Goal: Information Seeking & Learning: Learn about a topic

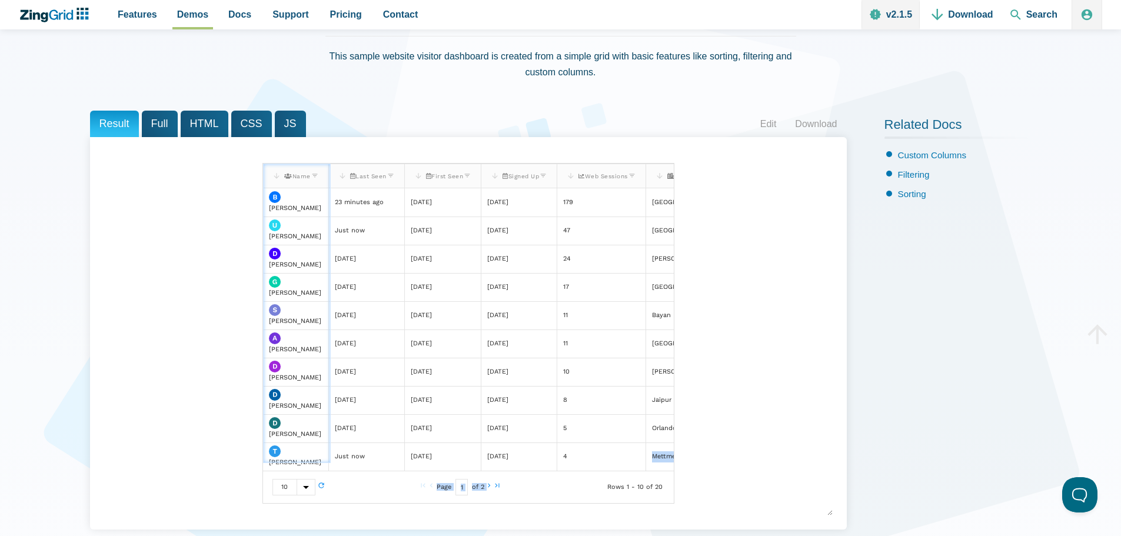
drag, startPoint x: 574, startPoint y: 480, endPoint x: 588, endPoint y: 478, distance: 14.3
click at [588, 478] on div "Edit Records (Batch): <i class='fas fa-users'></i> Name <i class='far fa-calend…" at bounding box center [468, 334] width 411 height 340
click at [764, 412] on div "[[index.user.0.name]] Name Last Seen First Seen Signed Up Web Sessions City Bri…" at bounding box center [468, 333] width 729 height 364
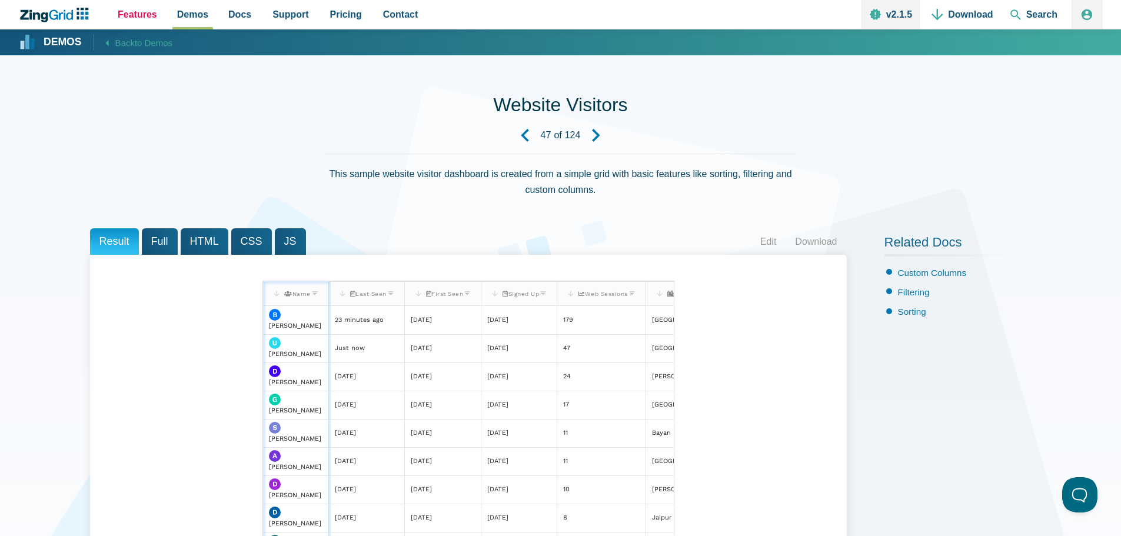
click at [124, 11] on span "Features" at bounding box center [137, 14] width 39 height 16
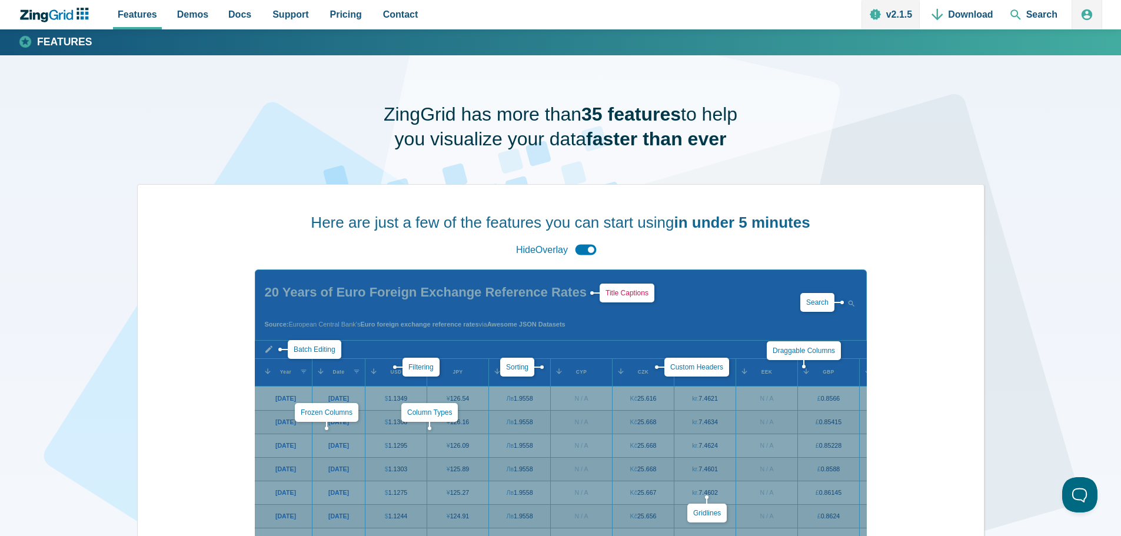
click at [624, 295] on link "Title Captions" at bounding box center [627, 293] width 43 height 8
click at [177, 14] on span "Demos" at bounding box center [192, 14] width 31 height 16
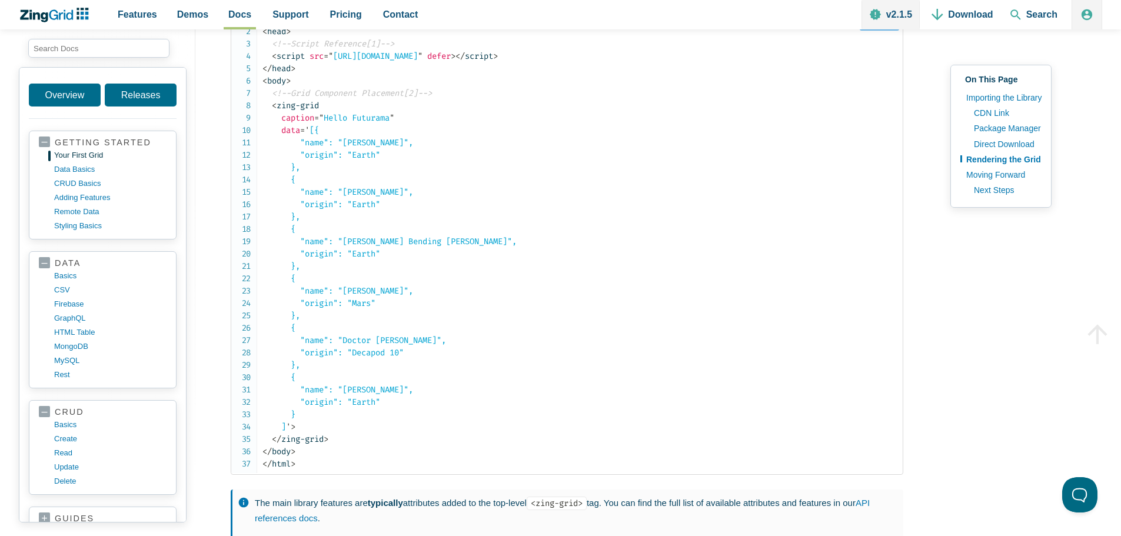
scroll to position [1707, 0]
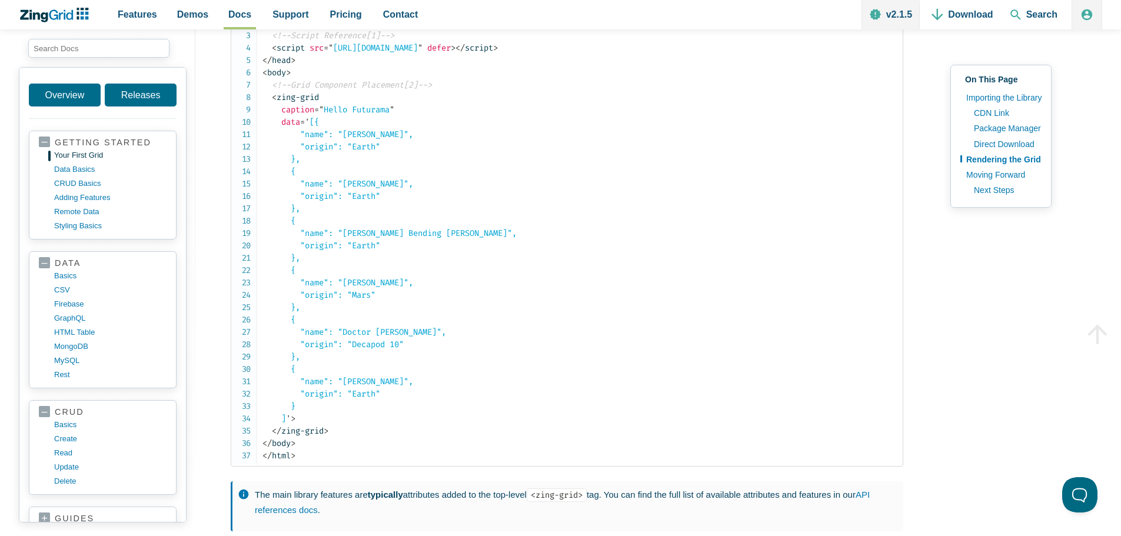
click at [293, 114] on span "caption" at bounding box center [297, 110] width 33 height 10
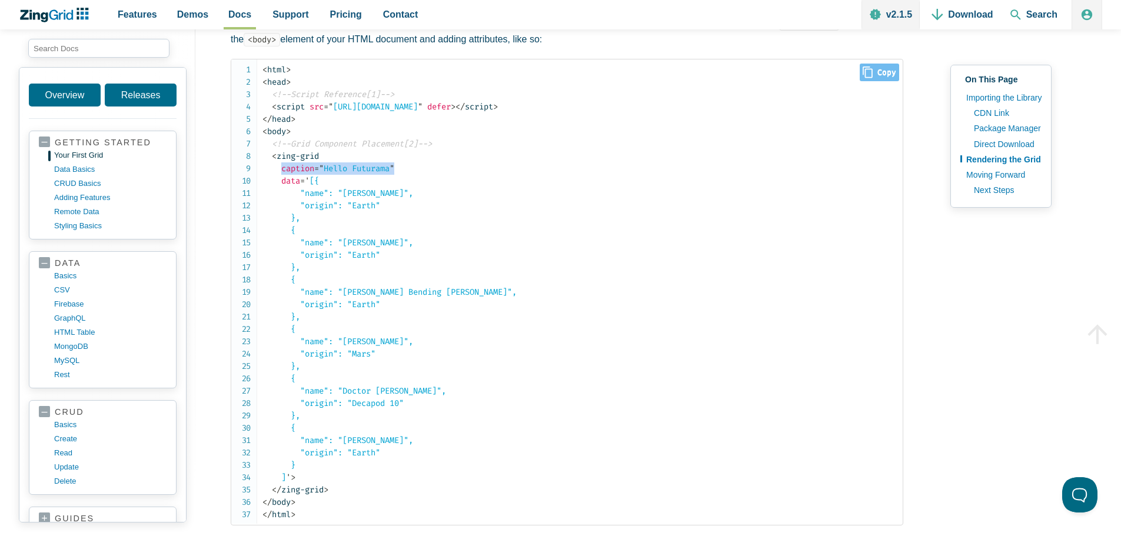
drag, startPoint x: 417, startPoint y: 172, endPoint x: 283, endPoint y: 175, distance: 134.2
click at [283, 175] on code "< html > < head > <!--Script Reference[1]--> < script src = " https://cdn.zingg…" at bounding box center [583, 292] width 640 height 457
copy span "caption = " Hello Futurama ""
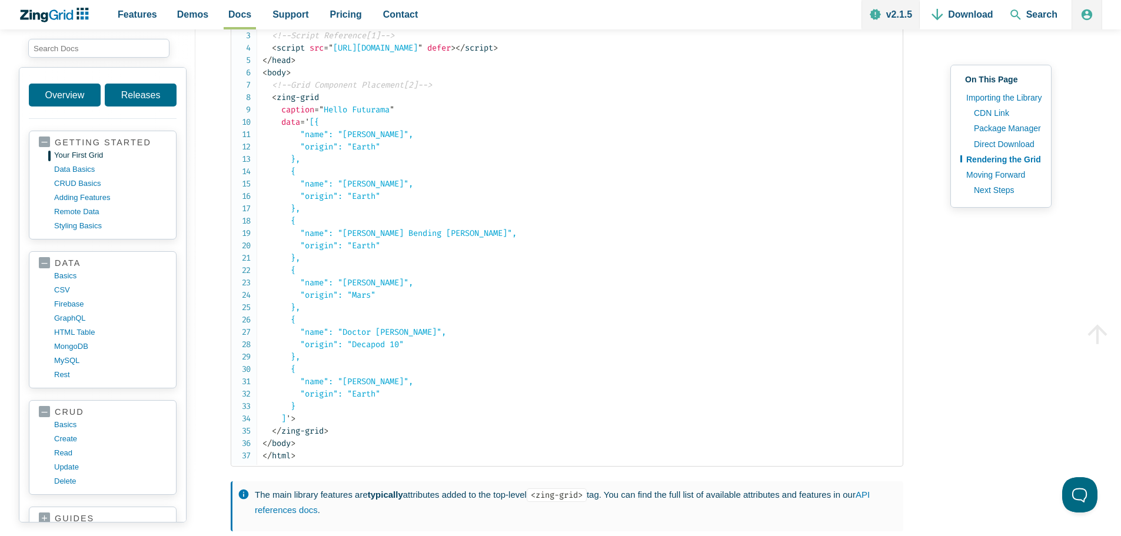
click at [296, 127] on span "data" at bounding box center [290, 122] width 19 height 10
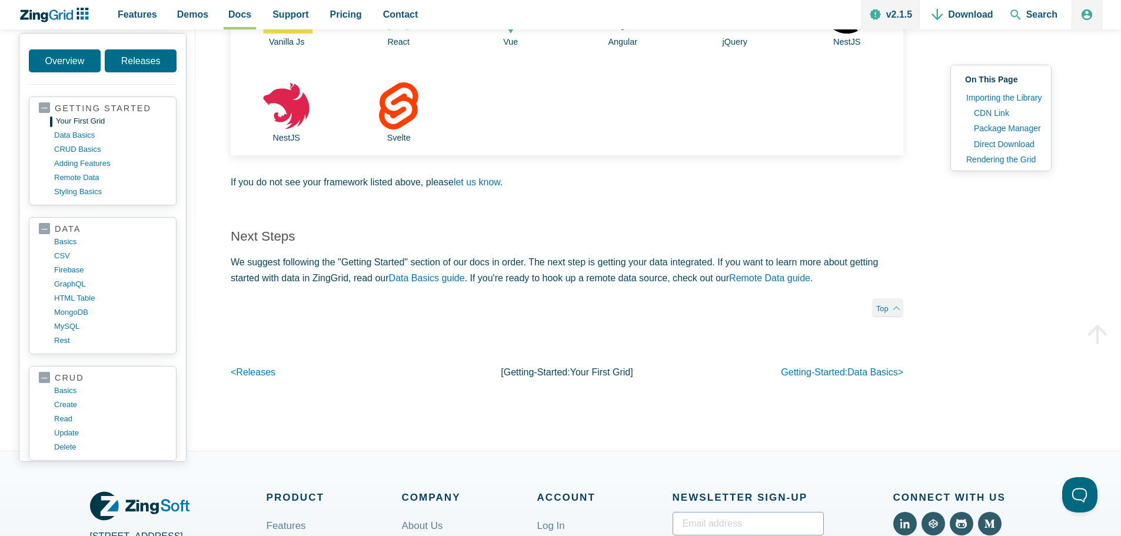
scroll to position [2413, 0]
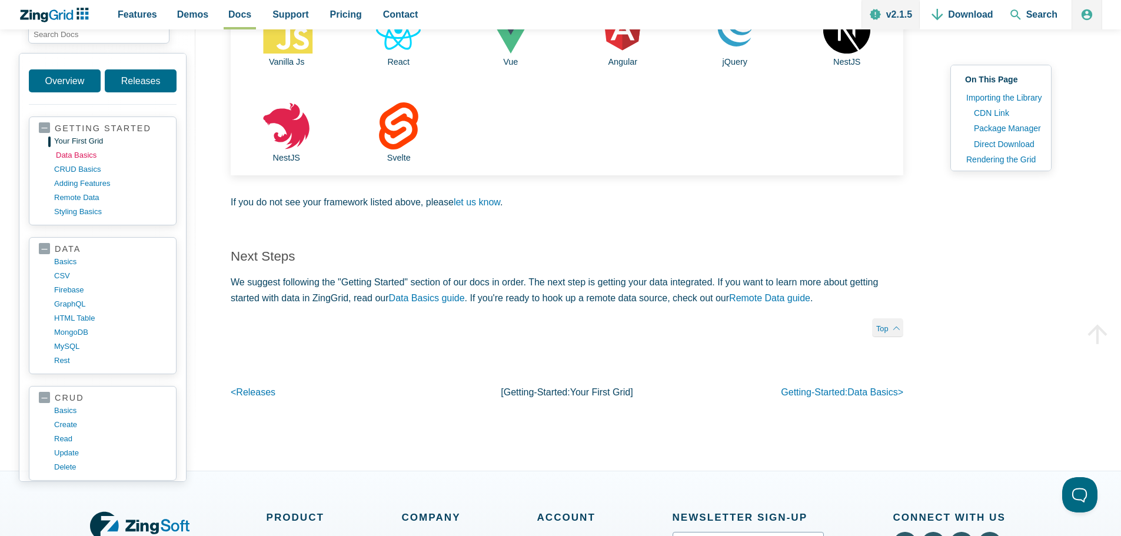
click at [73, 158] on link "data basics" at bounding box center [112, 155] width 112 height 14
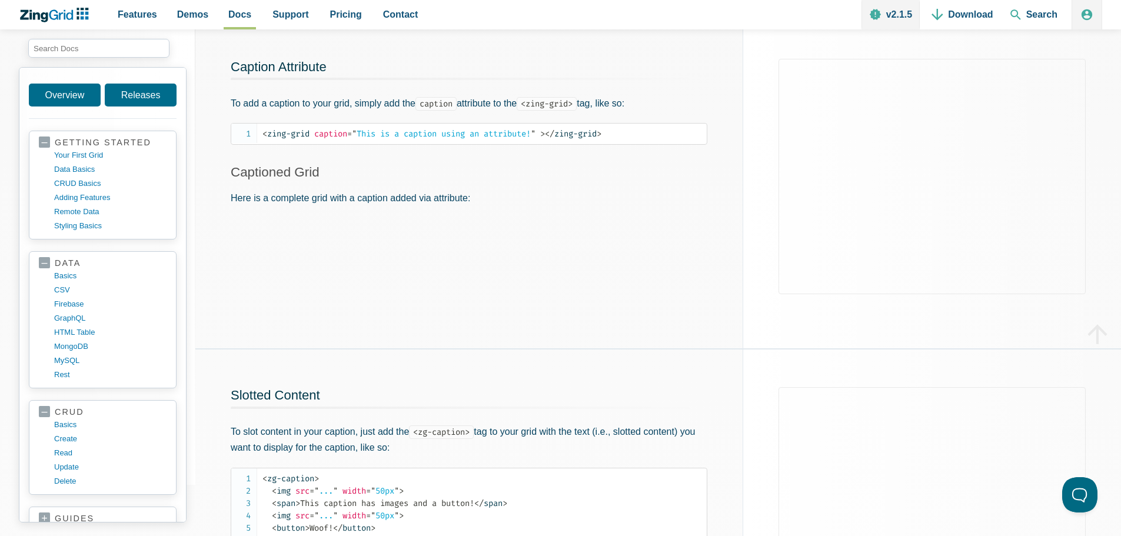
scroll to position [235, 0]
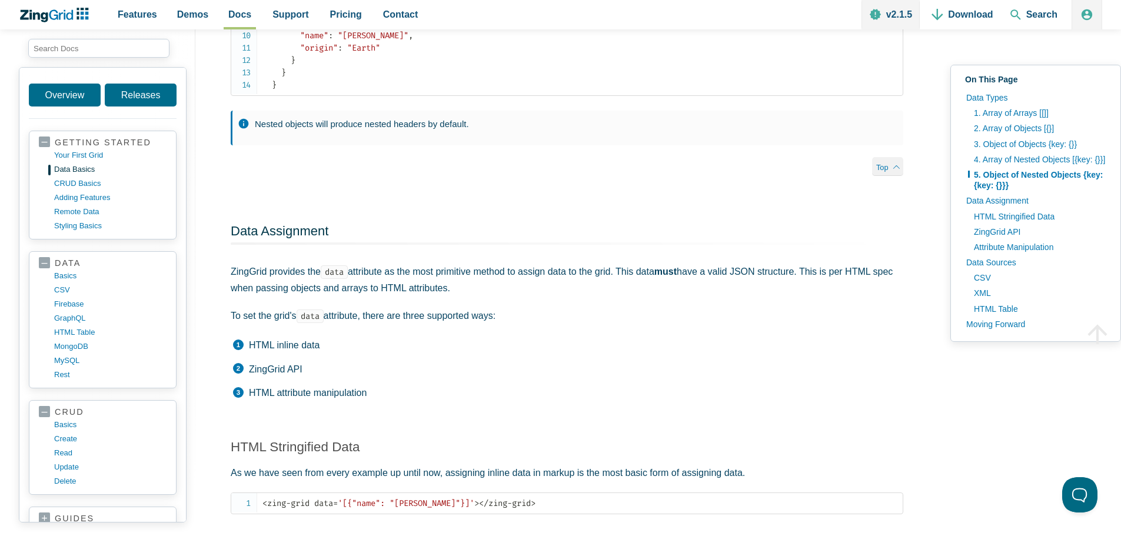
scroll to position [1472, 0]
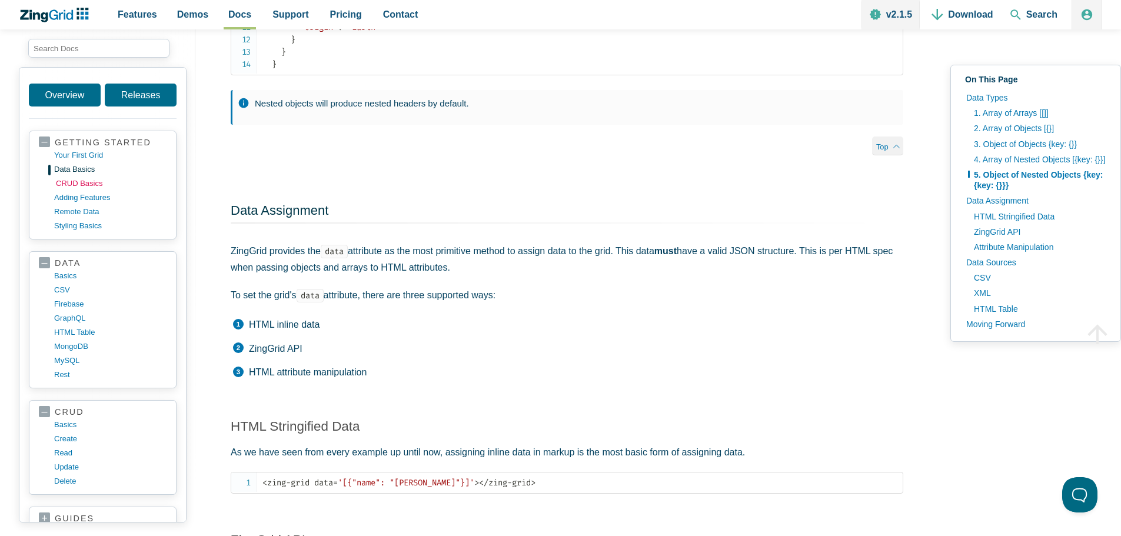
click at [74, 185] on link "CRUD basics" at bounding box center [112, 184] width 112 height 14
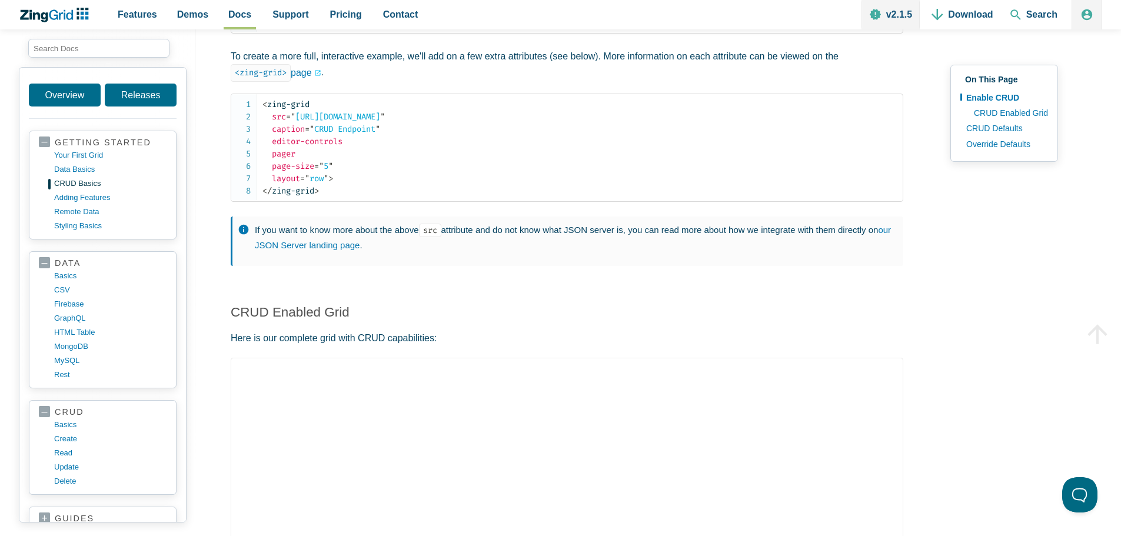
scroll to position [530, 0]
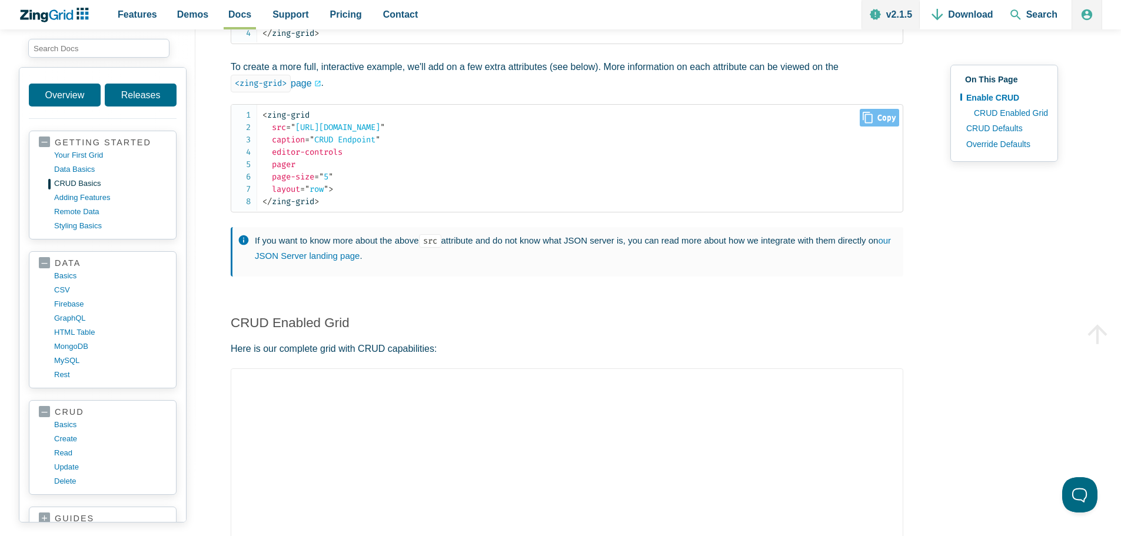
click at [291, 194] on span "layout" at bounding box center [286, 189] width 28 height 10
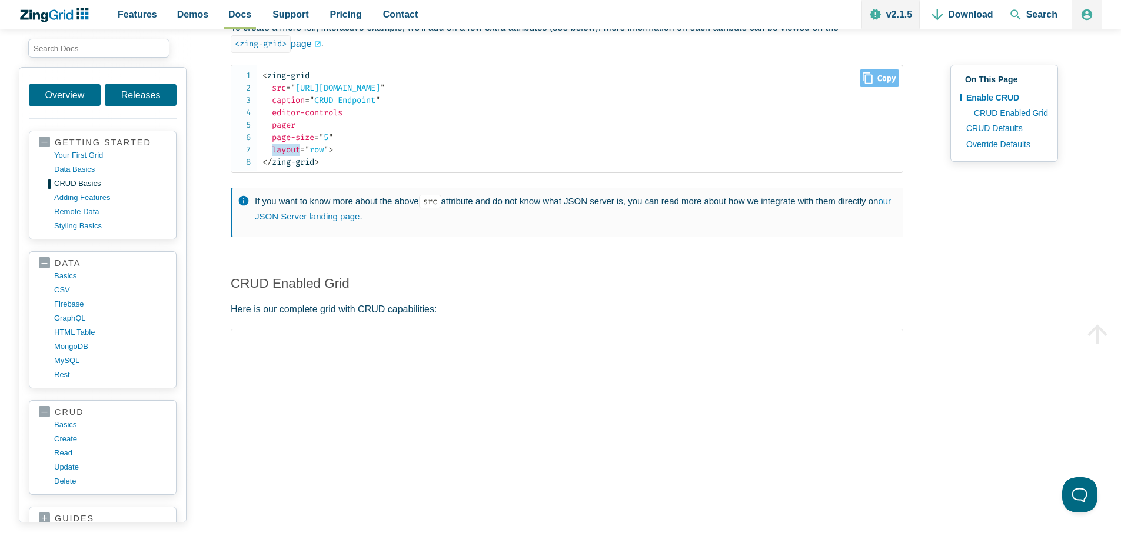
scroll to position [589, 0]
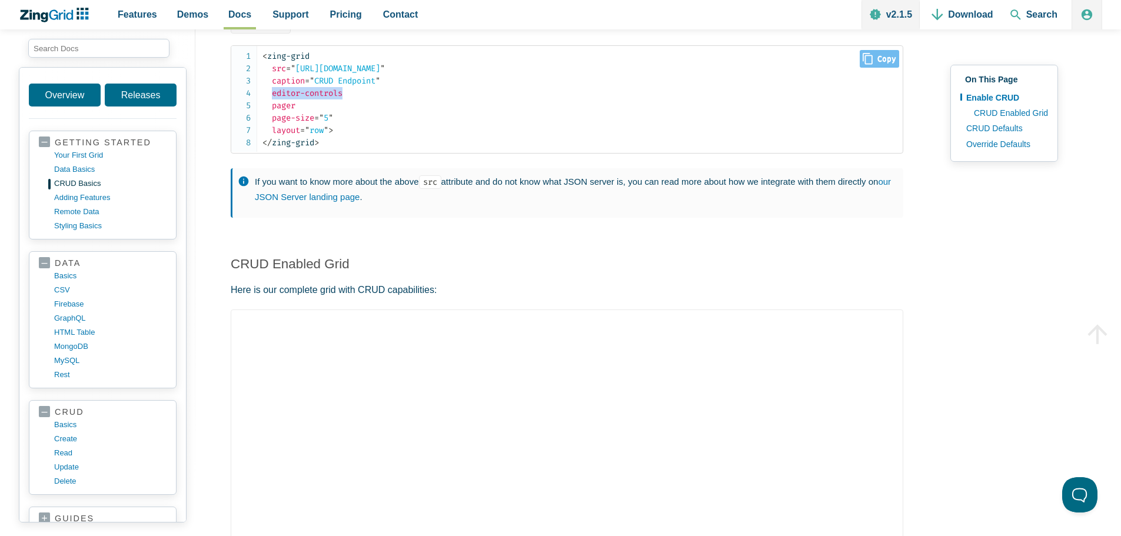
drag, startPoint x: 271, startPoint y: 95, endPoint x: 353, endPoint y: 100, distance: 82.6
click at [353, 100] on code "< zing-grid src = " https://zinggrid-rest-example-datasets.glitch.me/comments "…" at bounding box center [583, 99] width 640 height 99
copy span "editor-controls"
click at [288, 111] on span "pager" at bounding box center [284, 106] width 24 height 10
drag, startPoint x: 339, startPoint y: 122, endPoint x: 263, endPoint y: 111, distance: 77.3
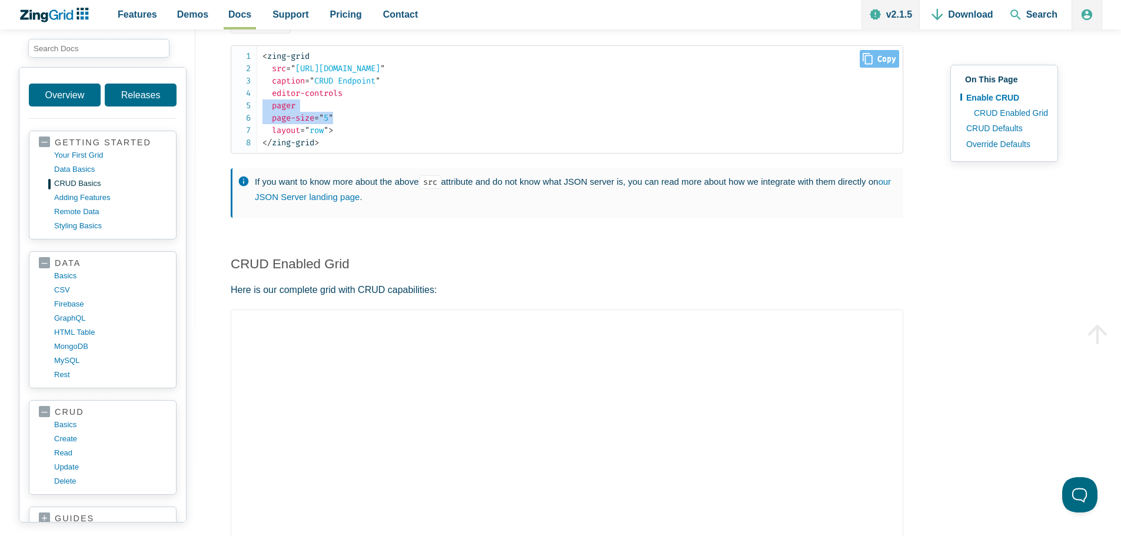
click at [263, 111] on code "< zing-grid src = " https://zinggrid-rest-example-datasets.glitch.me/comments "…" at bounding box center [583, 99] width 640 height 99
copy span "pager page-size = " 5 ""
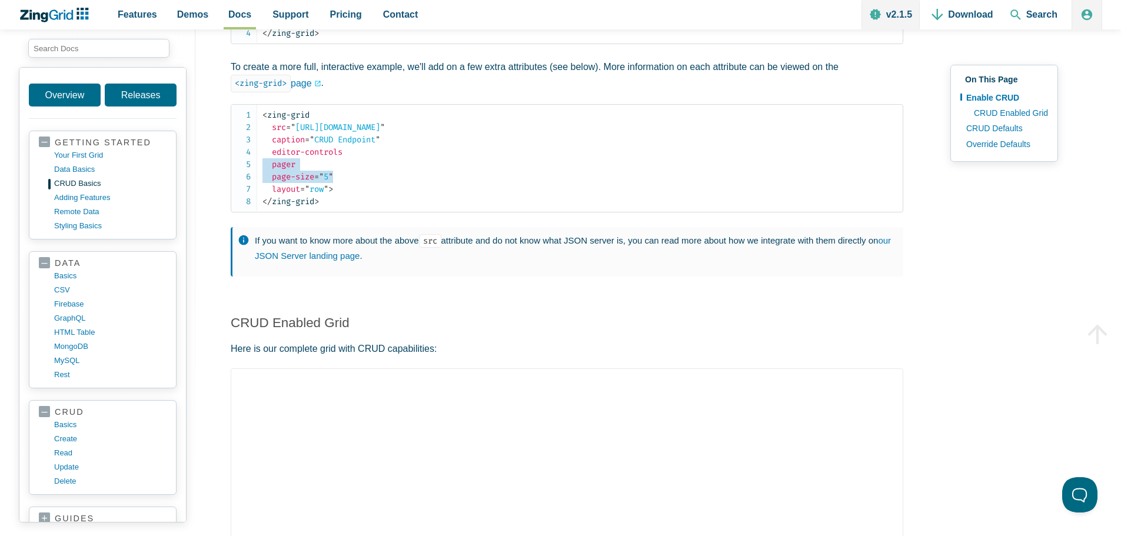
scroll to position [412, 0]
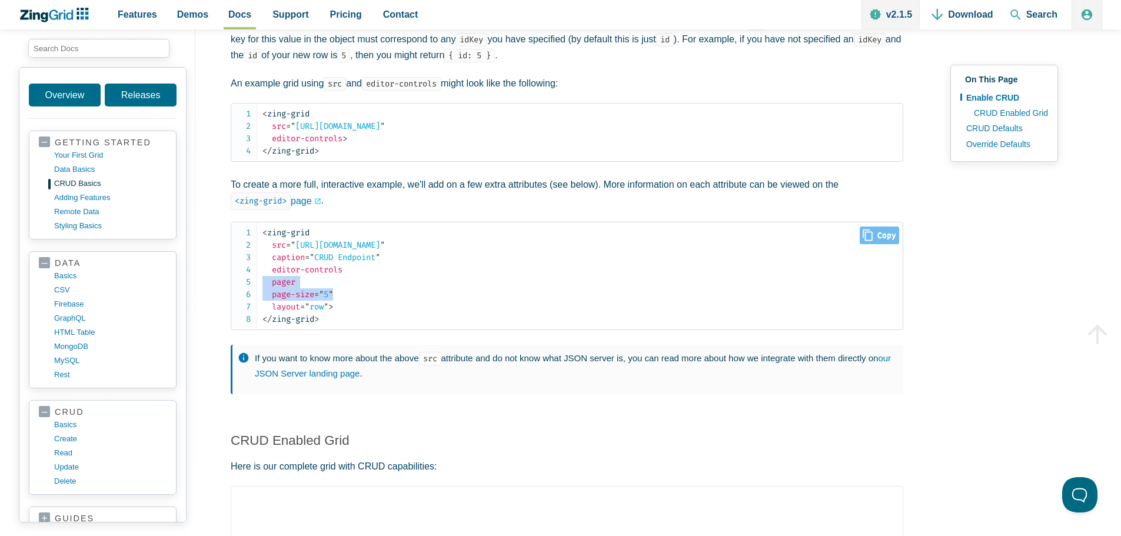
click at [288, 300] on span "page-size" at bounding box center [293, 295] width 42 height 10
click at [287, 304] on code "< zing-grid src = " https://zinggrid-rest-example-datasets.glitch.me/comments "…" at bounding box center [583, 276] width 640 height 99
click at [287, 312] on span "layout" at bounding box center [286, 307] width 28 height 10
copy span "layout"
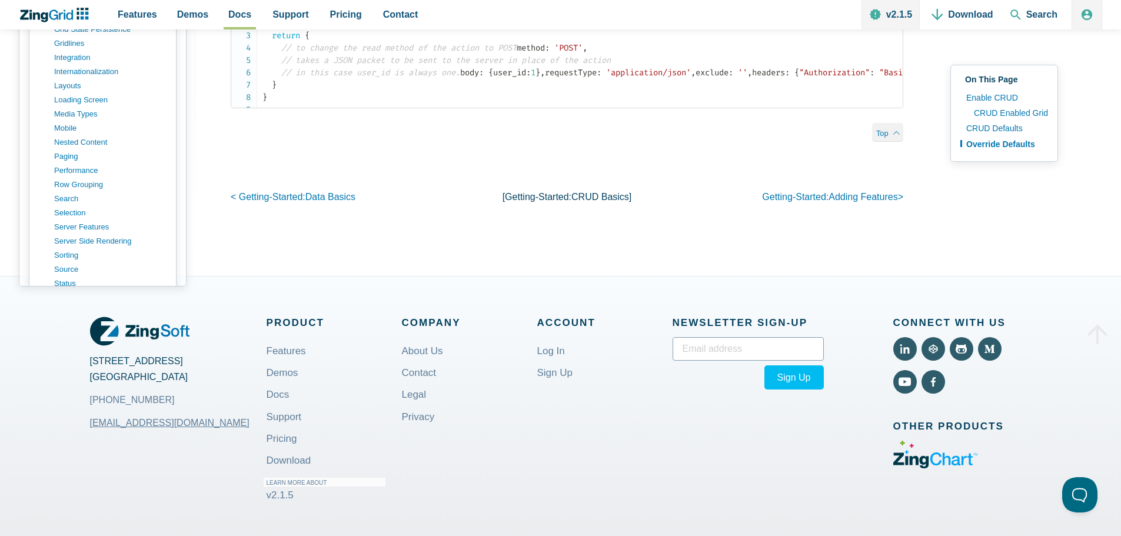
scroll to position [2531, 0]
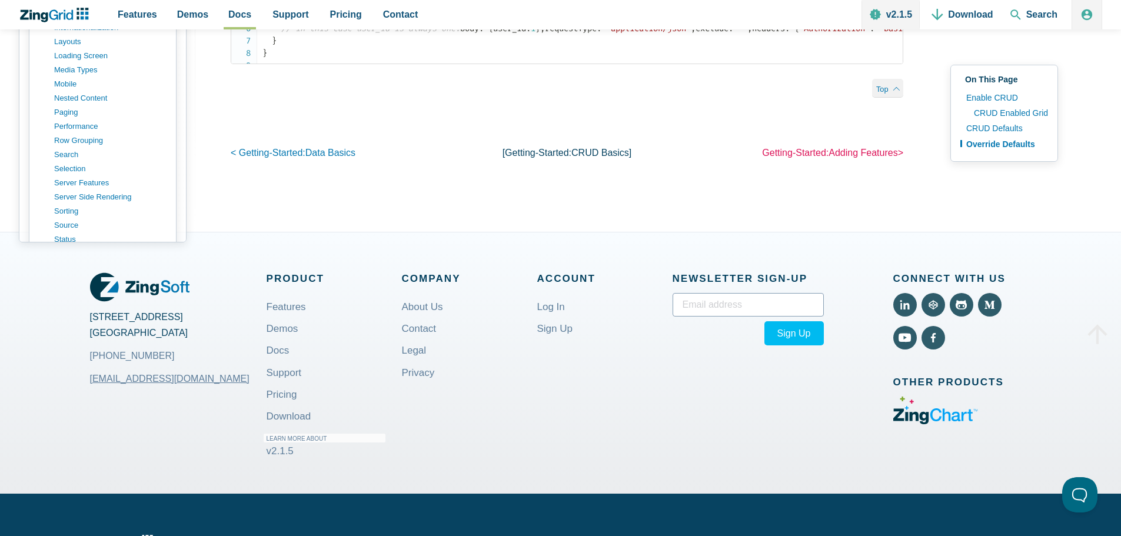
click at [813, 158] on link "getting-started: adding features >" at bounding box center [832, 153] width 141 height 10
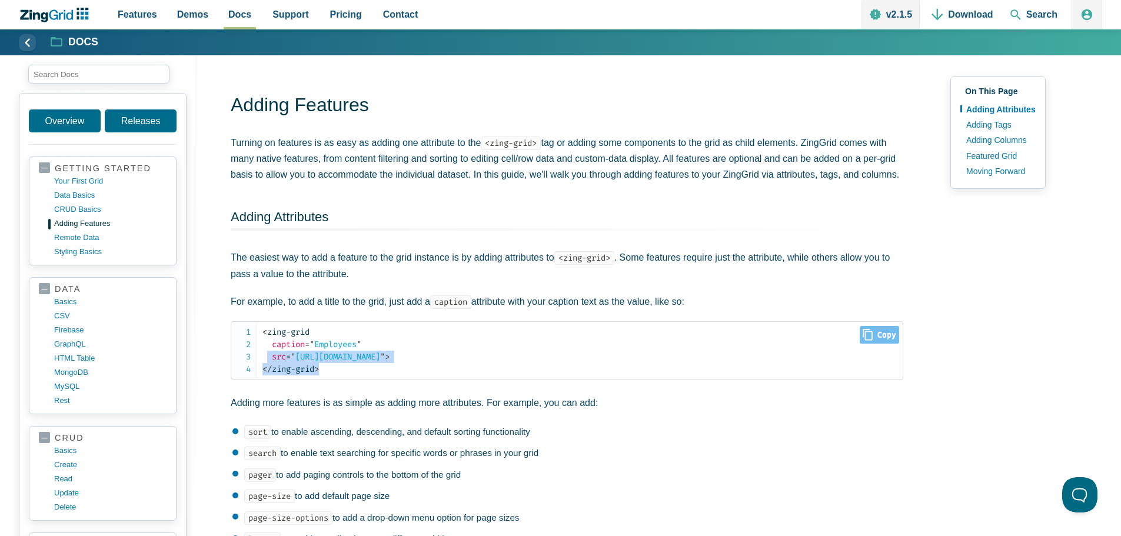
drag, startPoint x: 270, startPoint y: 361, endPoint x: 543, endPoint y: 368, distance: 273.2
click at [543, 368] on code "< zing-grid caption = " Employees " src = " [URL][DOMAIN_NAME] " > </ zing-grid…" at bounding box center [583, 350] width 640 height 49
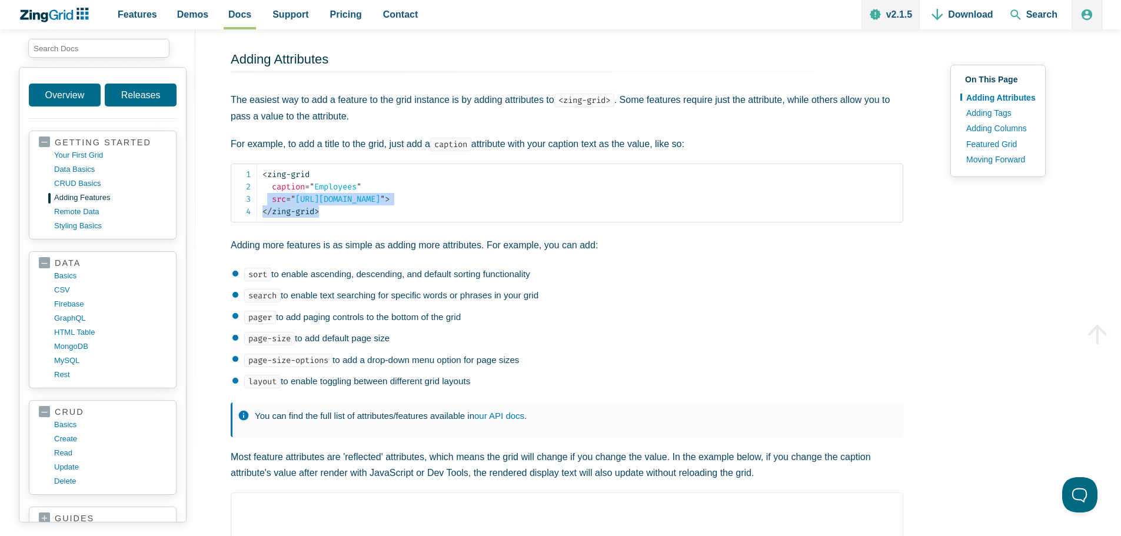
scroll to position [177, 0]
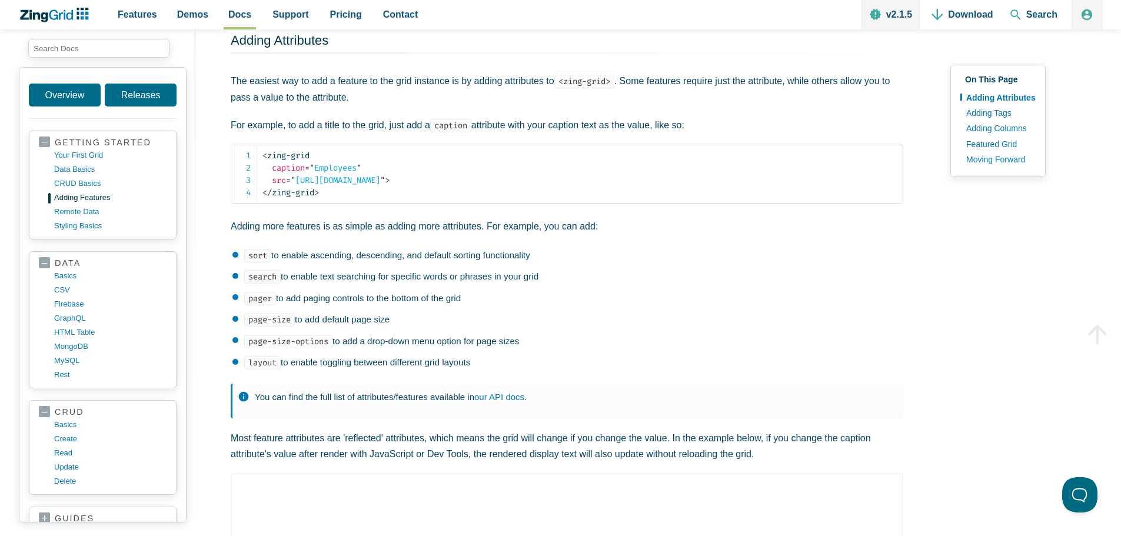
click at [418, 230] on p "Adding more features is as simple as adding more attributes. For example, you c…" at bounding box center [567, 226] width 673 height 16
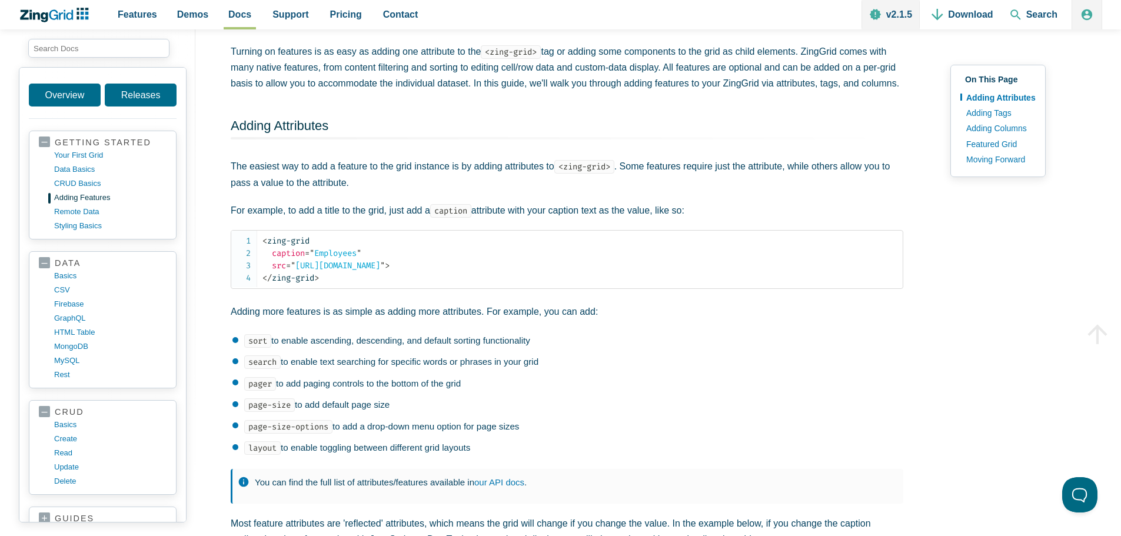
scroll to position [59, 0]
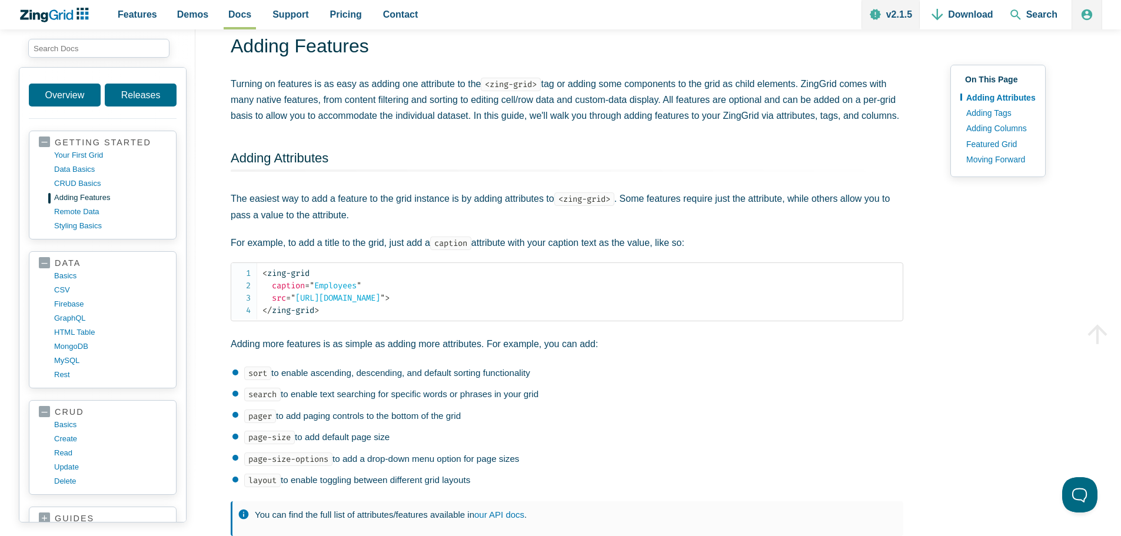
click at [381, 485] on li "layout to enable toggling between different grid layouts" at bounding box center [568, 480] width 671 height 14
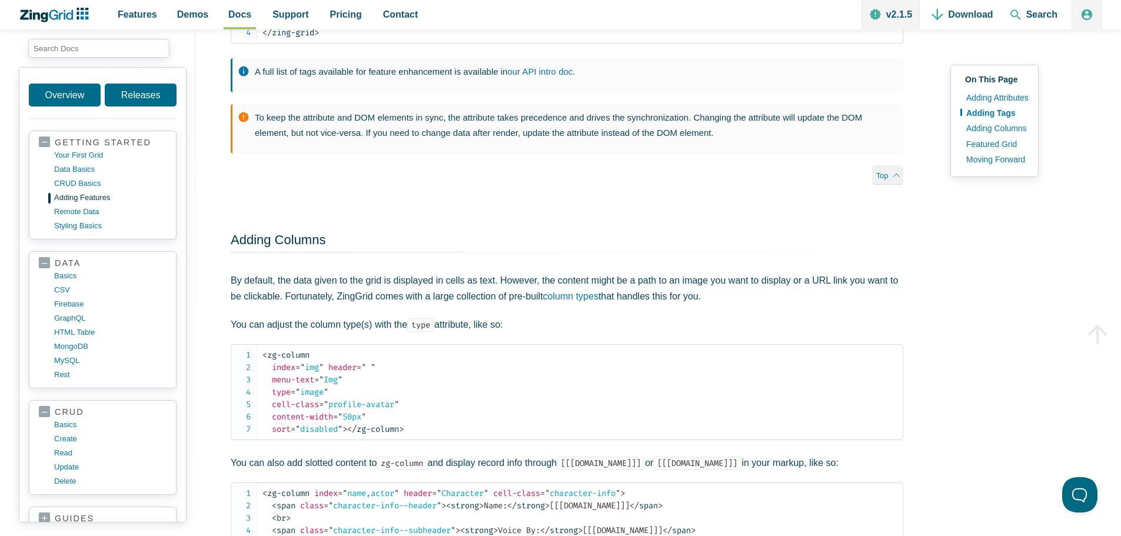
scroll to position [1177, 0]
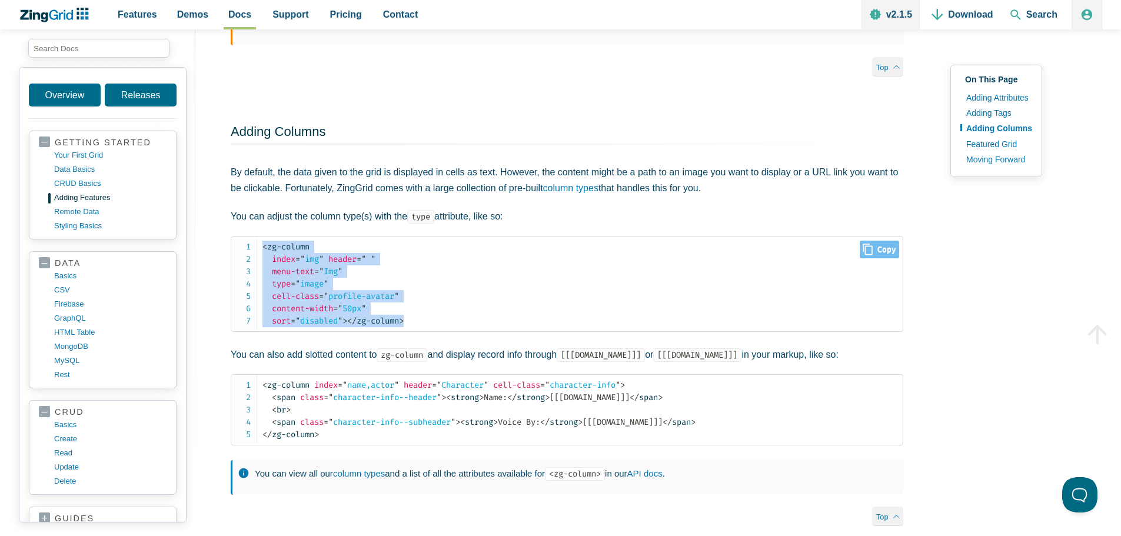
drag, startPoint x: 419, startPoint y: 331, endPoint x: 254, endPoint y: 253, distance: 182.2
click at [254, 253] on pre "< zg-column index = " img " header = " " menu-text = " Img " type = " image " c…" at bounding box center [567, 284] width 673 height 96
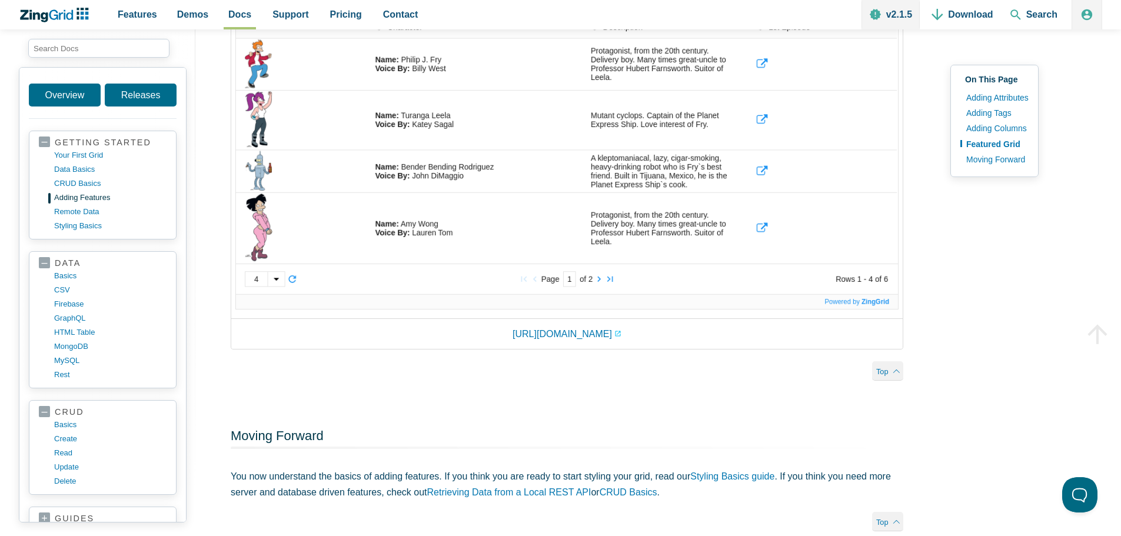
scroll to position [1884, 0]
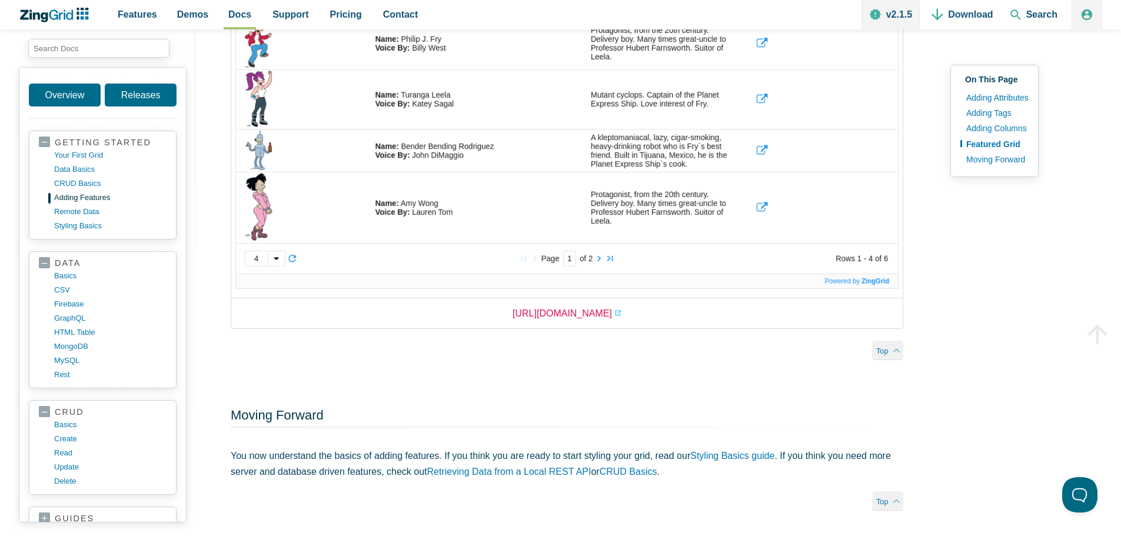
click at [566, 321] on link "[URL][DOMAIN_NAME]" at bounding box center [567, 314] width 109 height 16
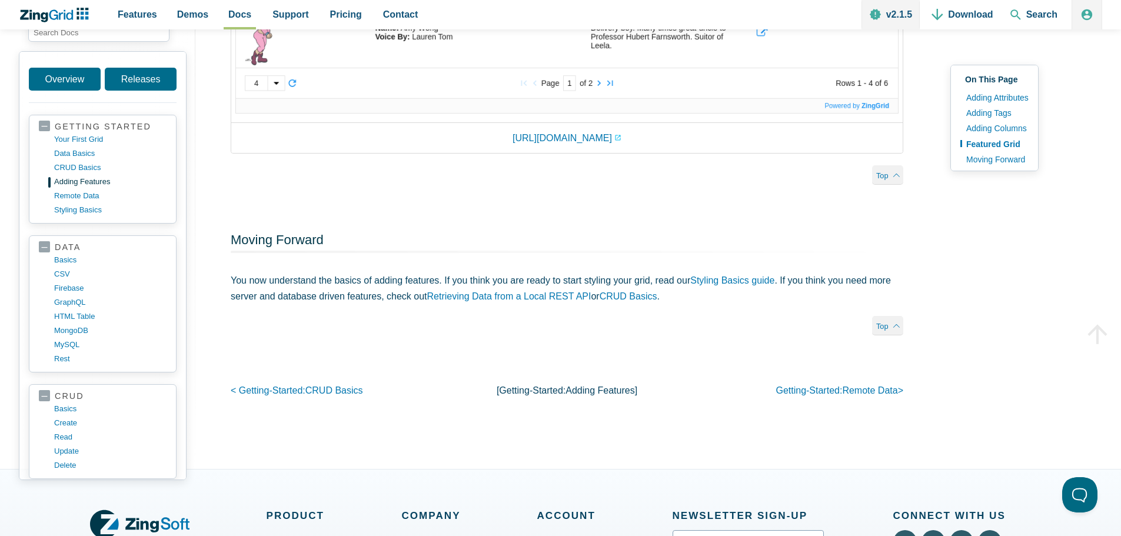
scroll to position [2060, 0]
click at [815, 394] on link "getting-started: remote data >" at bounding box center [840, 389] width 128 height 10
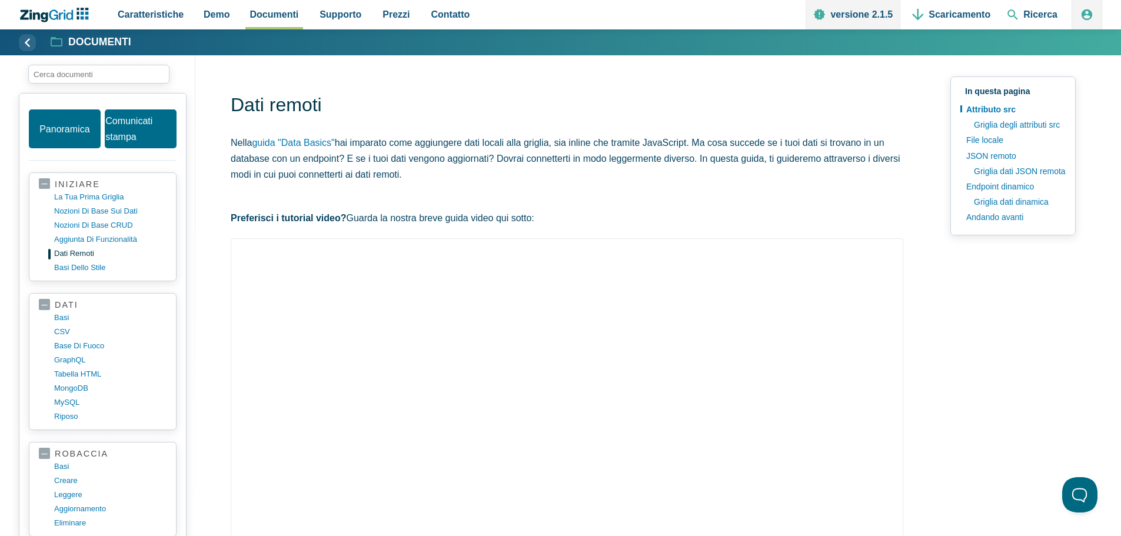
drag, startPoint x: 383, startPoint y: 147, endPoint x: 765, endPoint y: 170, distance: 382.7
click at [765, 170] on p "Nella guida "Data Basics" hai imparato come aggiungere dati locali alla griglia…" at bounding box center [567, 159] width 673 height 48
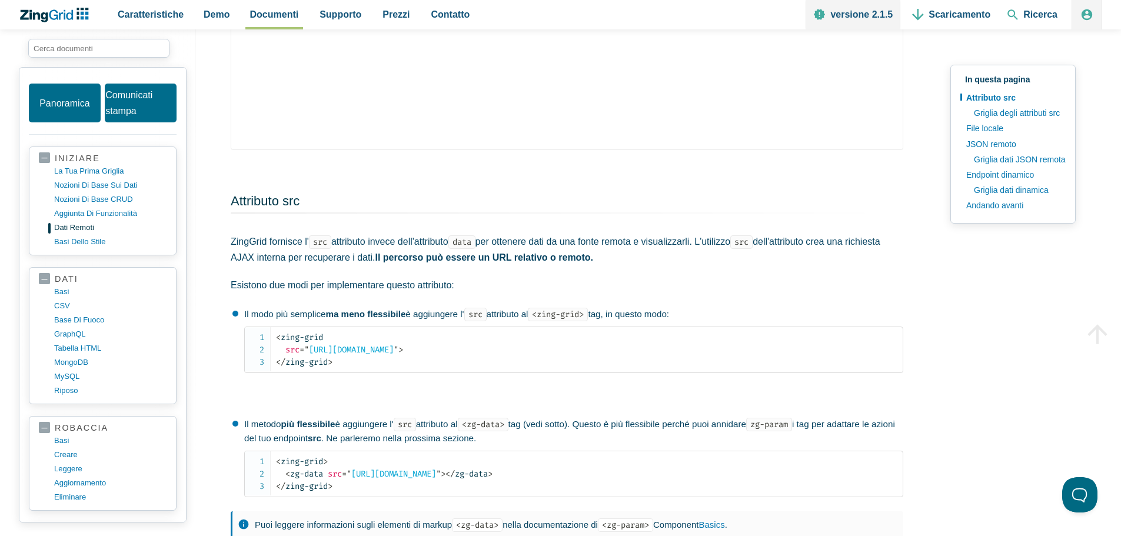
scroll to position [412, 0]
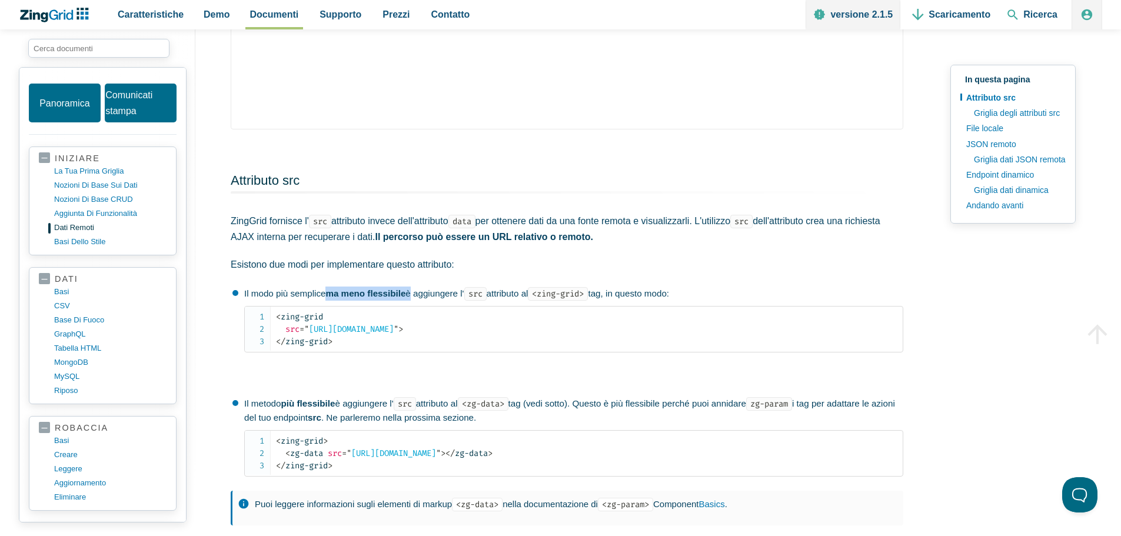
drag, startPoint x: 331, startPoint y: 294, endPoint x: 410, endPoint y: 301, distance: 79.1
click at [410, 301] on p "Il modo più semplice ma meno flessibile è aggiungere l' src attributo al <zing-…" at bounding box center [573, 294] width 659 height 14
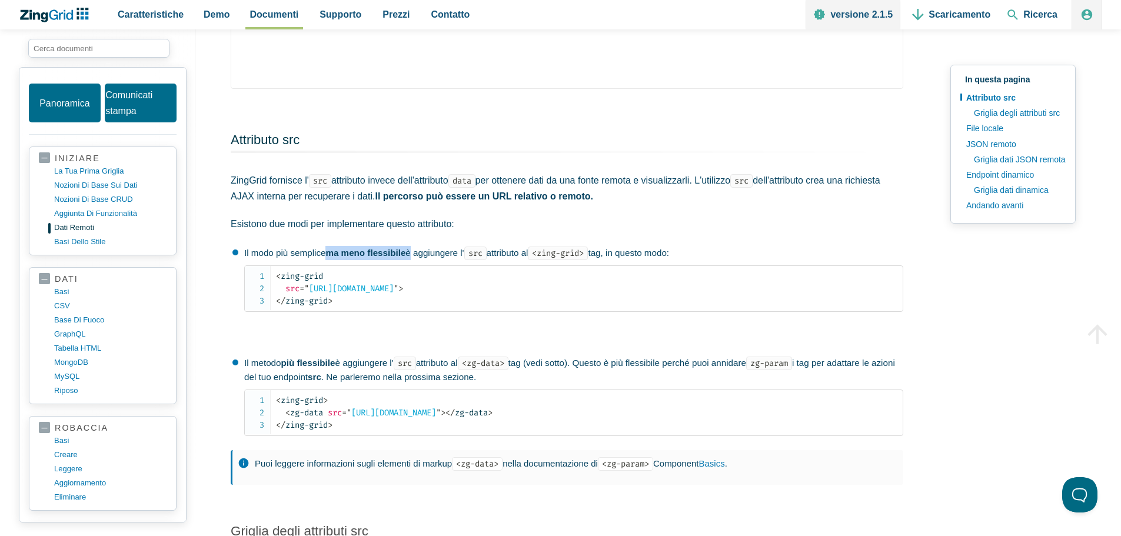
scroll to position [471, 0]
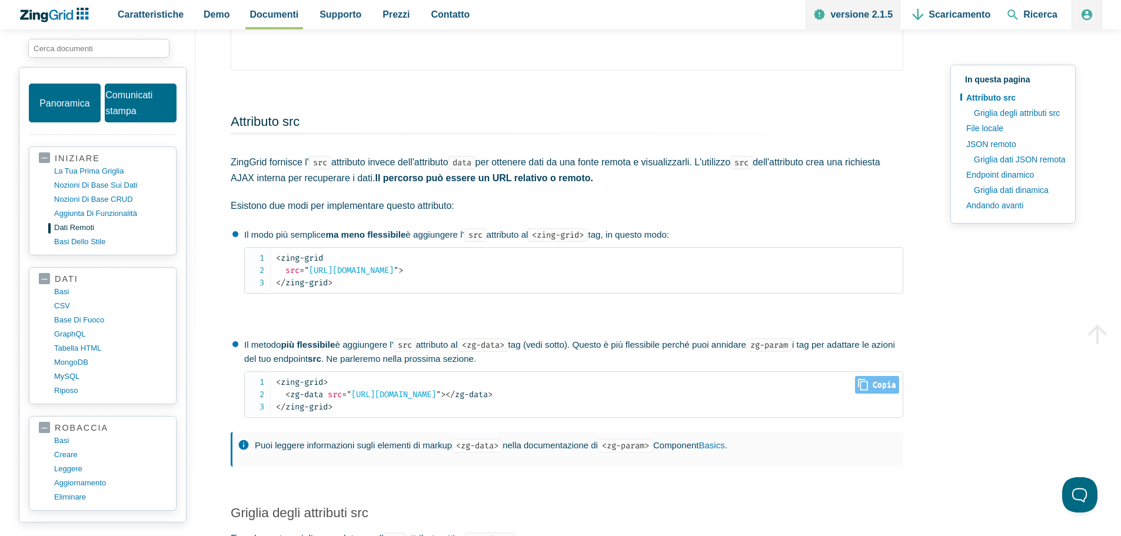
click at [317, 396] on span "< zg-data" at bounding box center [304, 395] width 38 height 10
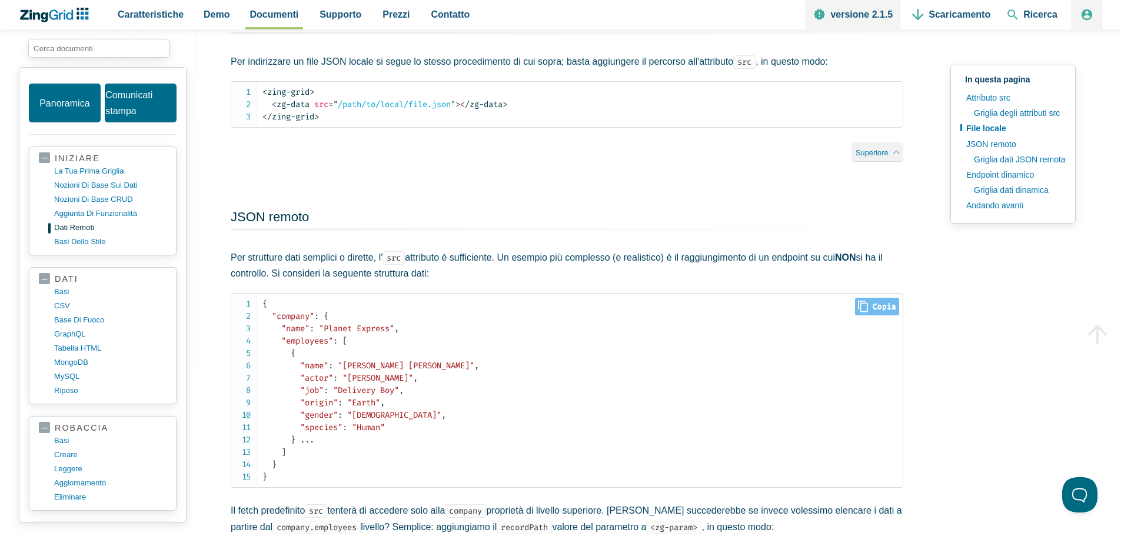
scroll to position [1354, 0]
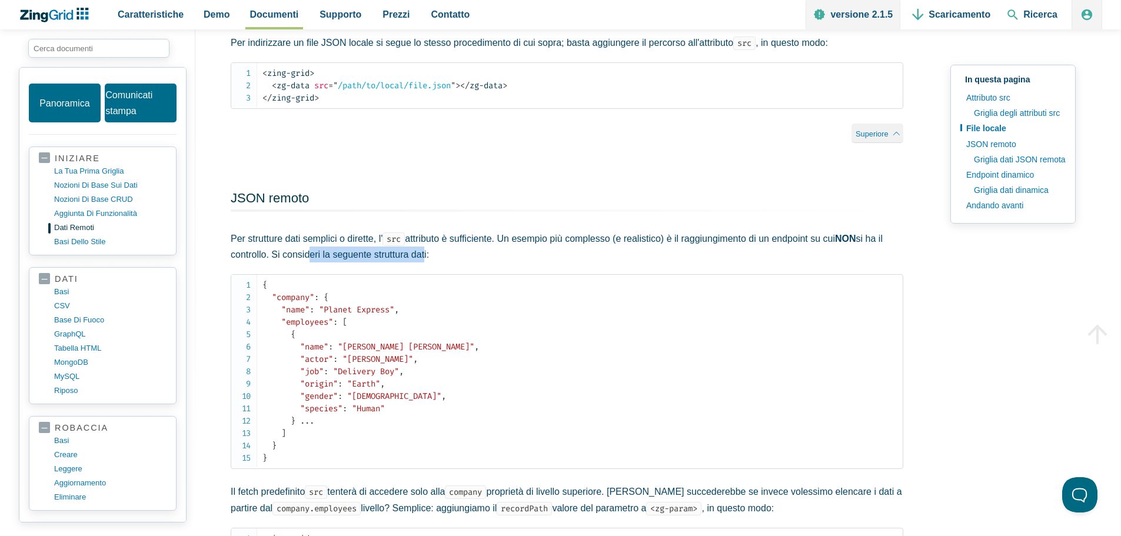
drag, startPoint x: 324, startPoint y: 254, endPoint x: 419, endPoint y: 261, distance: 95.6
click at [419, 260] on font "si ha il controllo. Si consideri la seguente struttura dati:" at bounding box center [557, 247] width 652 height 26
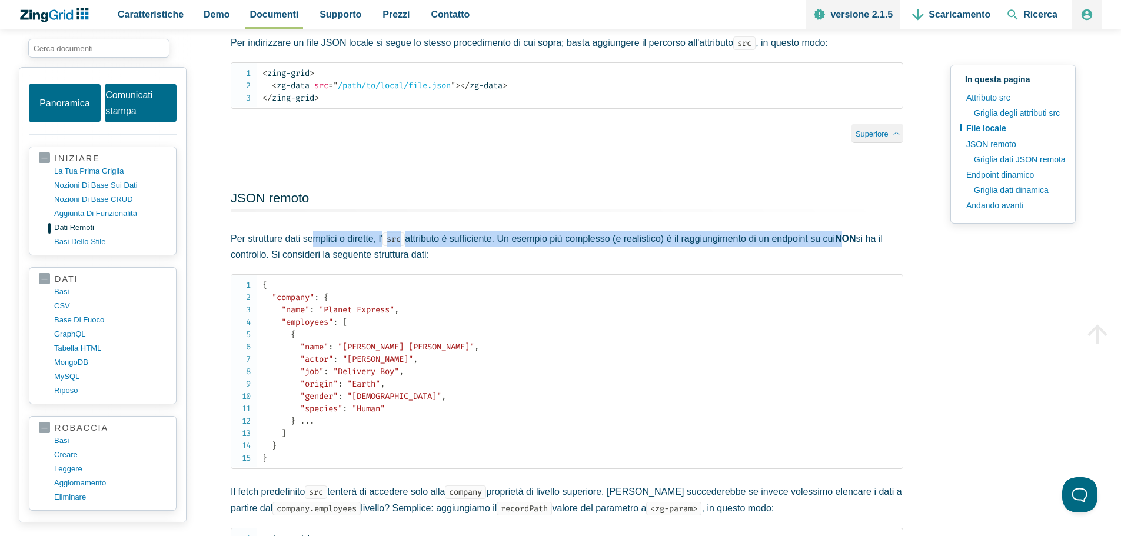
drag, startPoint x: 314, startPoint y: 243, endPoint x: 855, endPoint y: 246, distance: 540.4
click at [855, 246] on p "Per strutture dati semplici o dirette, l' src attributo è sufficiente. Un esemp…" at bounding box center [567, 247] width 673 height 32
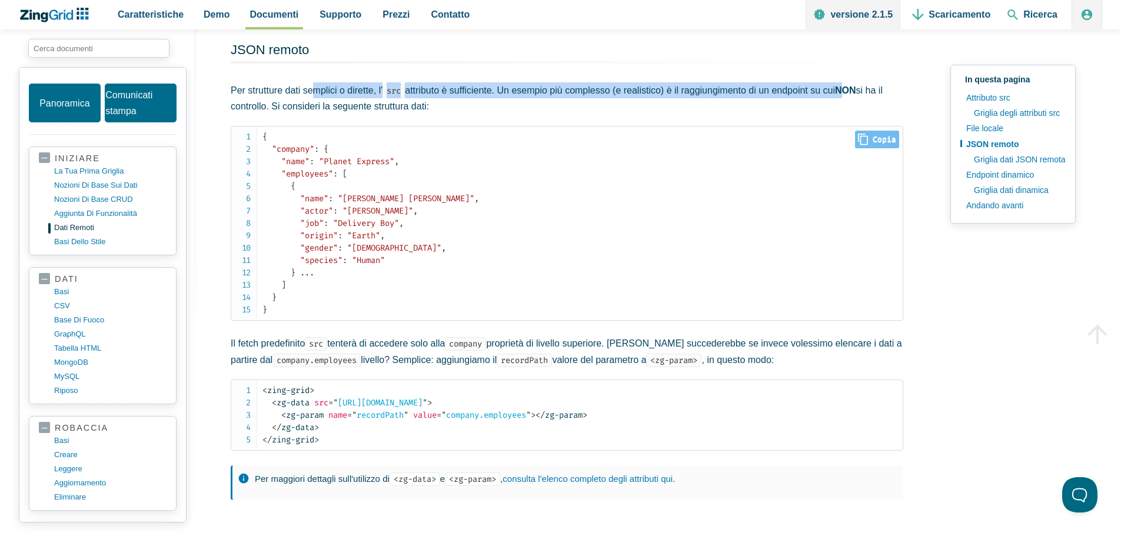
scroll to position [1530, 0]
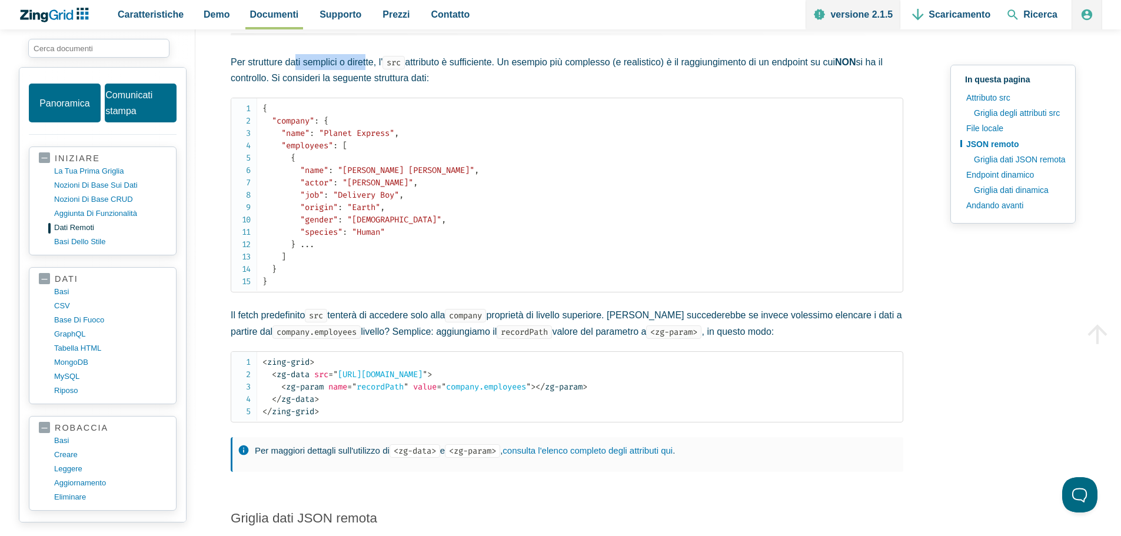
drag, startPoint x: 294, startPoint y: 64, endPoint x: 367, endPoint y: 65, distance: 72.4
click at [367, 65] on font "Per strutture dati semplici o dirette, l'" at bounding box center [307, 62] width 152 height 10
drag, startPoint x: 448, startPoint y: 65, endPoint x: 487, endPoint y: 66, distance: 39.4
click at [487, 66] on font "attributo è sufficiente. Un esempio più complesso (e realistico) è il raggiungi…" at bounding box center [620, 62] width 430 height 10
click at [547, 67] on font "attributo è sufficiente. Un esempio più complesso (e realistico) è il raggiungi…" at bounding box center [620, 62] width 430 height 10
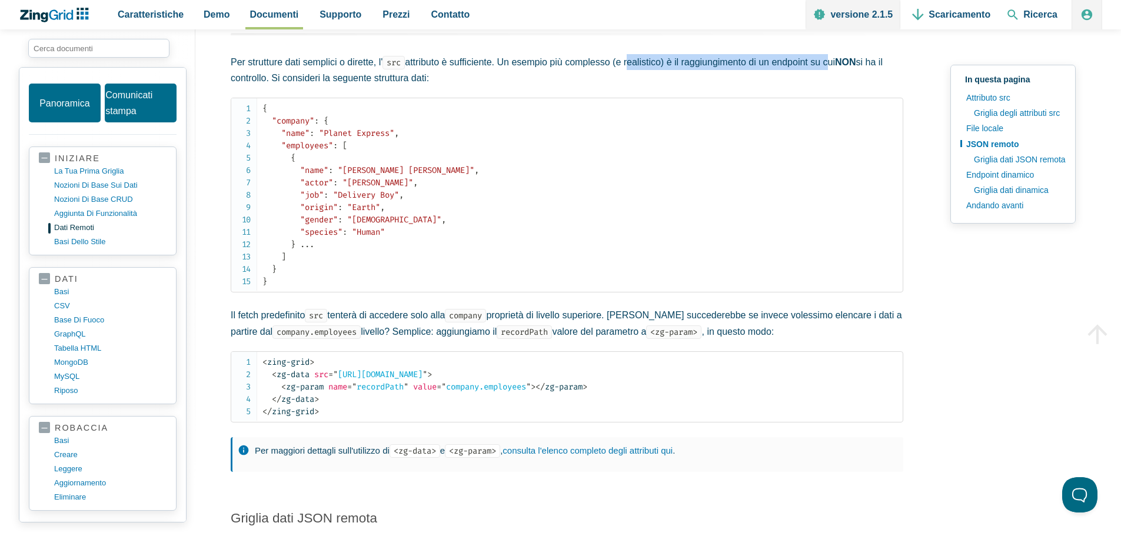
drag, startPoint x: 630, startPoint y: 67, endPoint x: 835, endPoint y: 69, distance: 204.9
click at [835, 67] on font "attributo è sufficiente. Un esempio più complesso (e realistico) è il raggiungi…" at bounding box center [620, 62] width 430 height 10
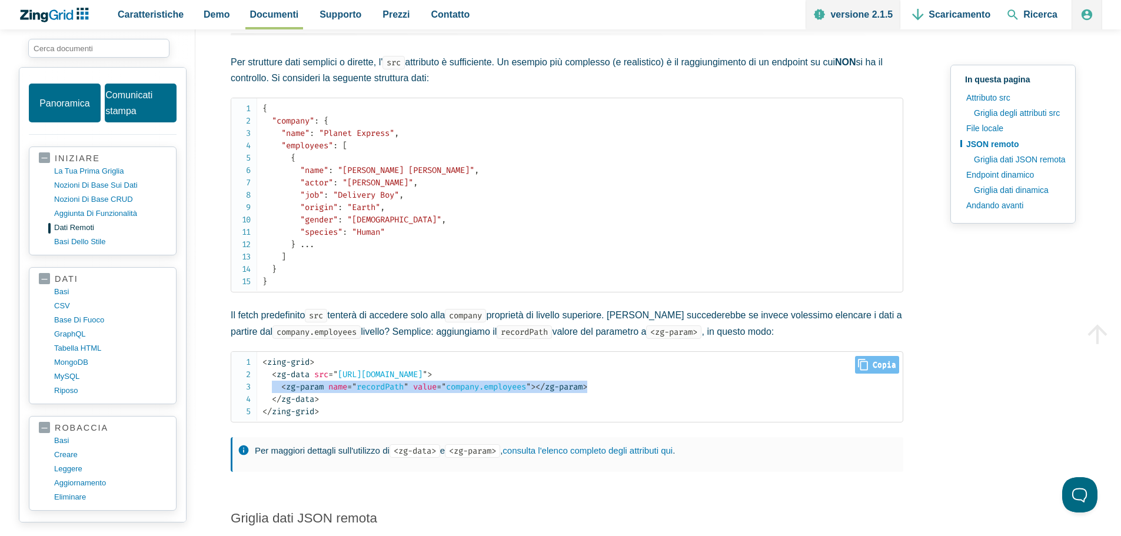
drag, startPoint x: 621, startPoint y: 391, endPoint x: 272, endPoint y: 388, distance: 349.1
click at [272, 388] on code "< zing-grid > < zg-data src = " https://cdn.zinggrid.com/datasets/remote-data-r…" at bounding box center [583, 387] width 640 height 62
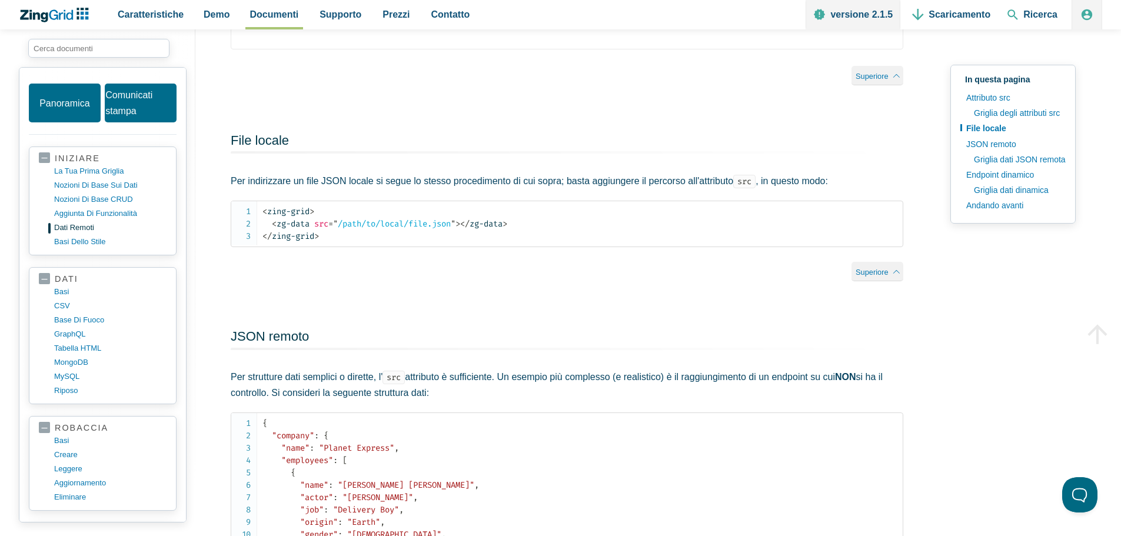
scroll to position [1236, 0]
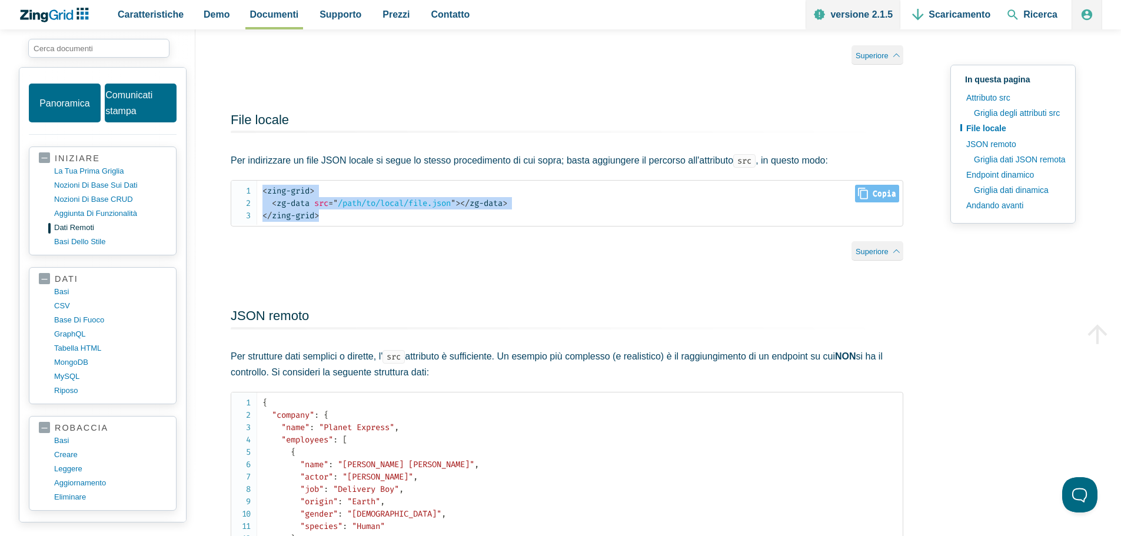
drag, startPoint x: 334, startPoint y: 217, endPoint x: 250, endPoint y: 192, distance: 88.5
click at [250, 192] on pre "< zing-grid > < zg-data src = " /path/to/local/file.json " > </ zg-data > </ zi…" at bounding box center [567, 203] width 673 height 47
copy code "< zing-grid > < zg-data src = " /path/to/local/file.json " > </ zg-data > </ zi…"
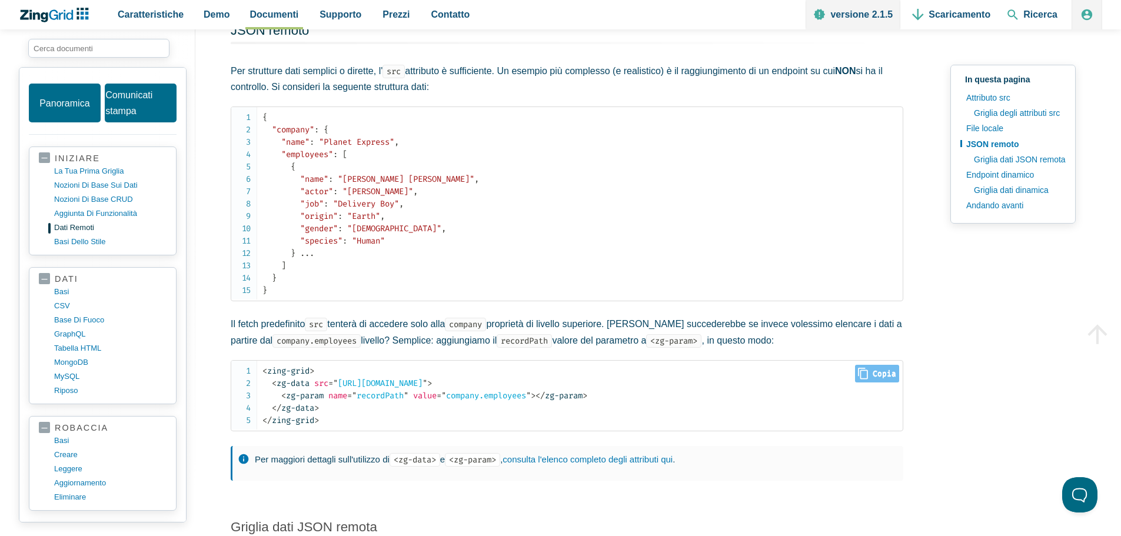
scroll to position [1589, 0]
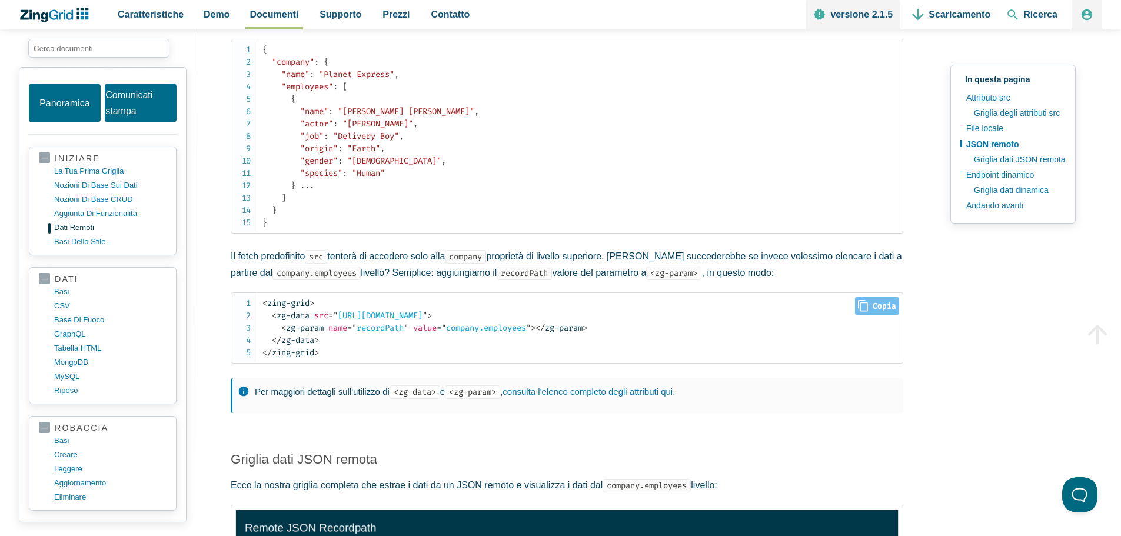
click at [380, 328] on span "= " recordPath "" at bounding box center [377, 328] width 61 height 10
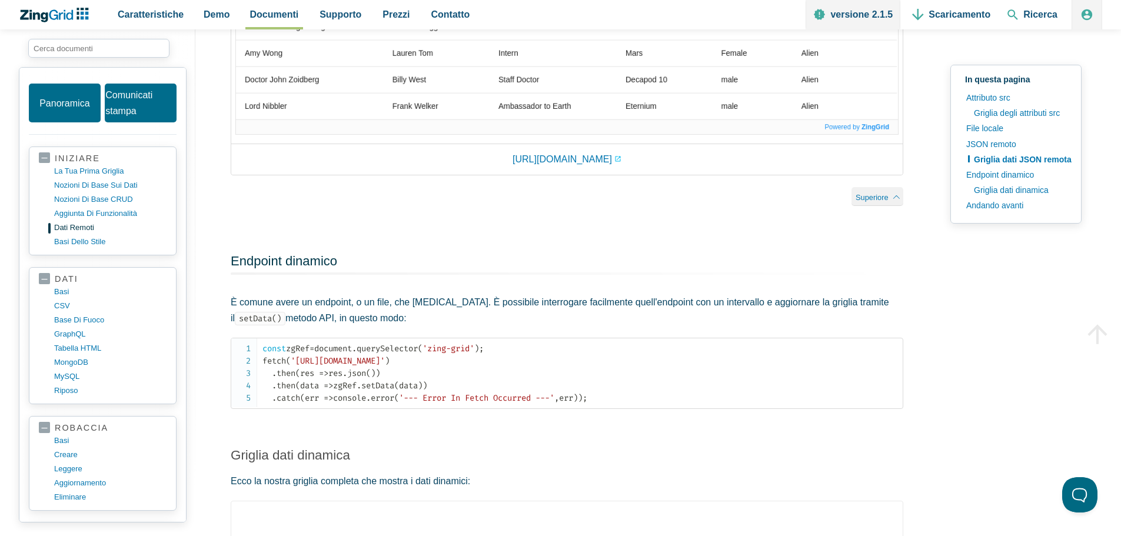
scroll to position [2237, 0]
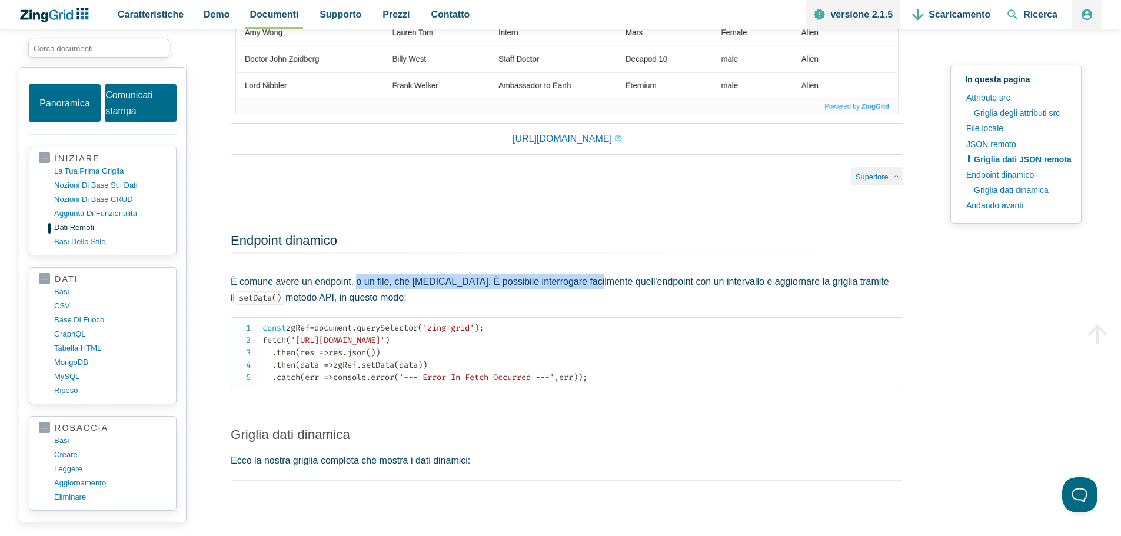
drag, startPoint x: 355, startPoint y: 288, endPoint x: 589, endPoint y: 291, distance: 233.7
click at [589, 291] on font "È comune avere un endpoint, o un file, che cambia. È possibile interrogare faci…" at bounding box center [560, 290] width 659 height 26
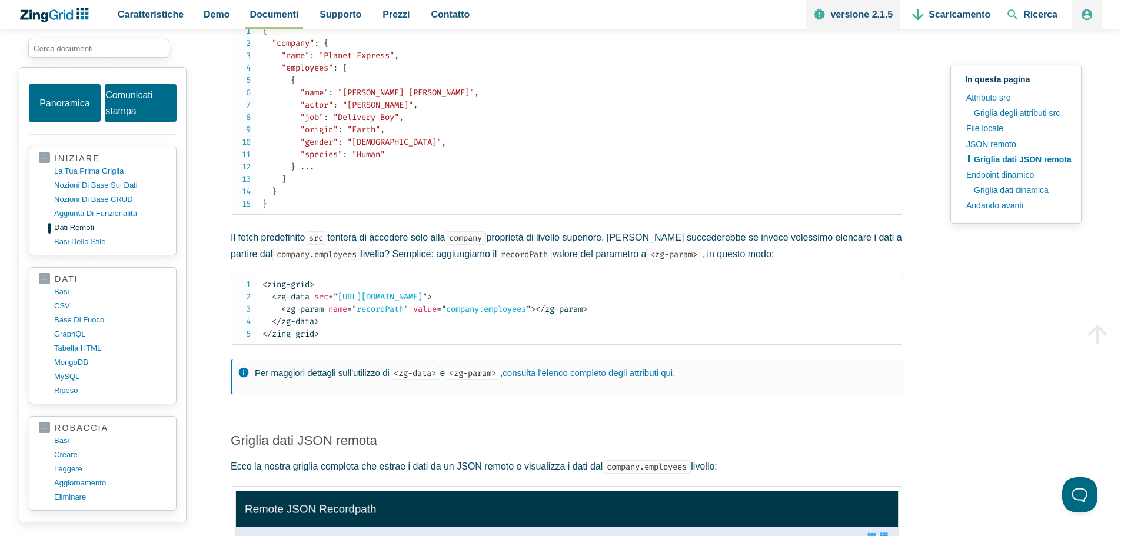
scroll to position [1589, 0]
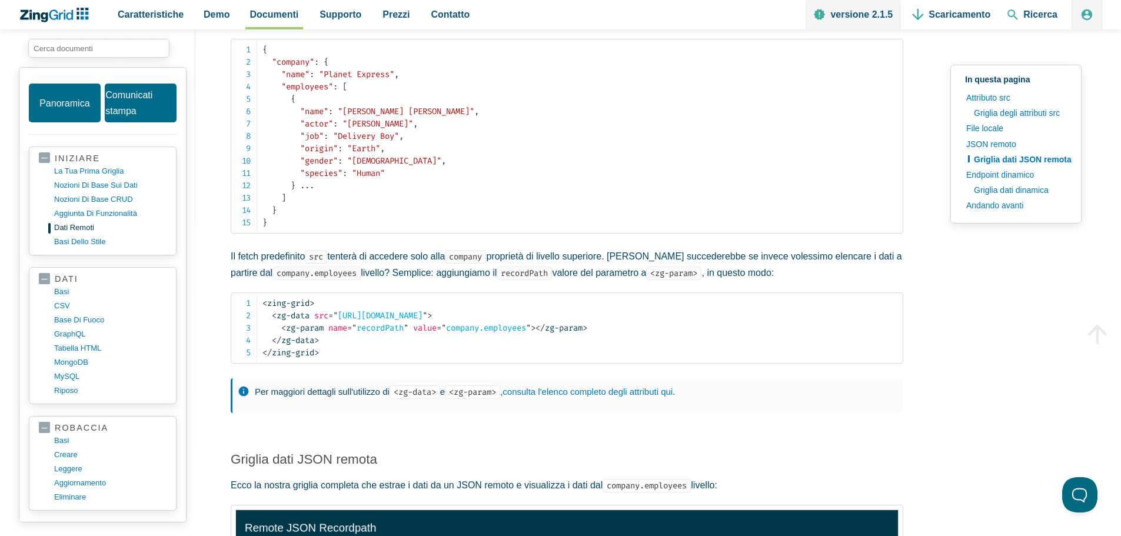
click at [305, 261] on font "Il fetch predefinito" at bounding box center [268, 256] width 74 height 10
click at [316, 260] on code "src" at bounding box center [316, 257] width 22 height 14
click at [527, 258] on font "proprietà di livello superiore. Cosa succederebbe se invece volessimo elencare …" at bounding box center [567, 264] width 672 height 26
click at [473, 330] on span "= " company.employees "" at bounding box center [484, 328] width 94 height 10
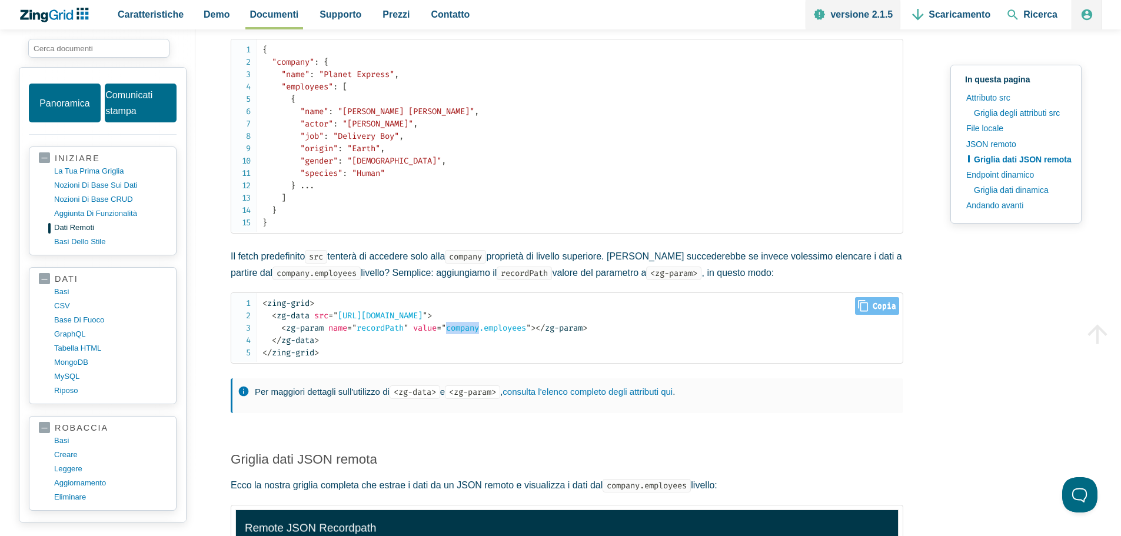
click at [473, 330] on span "= " company.employees "" at bounding box center [484, 328] width 94 height 10
click at [510, 331] on span "= " company.employees "" at bounding box center [484, 328] width 94 height 10
click at [477, 331] on span "= " company.employees "" at bounding box center [484, 328] width 94 height 10
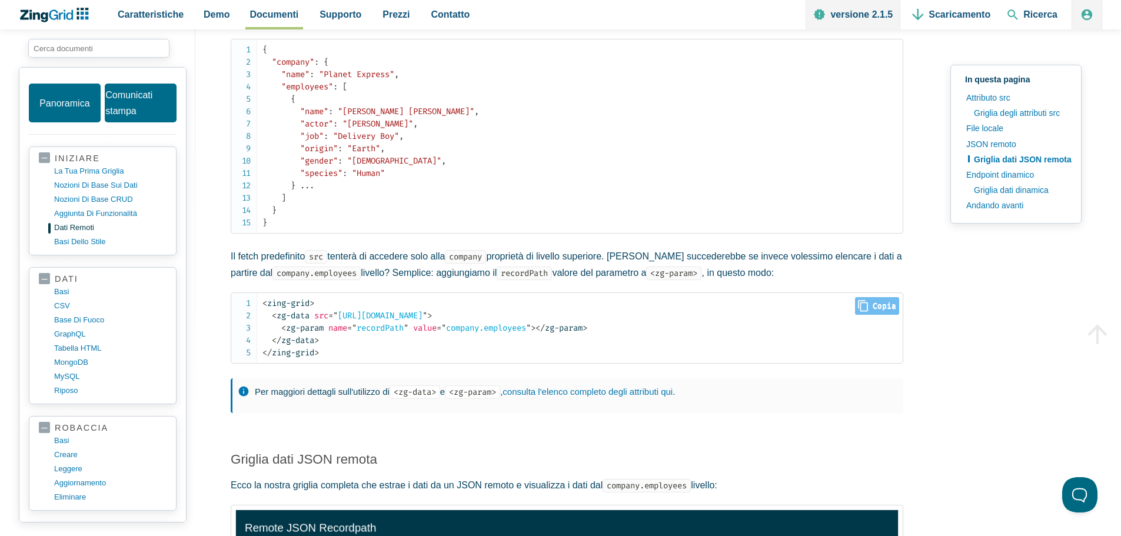
click at [513, 331] on span "= " company.employees "" at bounding box center [484, 328] width 94 height 10
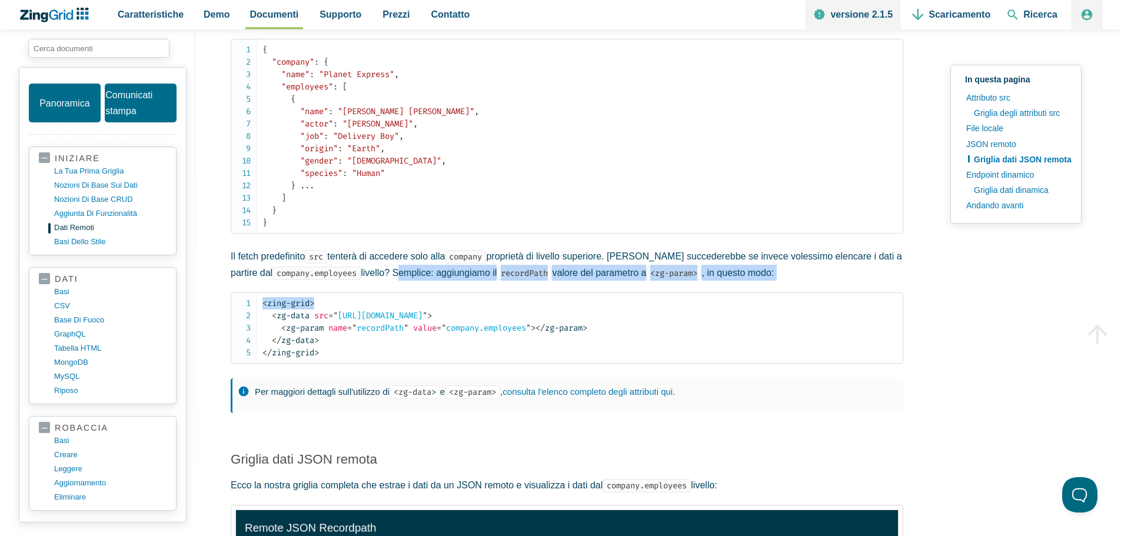
drag, startPoint x: 360, startPoint y: 273, endPoint x: 601, endPoint y: 285, distance: 241.7
click at [601, 285] on article "Dati remoti Nella guida "Data Basics" hai imparato come aggiungere dati locali …" at bounding box center [567, 65] width 673 height 3122
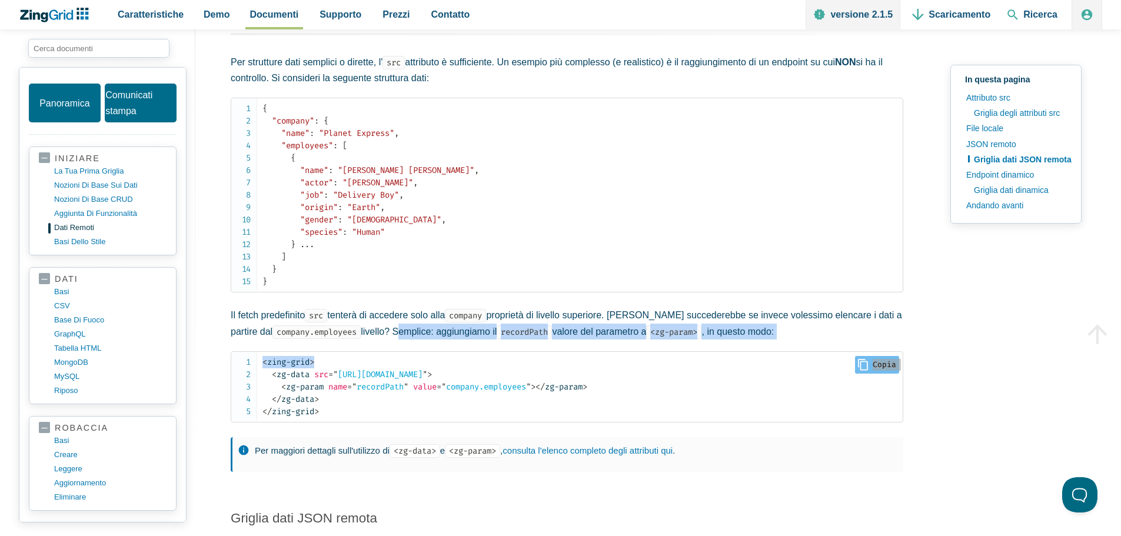
scroll to position [1472, 0]
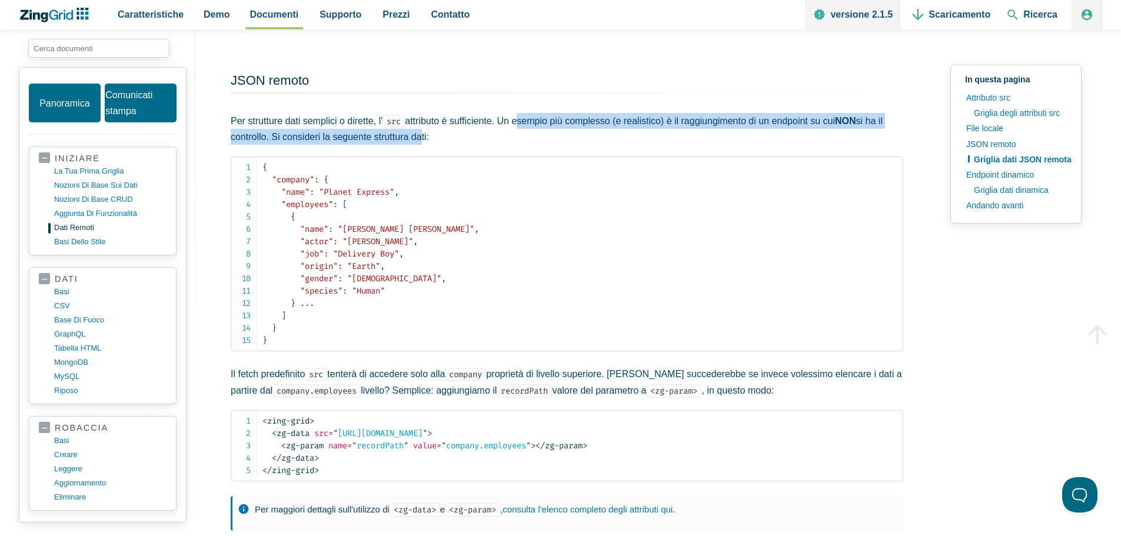
drag, startPoint x: 520, startPoint y: 128, endPoint x: 416, endPoint y: 134, distance: 104.9
click at [416, 134] on p "Per strutture dati semplici o dirette, l' src attributo è sufficiente. Un esemp…" at bounding box center [567, 129] width 673 height 32
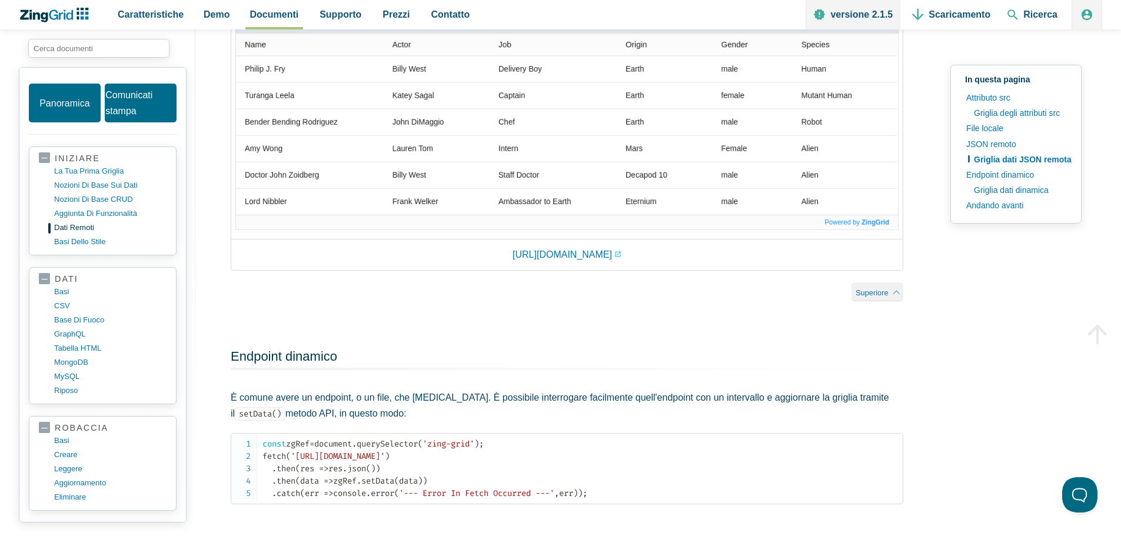
scroll to position [2186, 0]
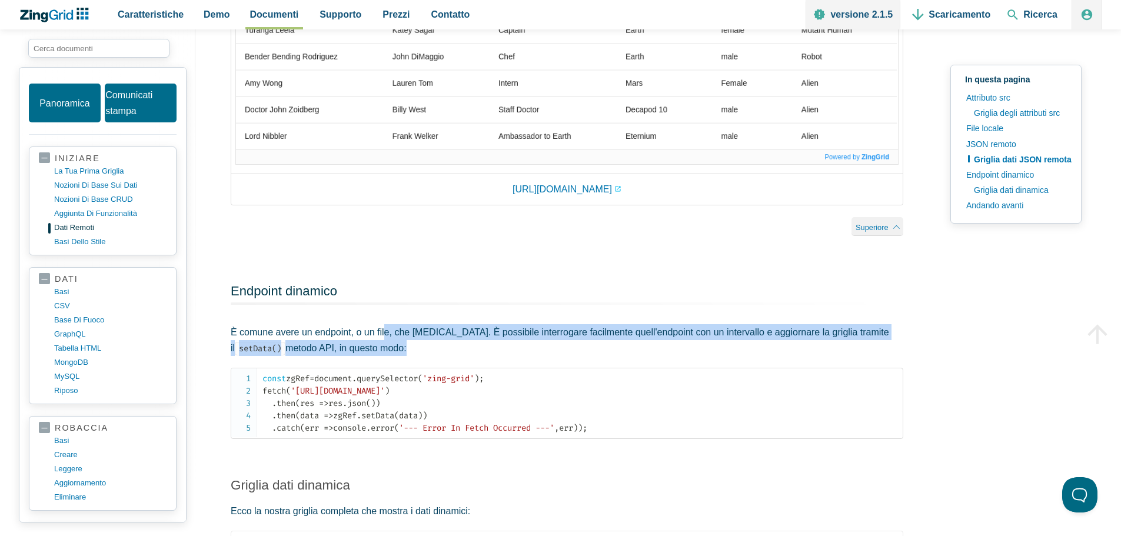
drag, startPoint x: 383, startPoint y: 333, endPoint x: 494, endPoint y: 348, distance: 112.9
click at [494, 348] on p "È comune avere un endpoint, o un file, che cambia. È possibile interrogare faci…" at bounding box center [567, 340] width 673 height 32
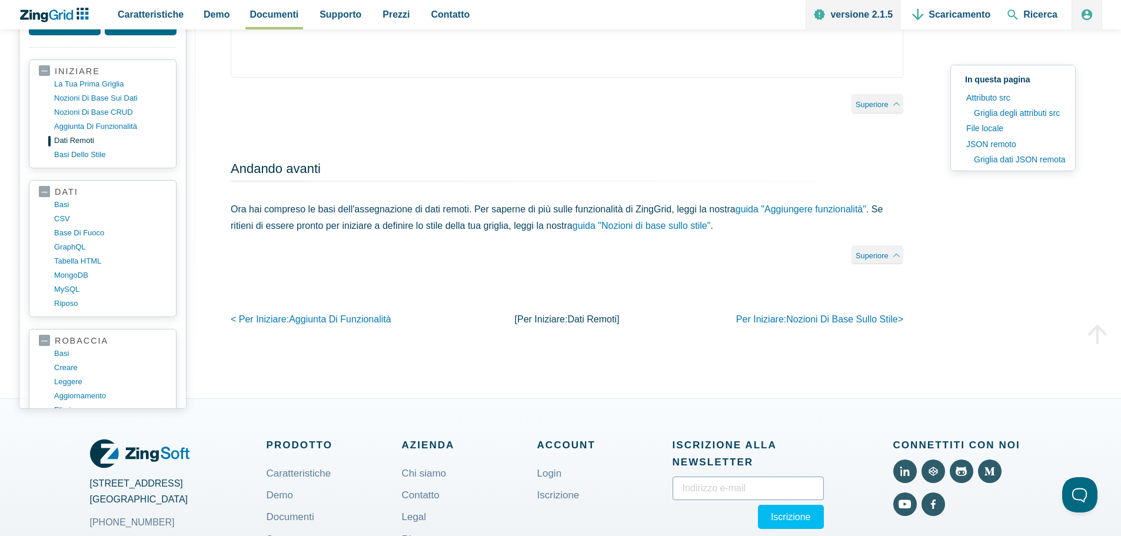
scroll to position [2893, 0]
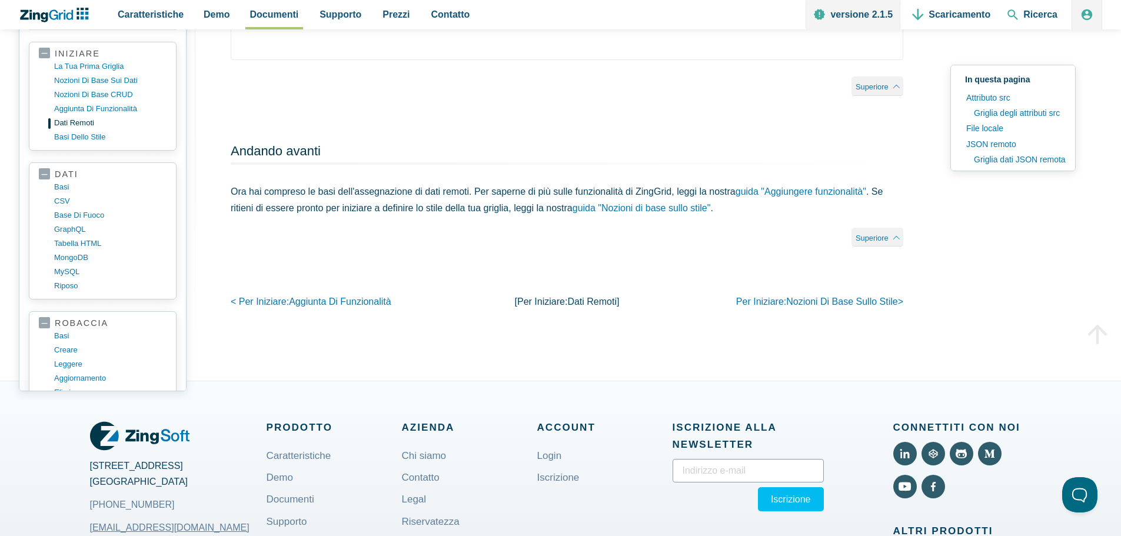
click at [109, 151] on section "iniziare la tua prima griglia nozioni di base sui dati Nozioni di base CRUD agg…" at bounding box center [103, 96] width 148 height 109
click at [92, 140] on font "basi dello stile" at bounding box center [81, 136] width 51 height 9
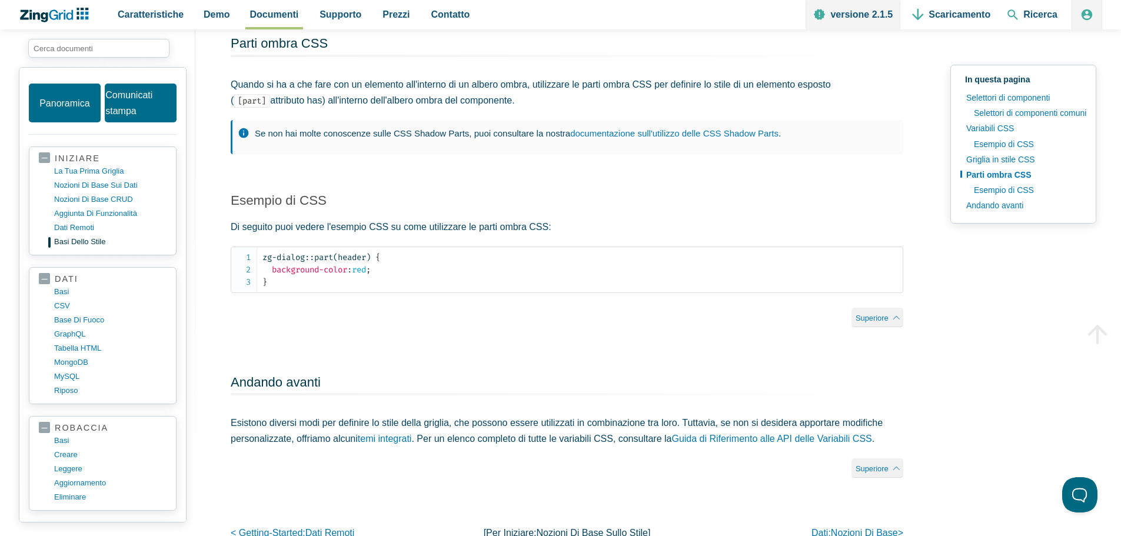
scroll to position [1648, 0]
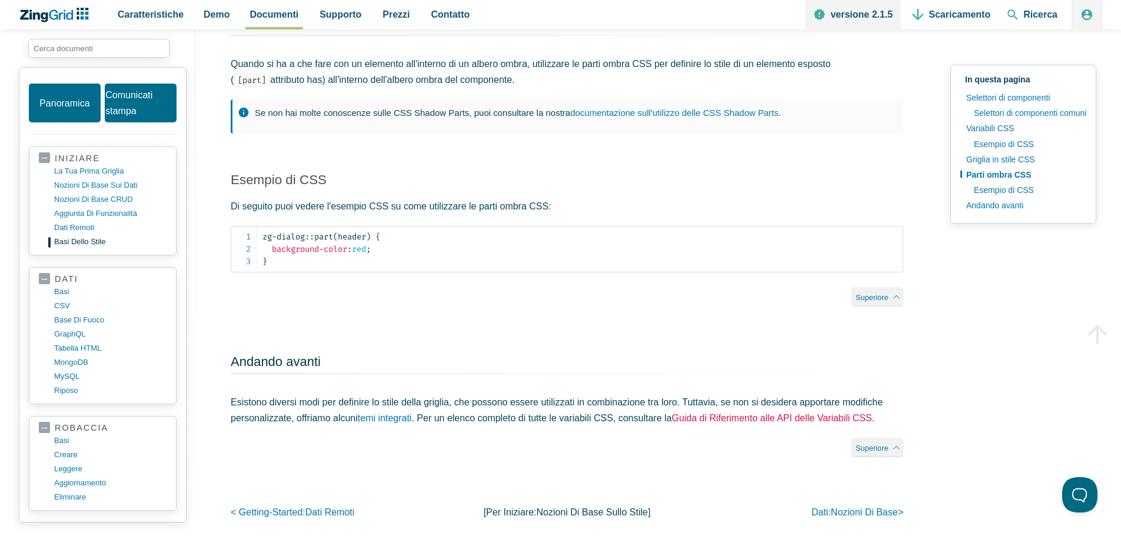
click at [824, 423] on font "Guida di Riferimento alle API delle Variabili CSS" at bounding box center [772, 418] width 200 height 10
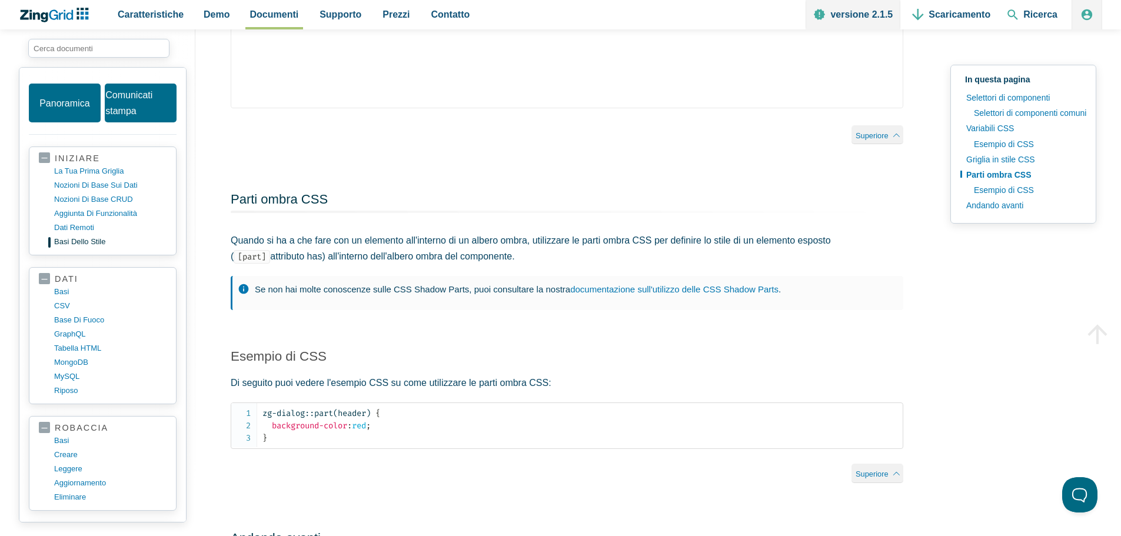
scroll to position [59, 0]
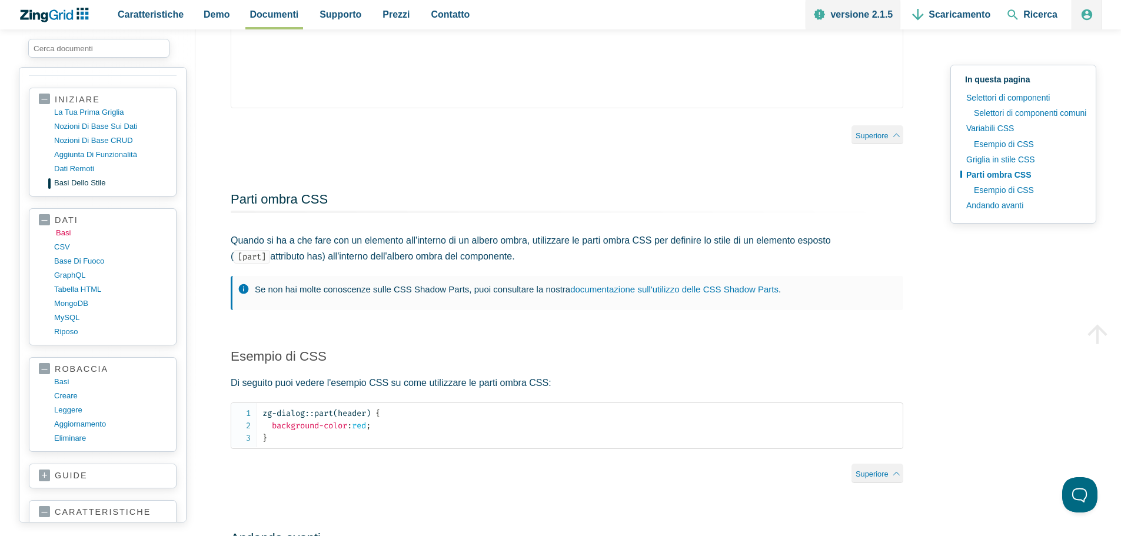
click at [64, 230] on font "basi" at bounding box center [63, 232] width 15 height 9
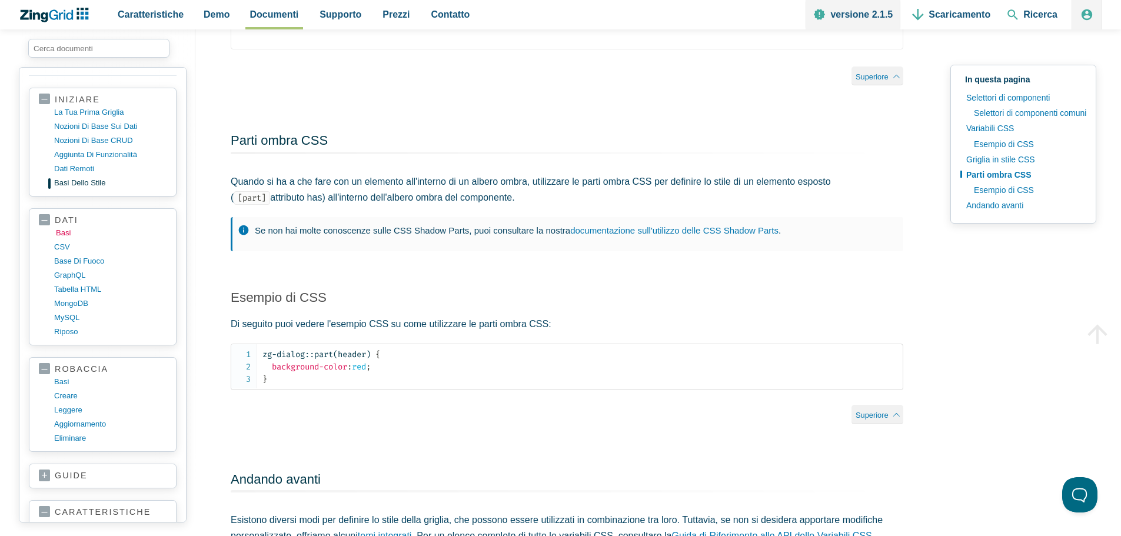
scroll to position [1884, 0]
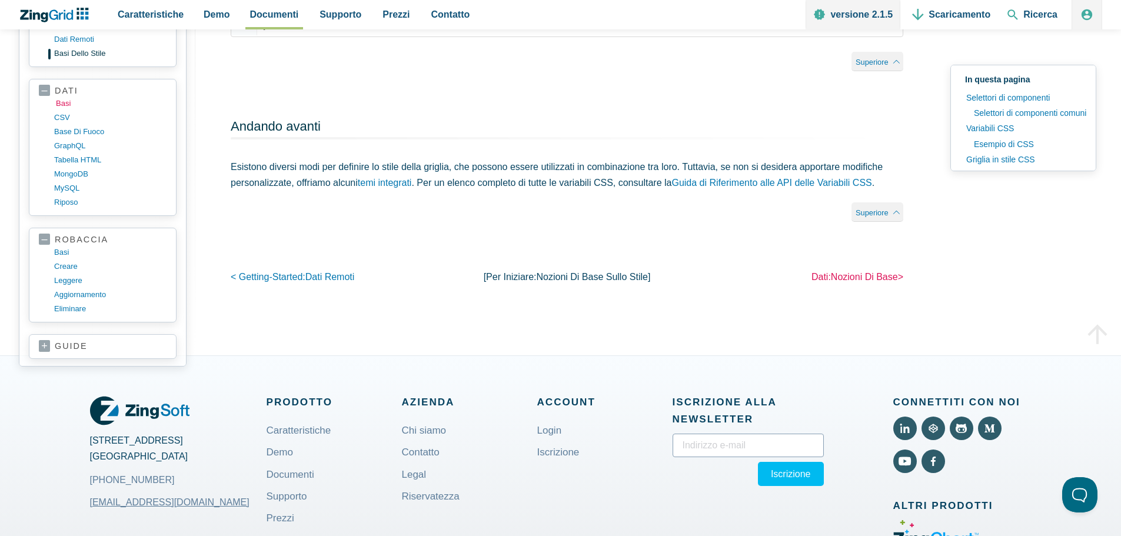
click at [838, 282] on font "nozioni di base" at bounding box center [864, 277] width 67 height 10
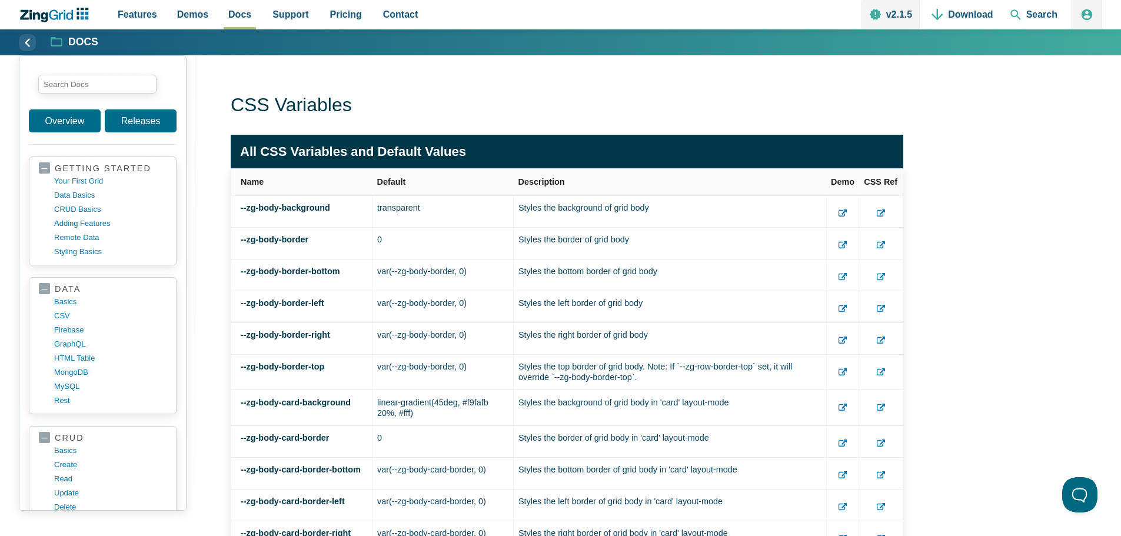
click at [847, 212] on icon "App Content" at bounding box center [843, 214] width 8 height 8
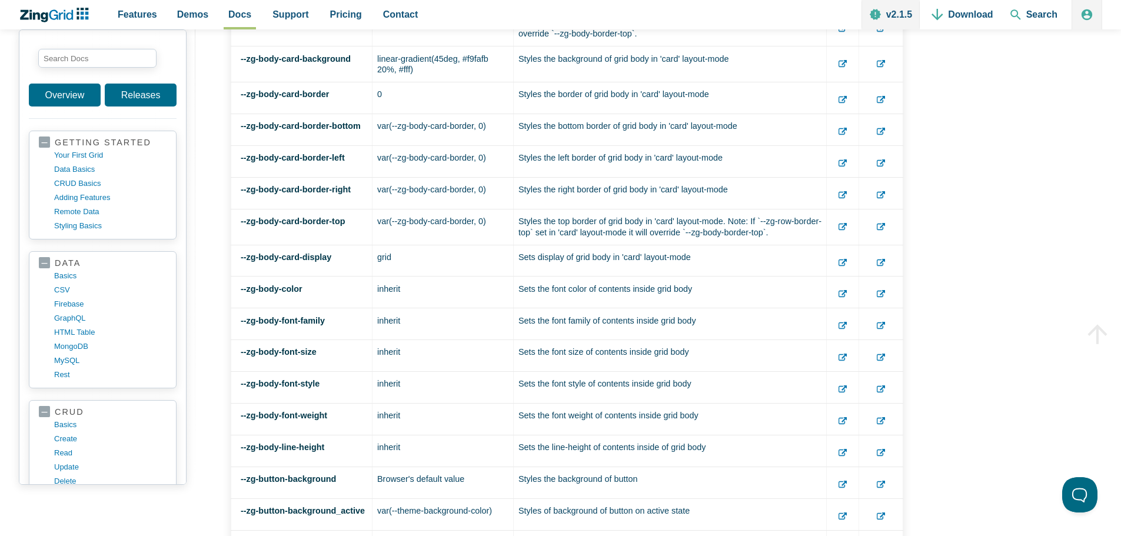
scroll to position [353, 0]
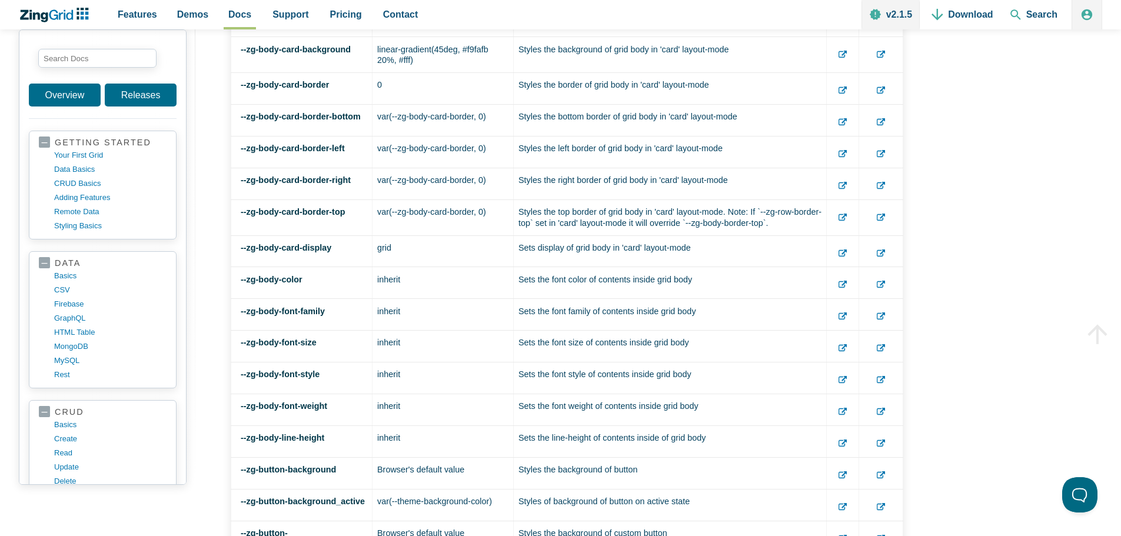
click at [847, 314] on use "App Content" at bounding box center [843, 316] width 8 height 7
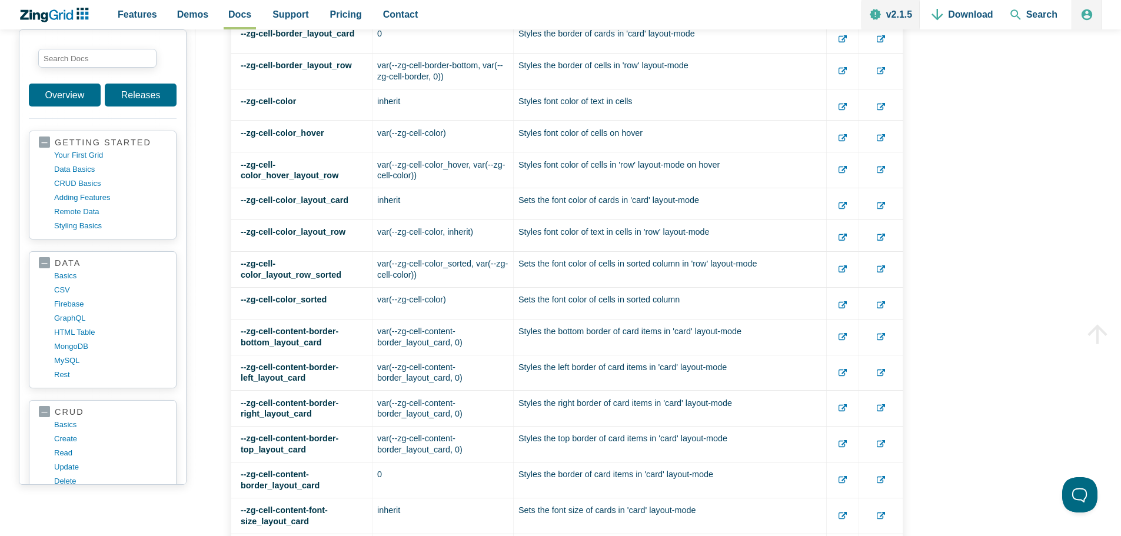
scroll to position [0, 0]
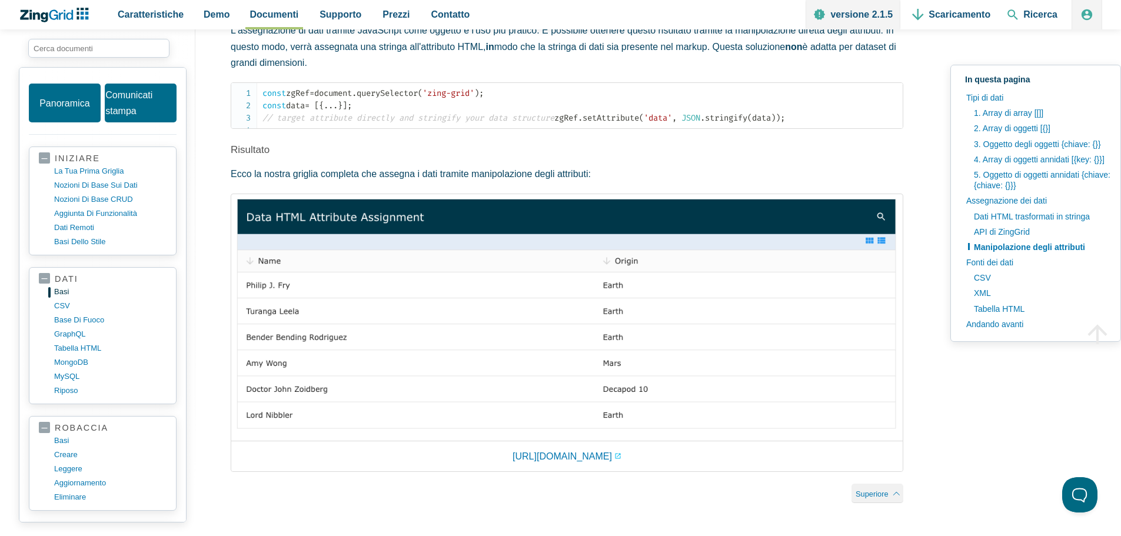
scroll to position [2472, 0]
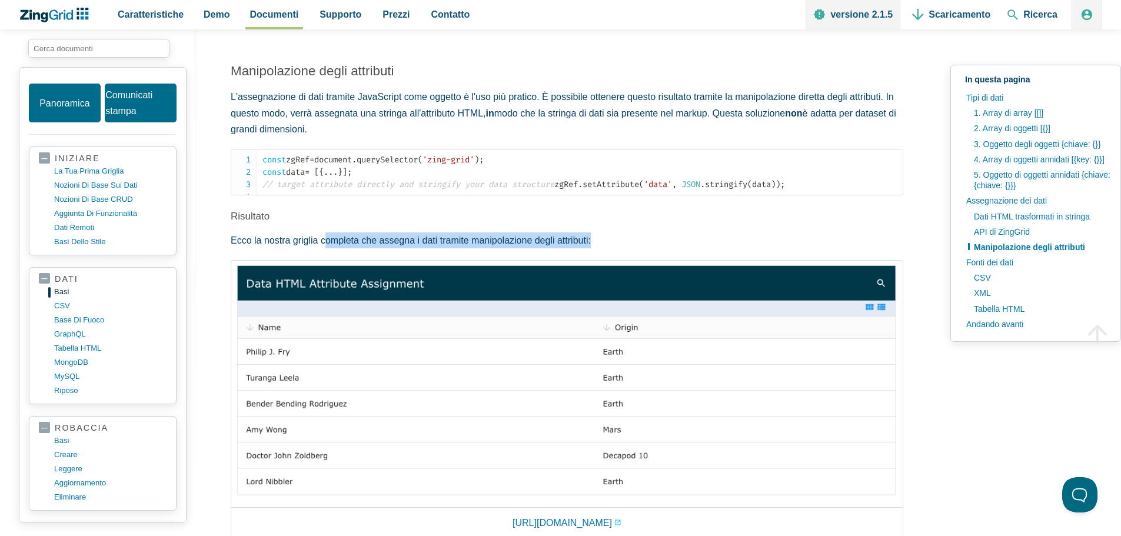
drag, startPoint x: 323, startPoint y: 273, endPoint x: 605, endPoint y: 270, distance: 282.0
click at [605, 248] on p "Ecco la nostra griglia completa che assegna i dati tramite manipolazione degli …" at bounding box center [567, 241] width 673 height 16
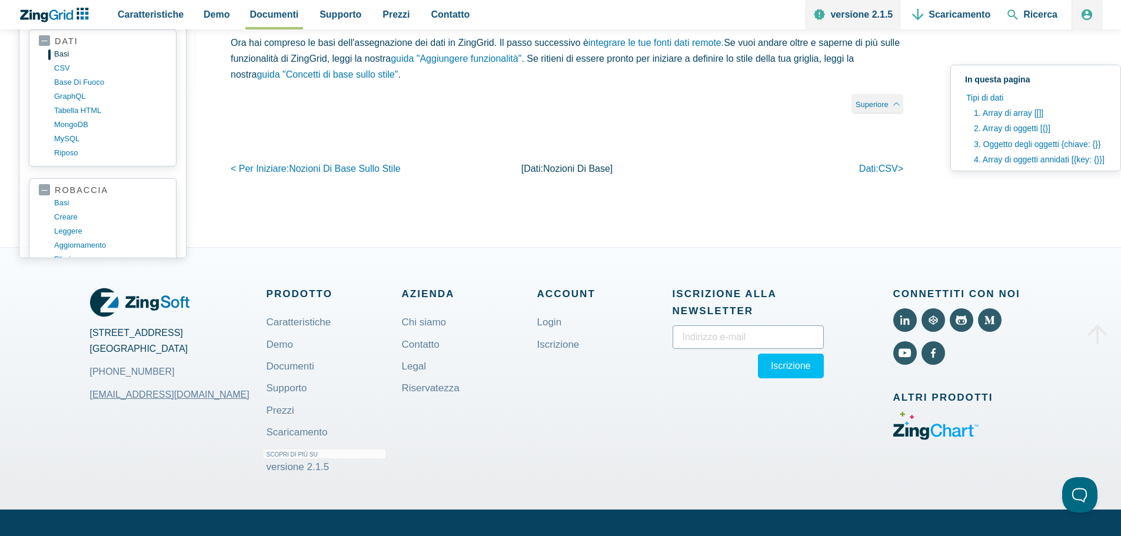
scroll to position [4415, 0]
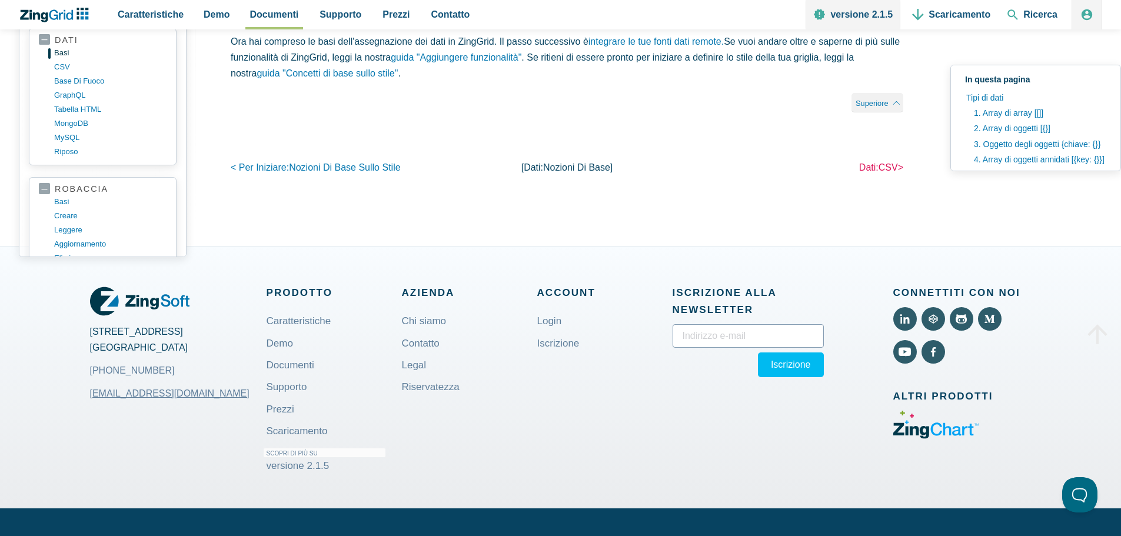
click at [868, 172] on font "dati:" at bounding box center [868, 167] width 19 height 10
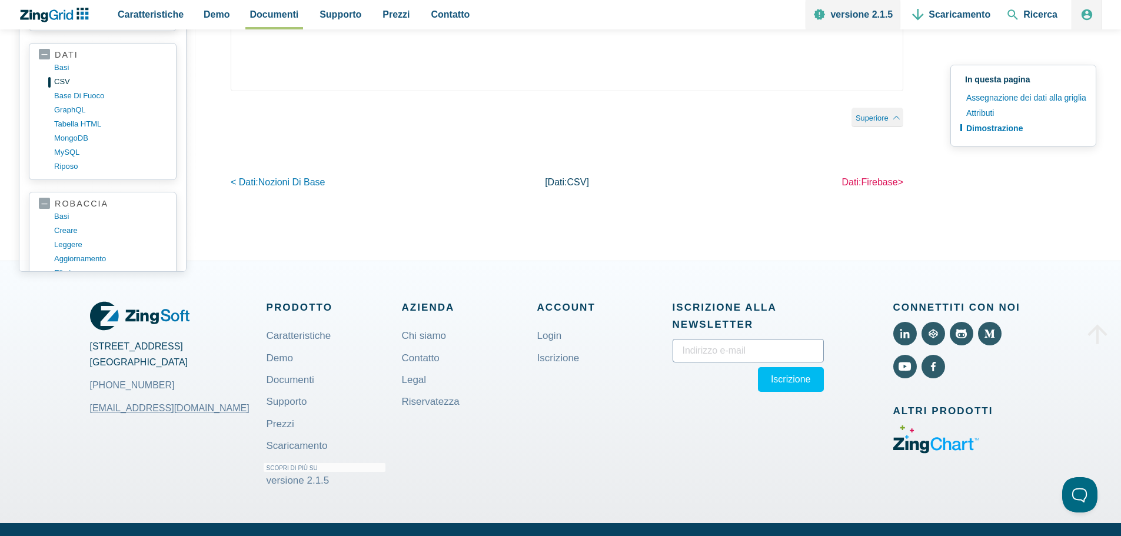
click at [876, 187] on font "firebase" at bounding box center [879, 182] width 36 height 10
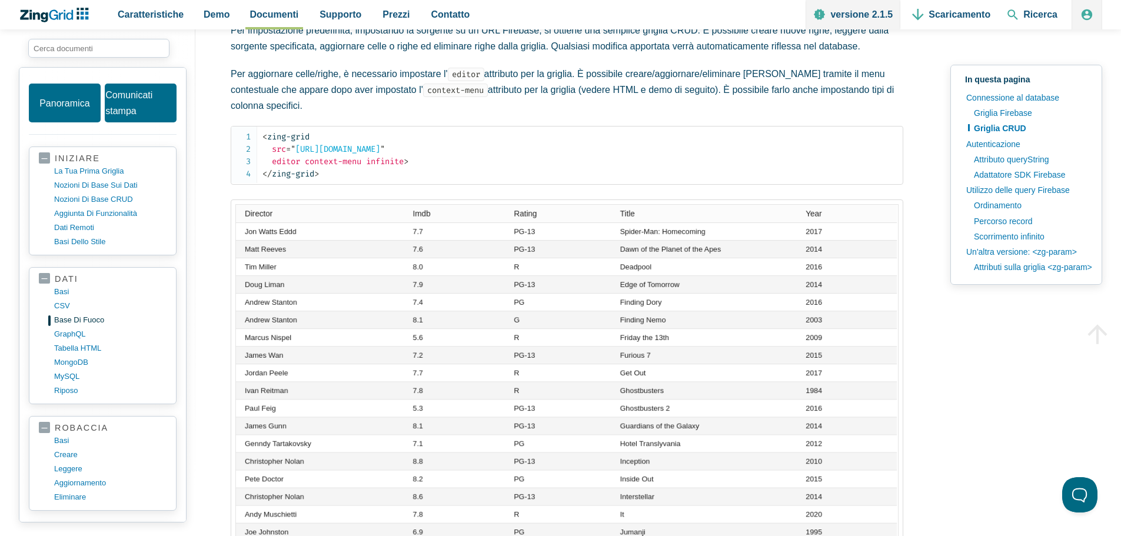
scroll to position [765, 0]
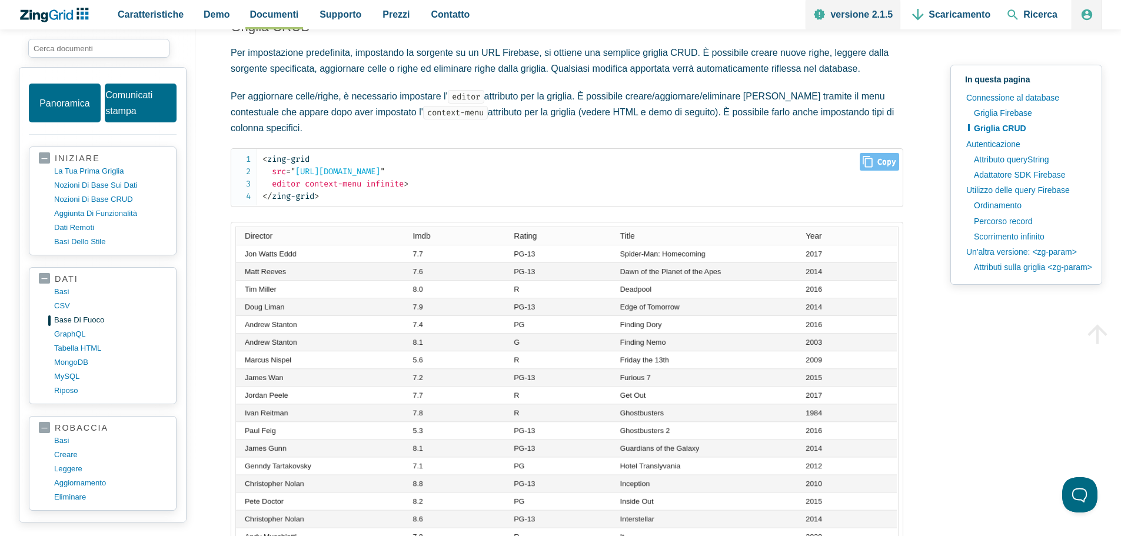
click at [314, 179] on span "context-menu" at bounding box center [333, 184] width 57 height 10
click at [382, 237] on img "Contenuto dell'app" at bounding box center [566, 448] width 663 height 442
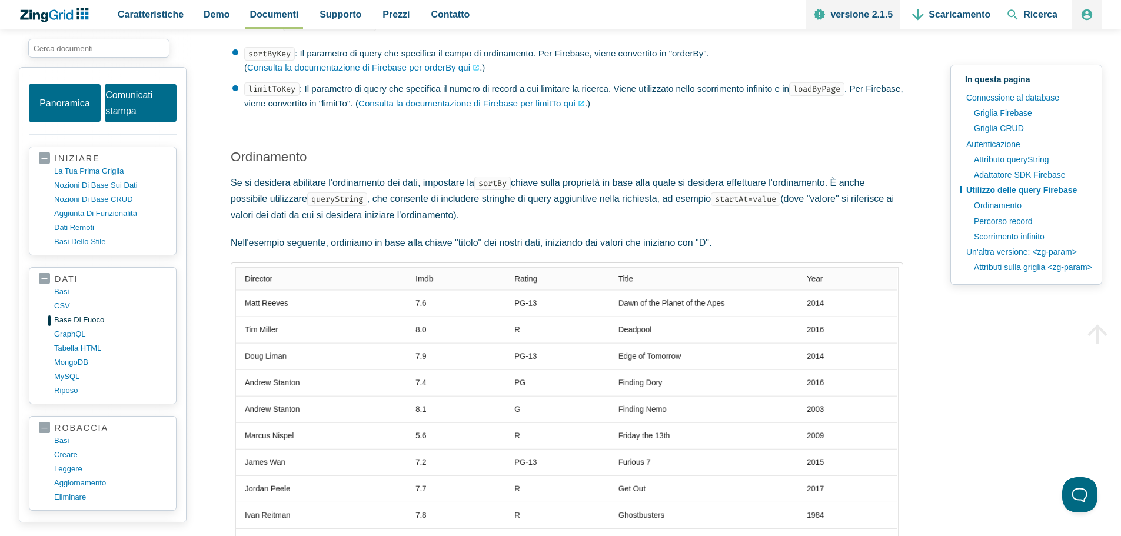
scroll to position [2237, 0]
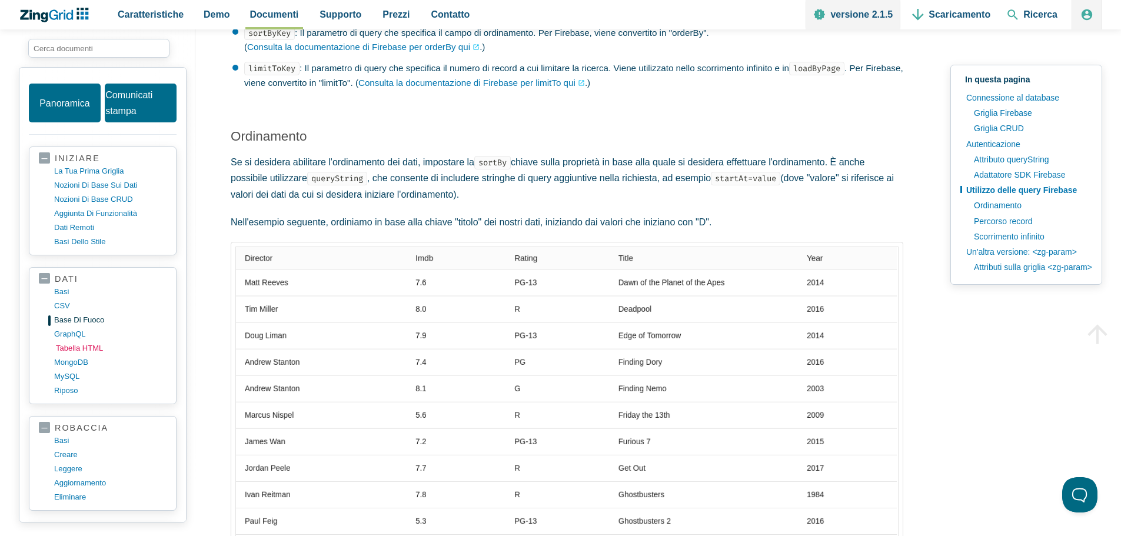
click at [65, 354] on link "Tabella HTML" at bounding box center [112, 348] width 112 height 14
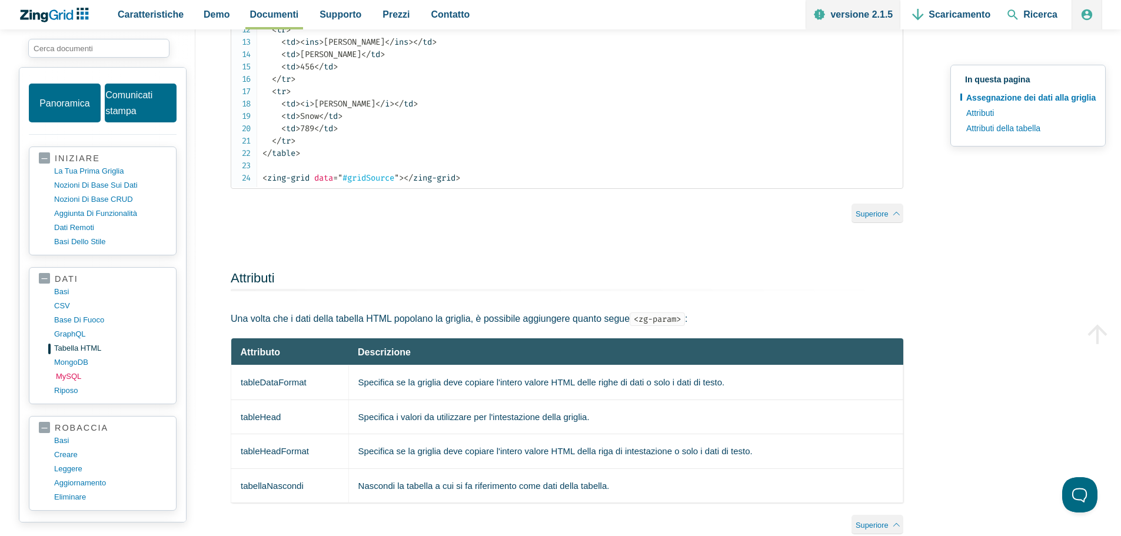
click at [67, 377] on font "MySQL" at bounding box center [68, 376] width 25 height 9
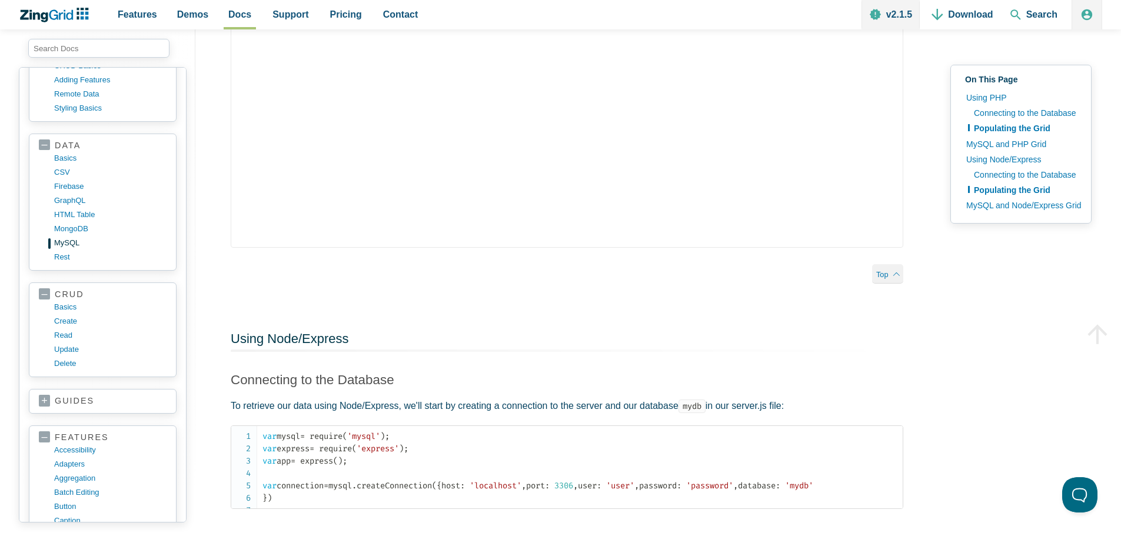
scroll to position [1044, 0]
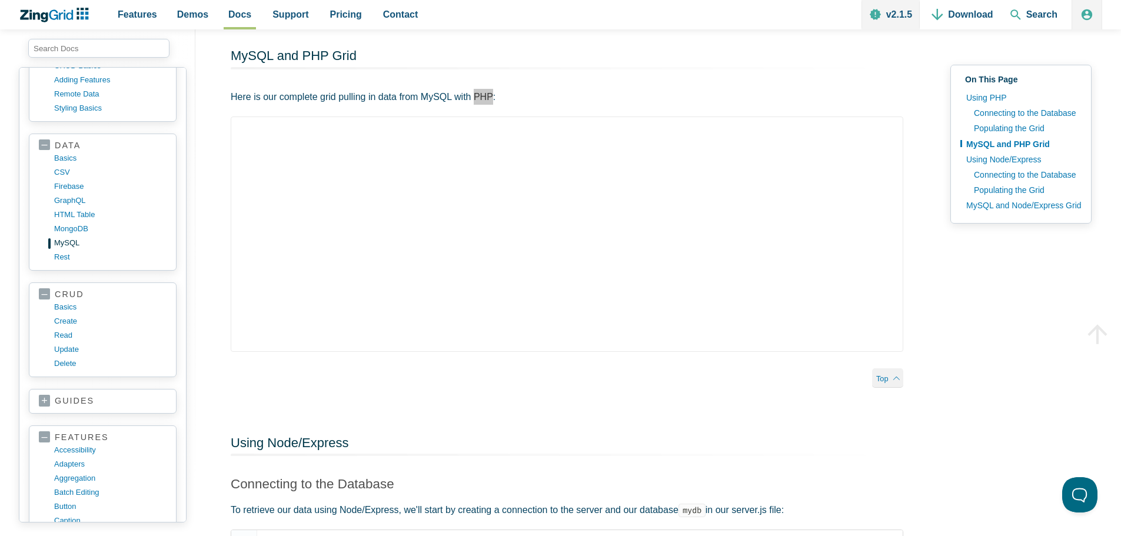
scroll to position [868, 0]
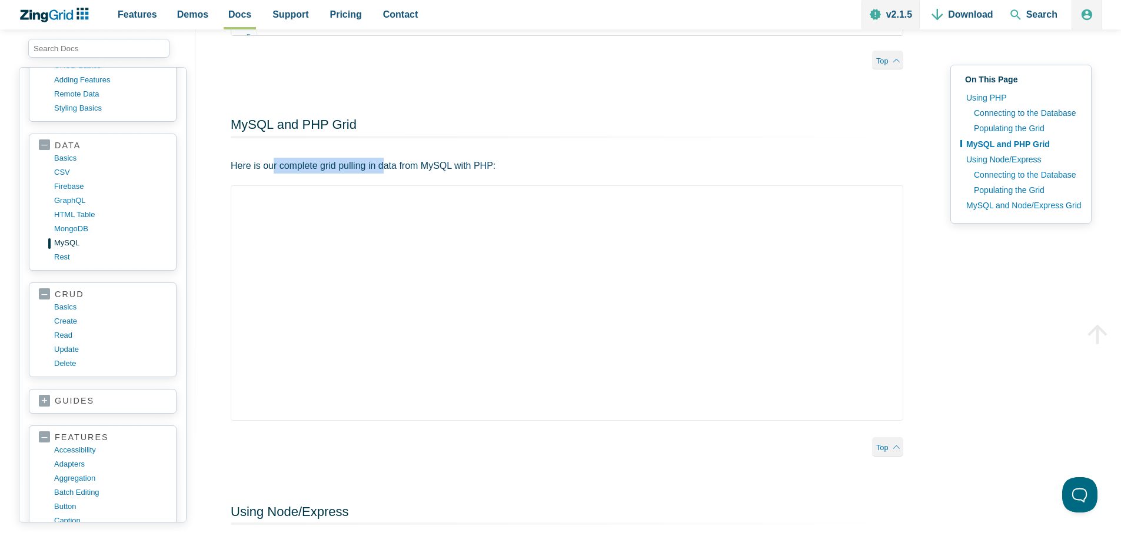
drag, startPoint x: 273, startPoint y: 350, endPoint x: 379, endPoint y: 358, distance: 106.3
click at [388, 174] on p "Here is our complete grid pulling in data from MySQL with PHP:" at bounding box center [567, 166] width 673 height 16
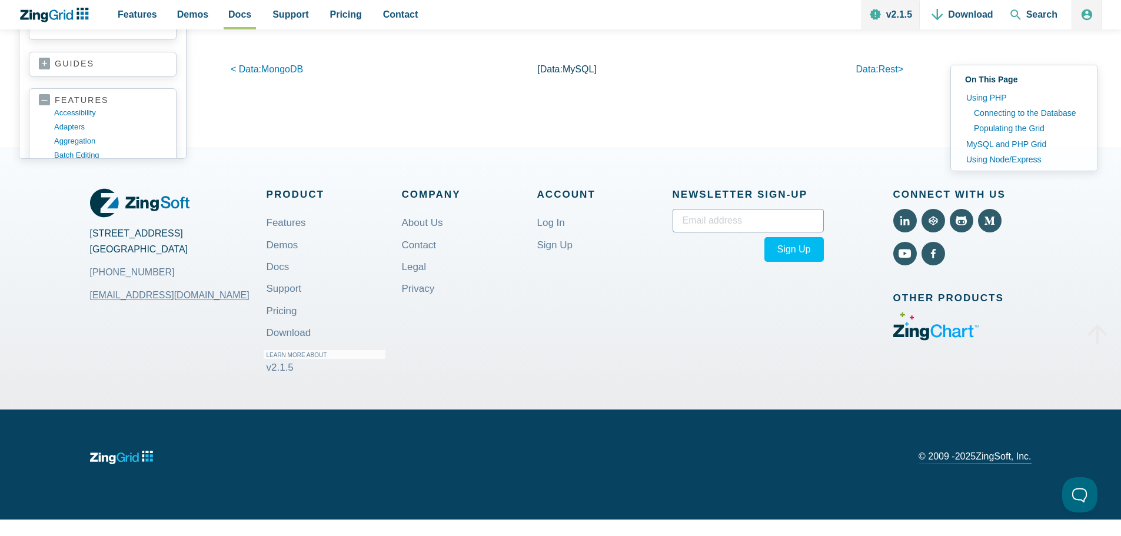
scroll to position [2104, 0]
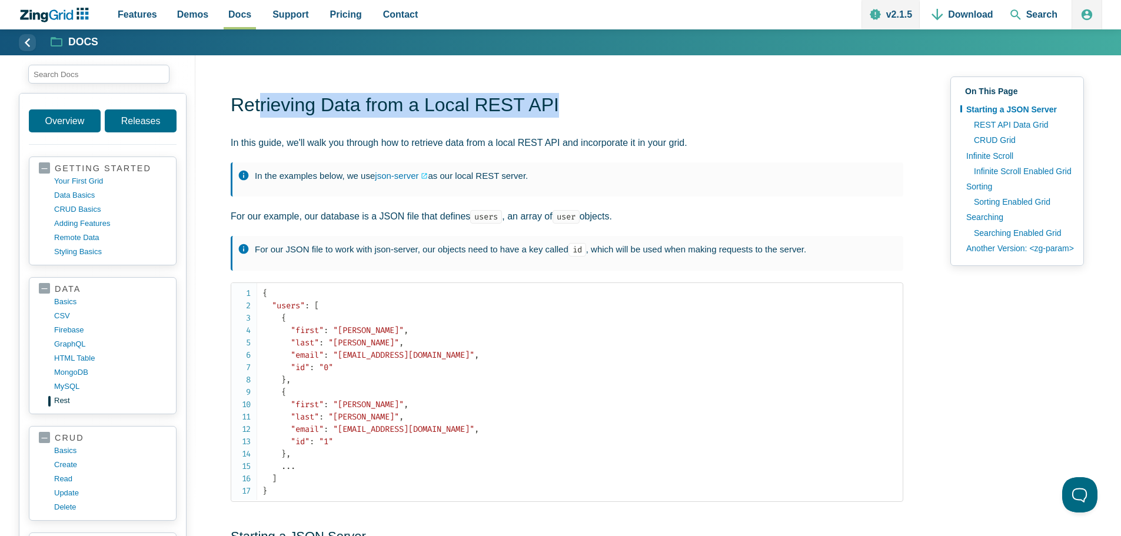
click at [565, 108] on h1 "Retrieving Data from a Local REST API" at bounding box center [567, 106] width 673 height 26
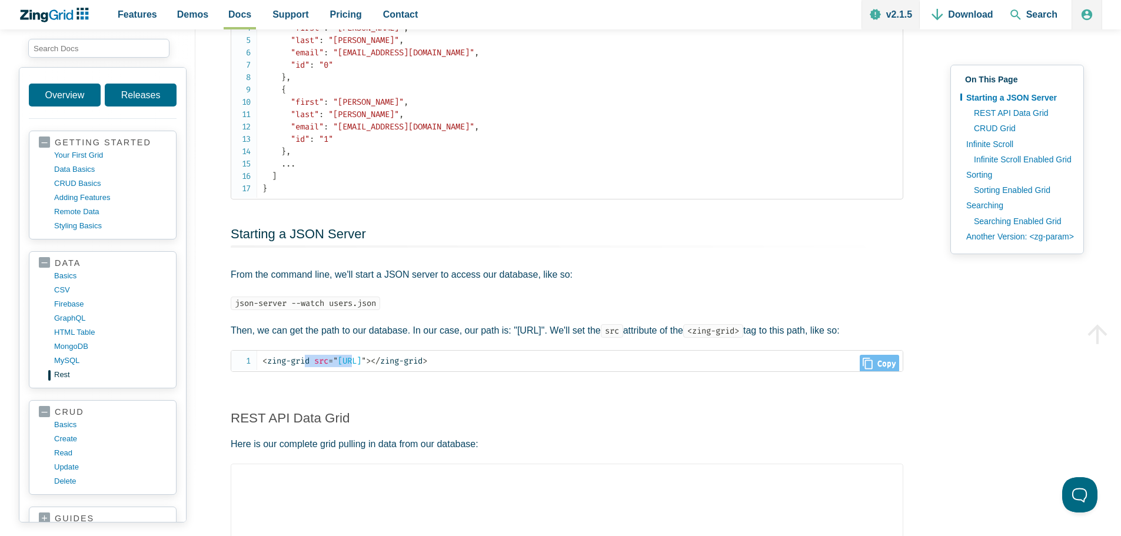
drag, startPoint x: 307, startPoint y: 383, endPoint x: 471, endPoint y: 380, distance: 163.7
click at [371, 366] on span "< zing-grid src = " [URL] " >" at bounding box center [317, 361] width 108 height 10
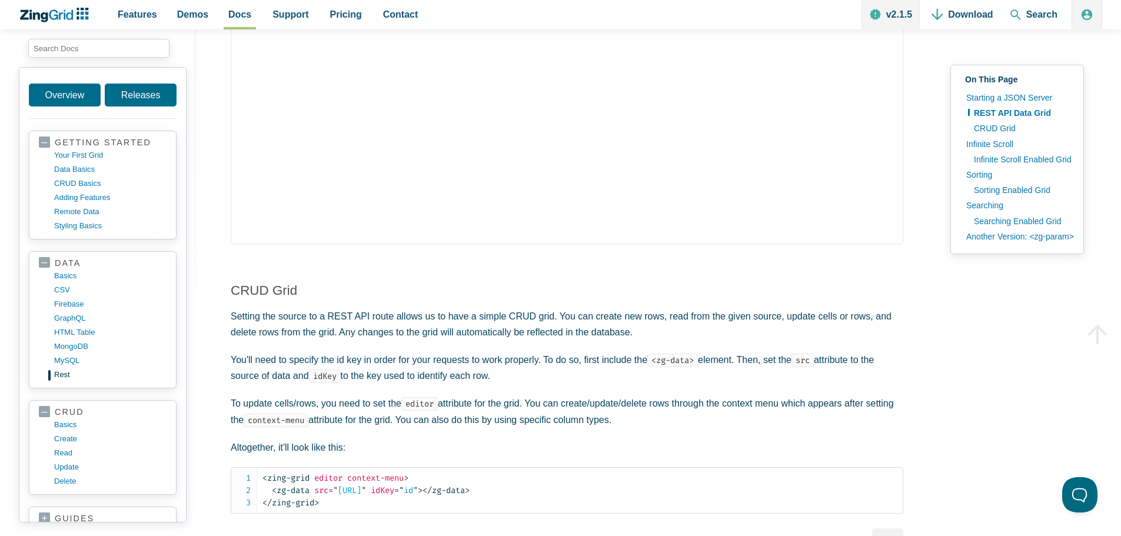
scroll to position [773, 0]
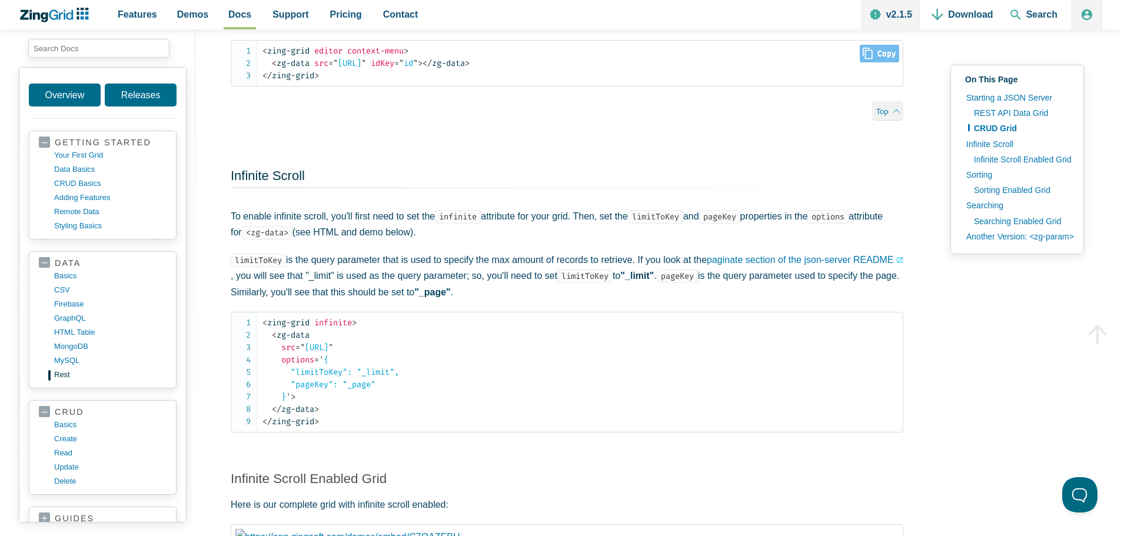
scroll to position [1186, 0]
click at [326, 392] on span "= ' { "limitToKey": "_limit", "pageKey": "_page" } '" at bounding box center [331, 377] width 137 height 47
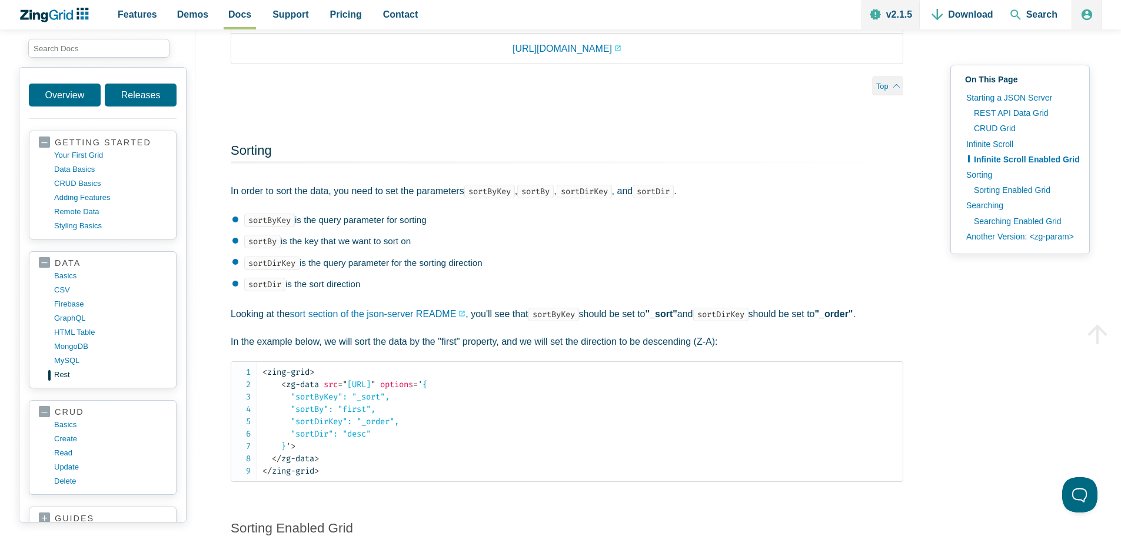
scroll to position [2010, 0]
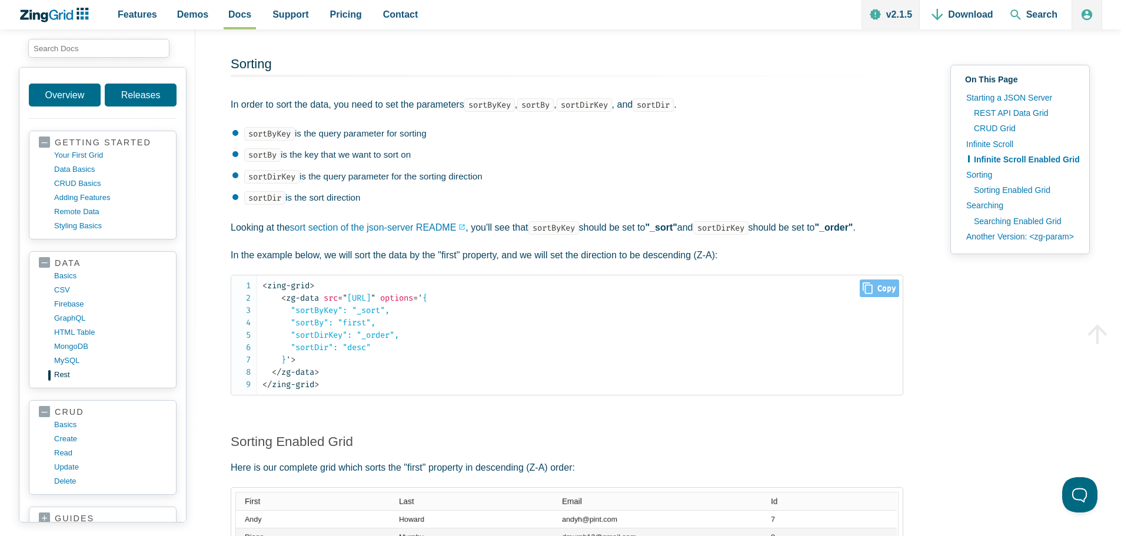
click at [305, 346] on span "= ' { "sortByKey": "_sort", "sortBy": "first", "sortDirKey": "_order", "sortDir…" at bounding box center [345, 329] width 165 height 72
click at [416, 340] on code "< zing-grid > < zg-data src = " http://localhost:3000/users/ " options = ' { "s…" at bounding box center [583, 335] width 640 height 111
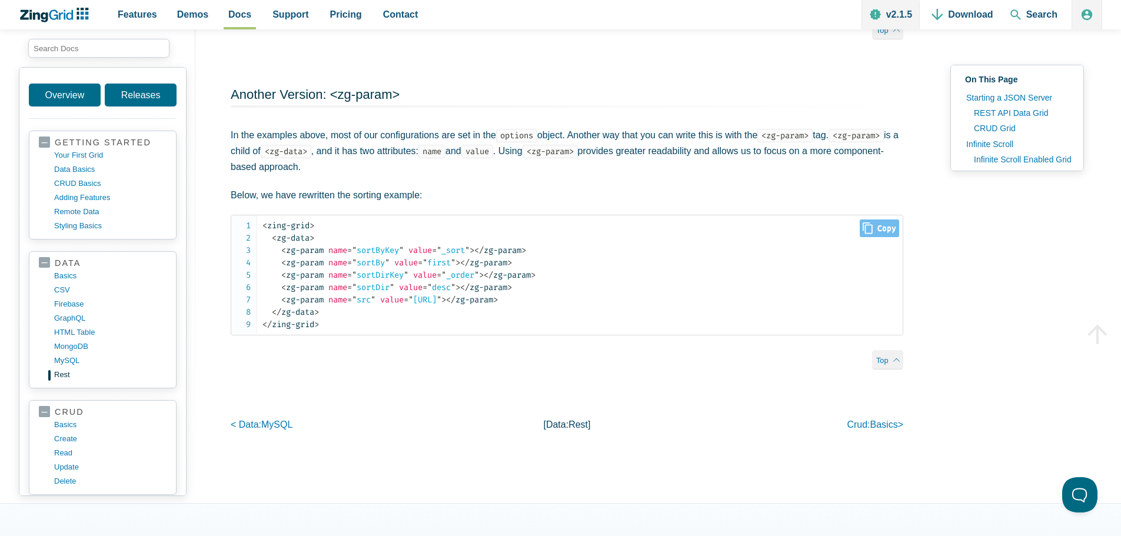
scroll to position [3246, 0]
click at [277, 278] on code "< zing-grid > < zg-data > < zg-param name = " sortByKey " value = " _sort " > <…" at bounding box center [583, 274] width 640 height 111
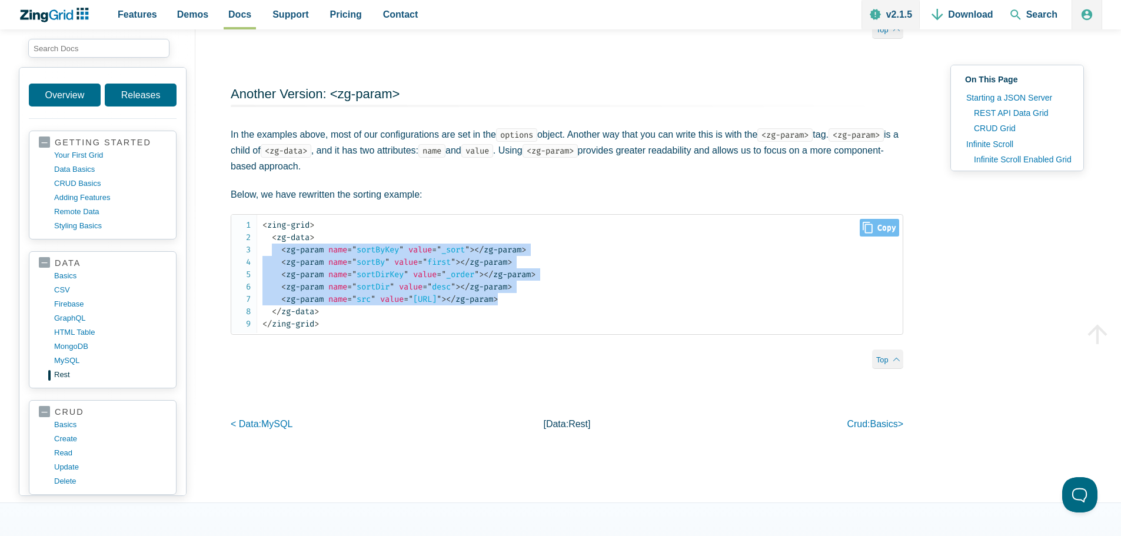
drag, startPoint x: 630, startPoint y: 325, endPoint x: 274, endPoint y: 277, distance: 358.8
click at [274, 277] on code "< zing-grid > < zg-data > < zg-param name = " sortByKey " value = " _sort " > <…" at bounding box center [583, 274] width 640 height 111
drag, startPoint x: 274, startPoint y: 277, endPoint x: 534, endPoint y: 313, distance: 262.6
click at [534, 313] on code "< zing-grid > < zg-data > < zg-param name = " sortByKey " value = " _sort " > <…" at bounding box center [583, 274] width 640 height 111
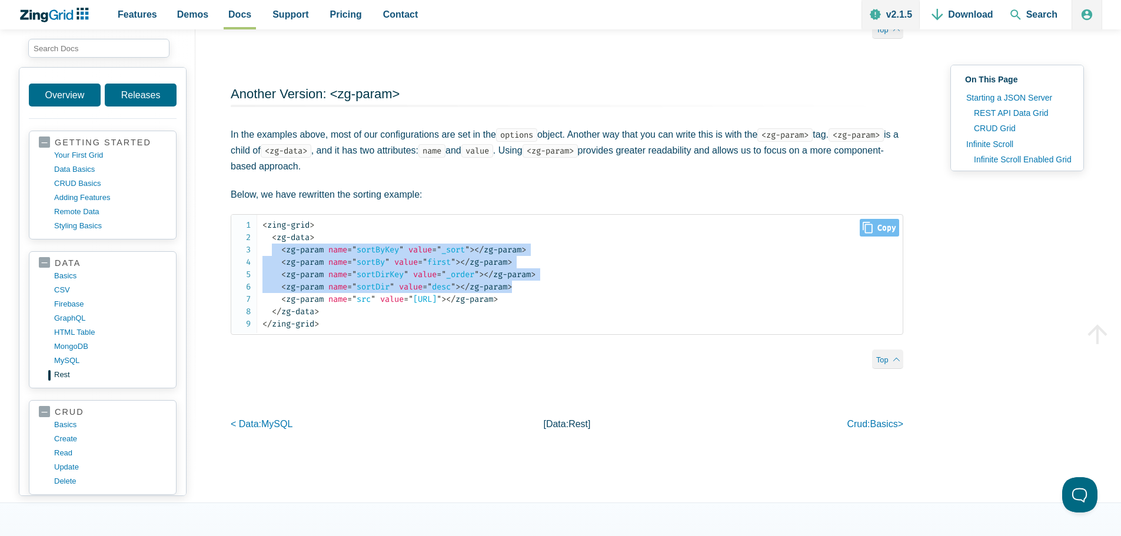
copy code "< zg-param name = " sortByKey " value = " _sort " > </ zg-param > < zg-param na…"
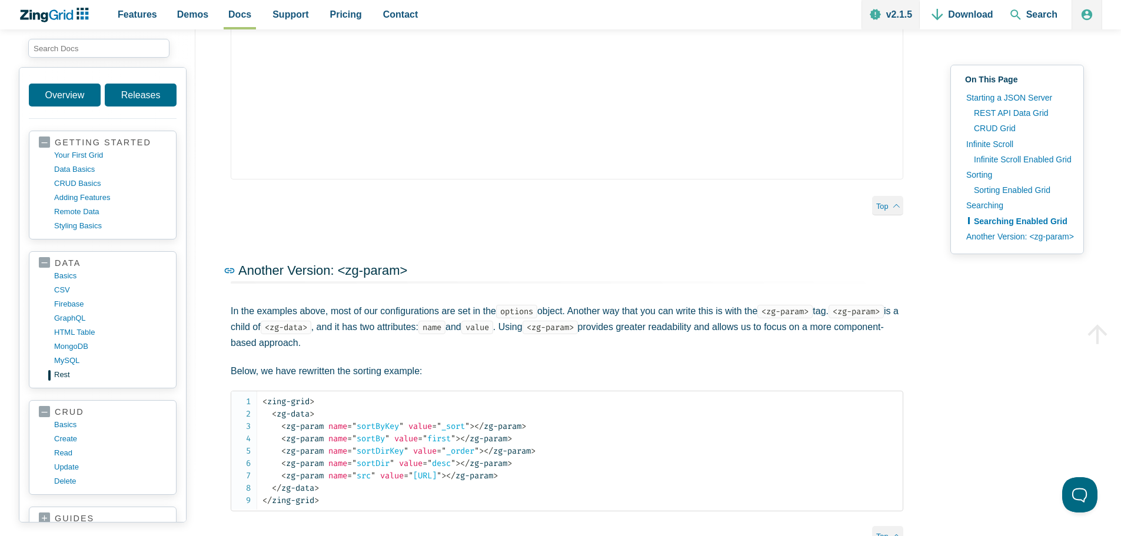
scroll to position [3101, 0]
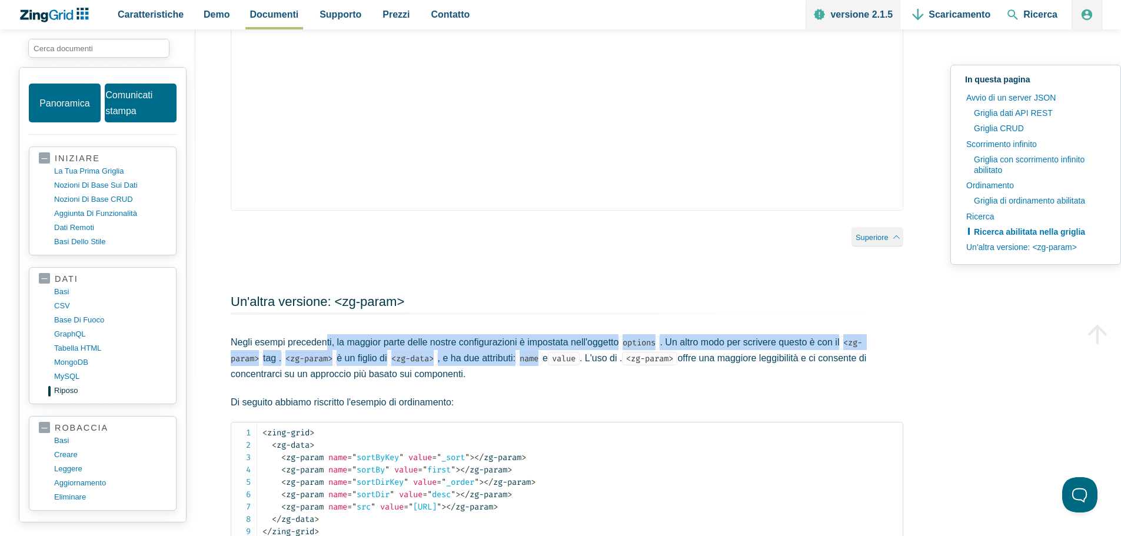
drag, startPoint x: 330, startPoint y: 343, endPoint x: 555, endPoint y: 356, distance: 225.2
click at [555, 356] on p "Negli esempi precedenti, la maggior parte delle nostre configurazioni è imposta…" at bounding box center [567, 358] width 673 height 48
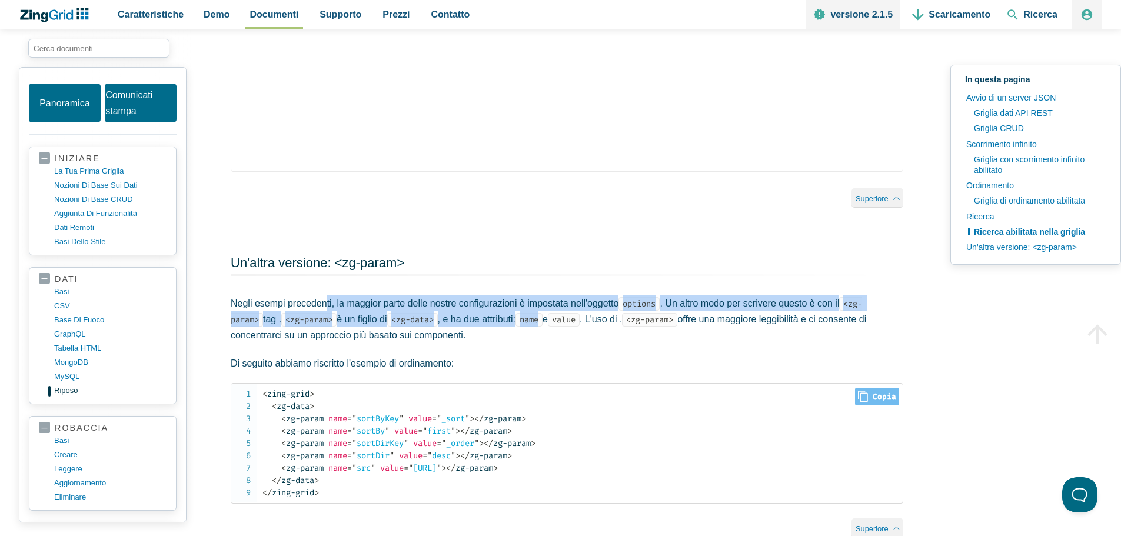
scroll to position [3160, 0]
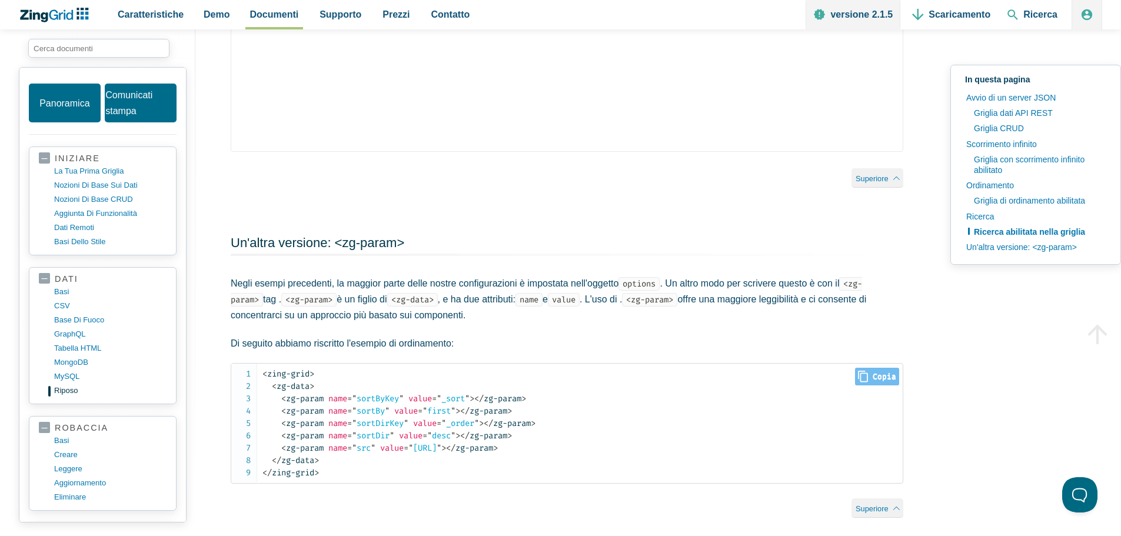
click at [377, 394] on span "= " sortByKey "" at bounding box center [375, 399] width 57 height 10
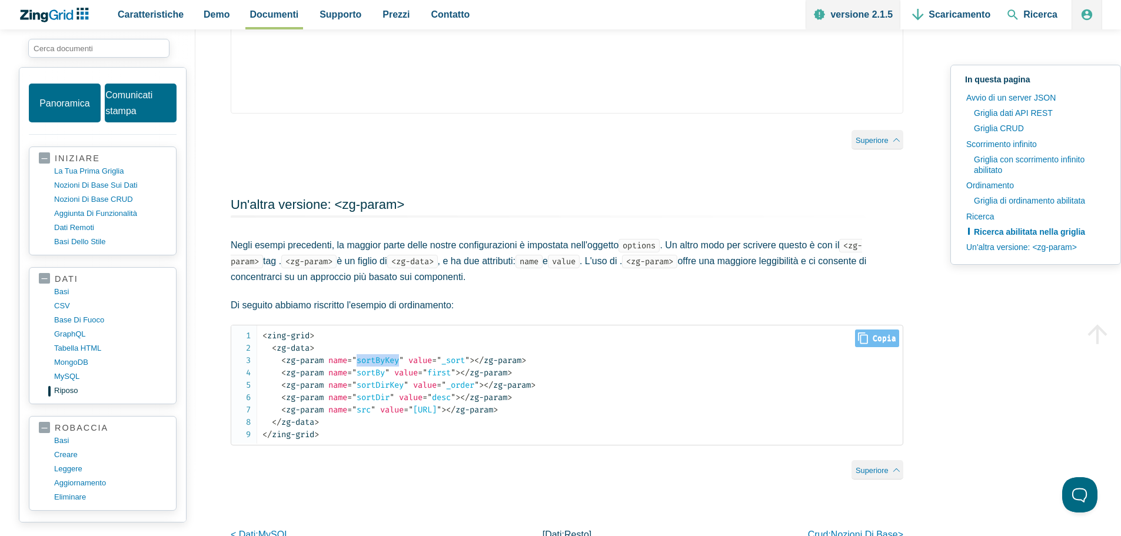
scroll to position [3219, 0]
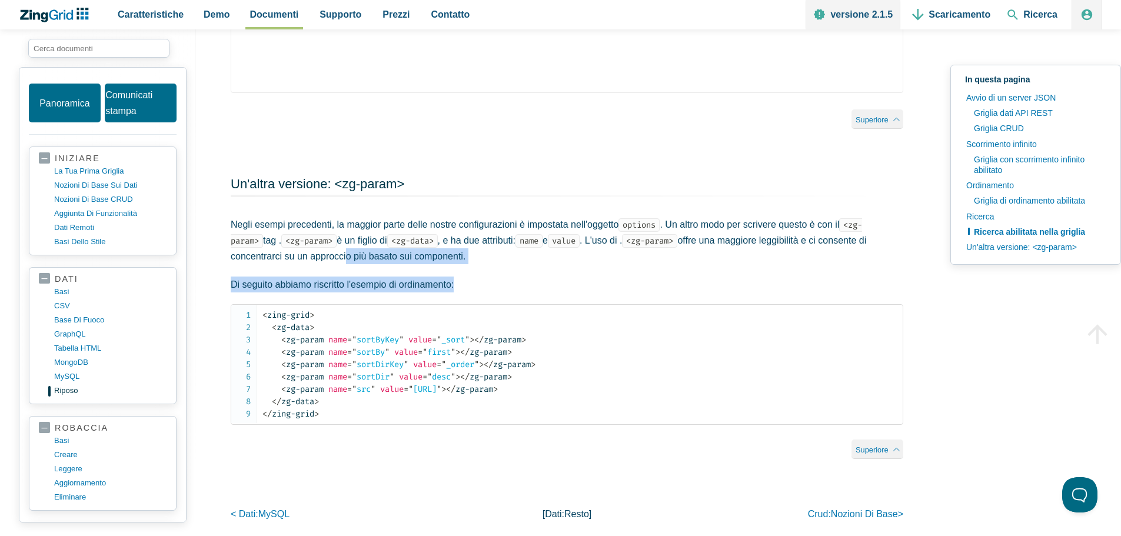
drag, startPoint x: 347, startPoint y: 255, endPoint x: 459, endPoint y: 271, distance: 113.0
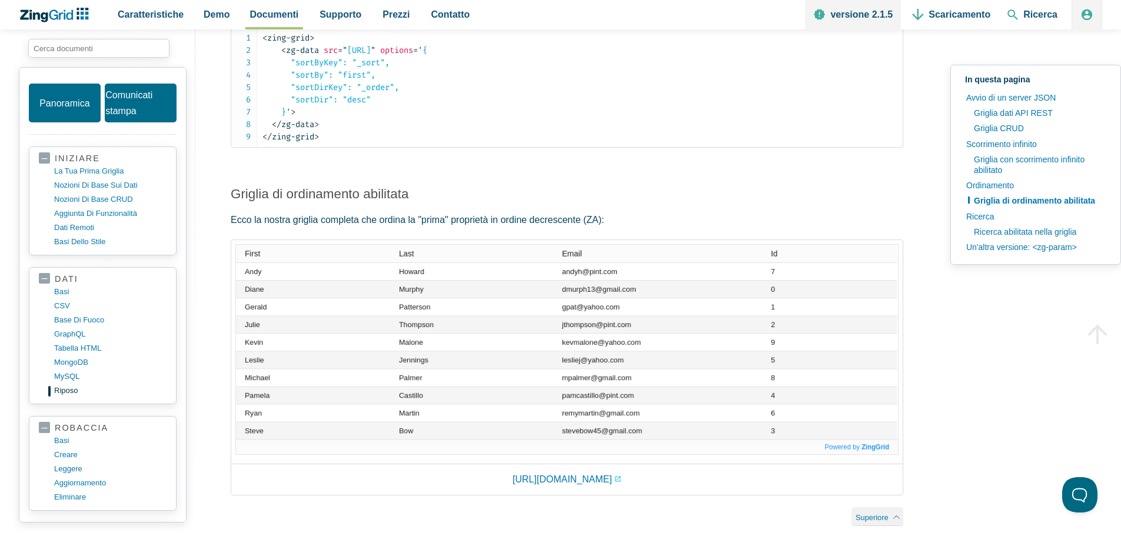
scroll to position [2277, 0]
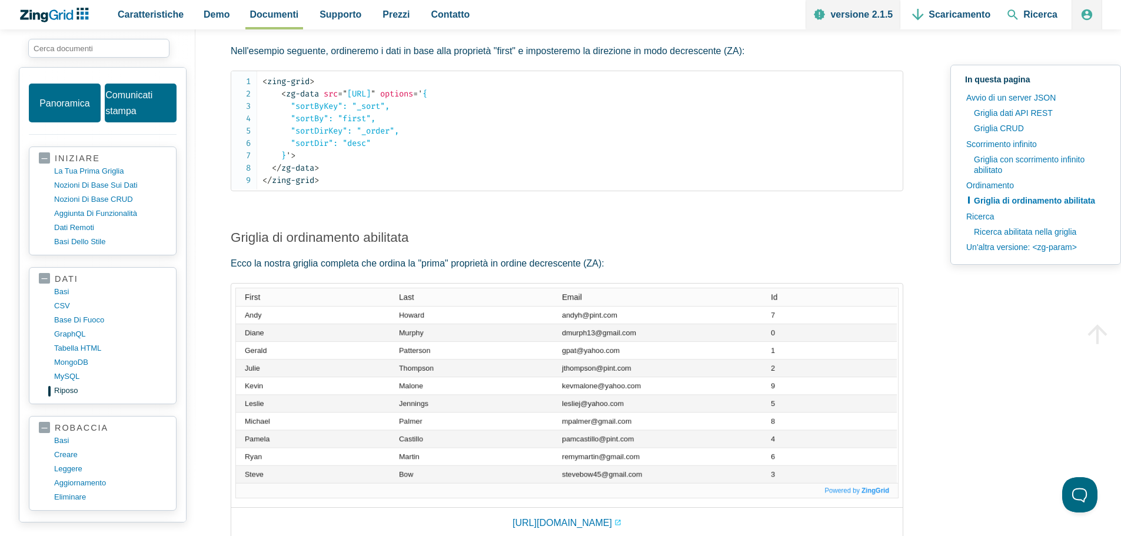
click at [414, 295] on img "Contenuto dell'app" at bounding box center [566, 393] width 663 height 211
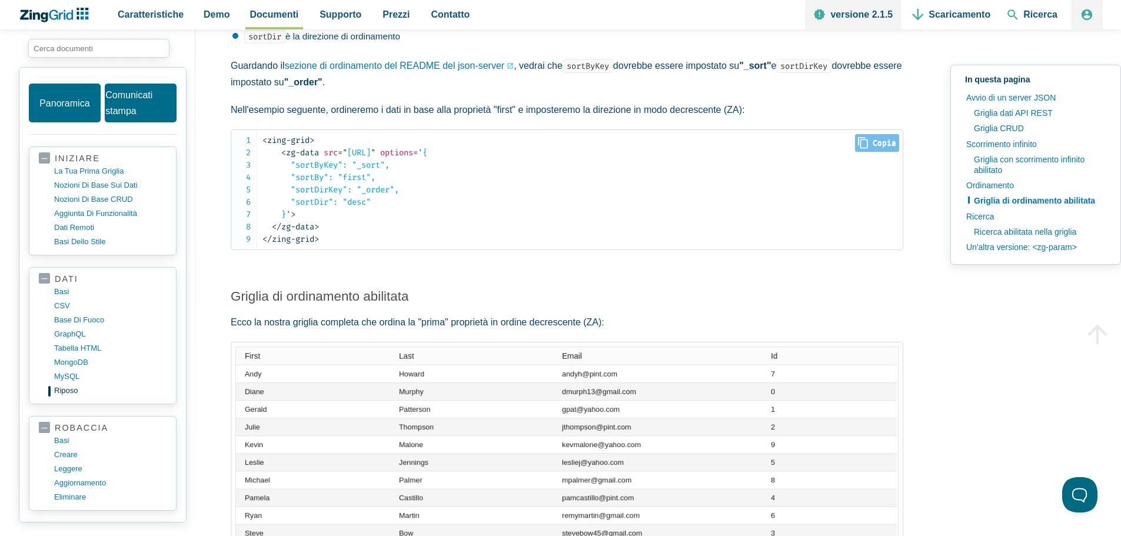
scroll to position [2041, 0]
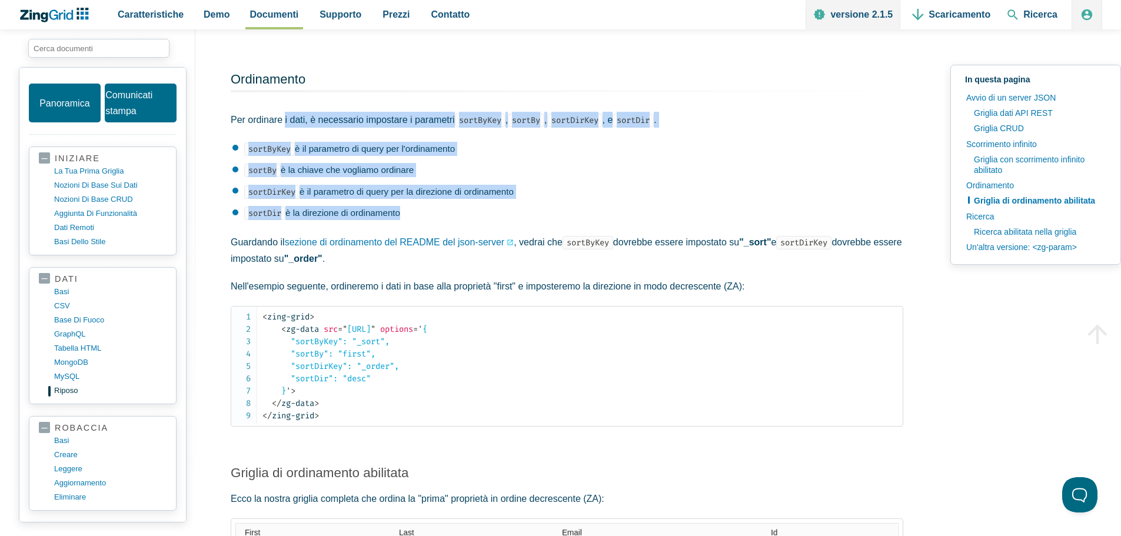
drag, startPoint x: 283, startPoint y: 112, endPoint x: 529, endPoint y: 195, distance: 258.9
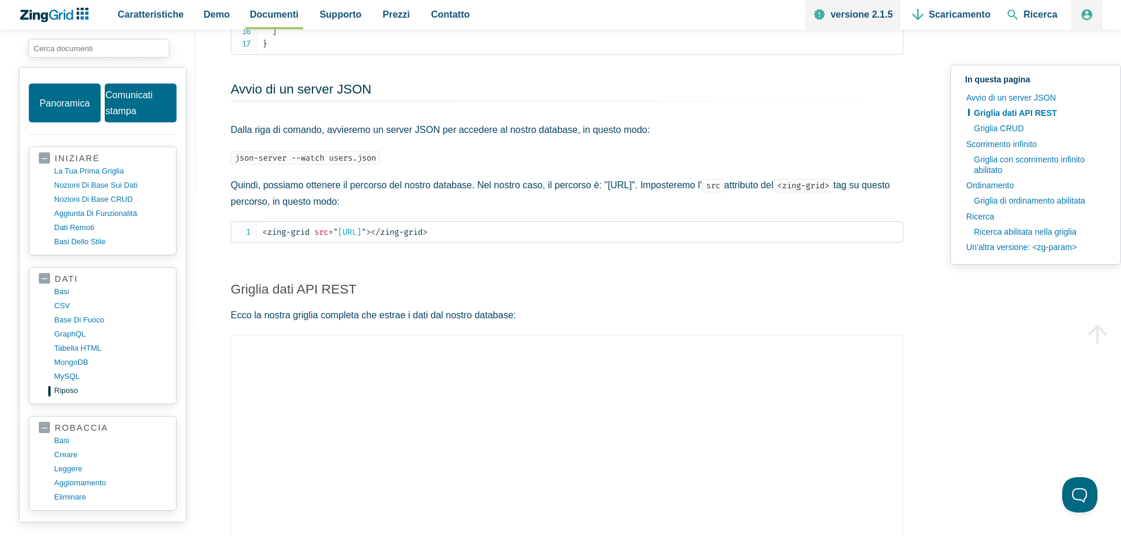
scroll to position [393, 0]
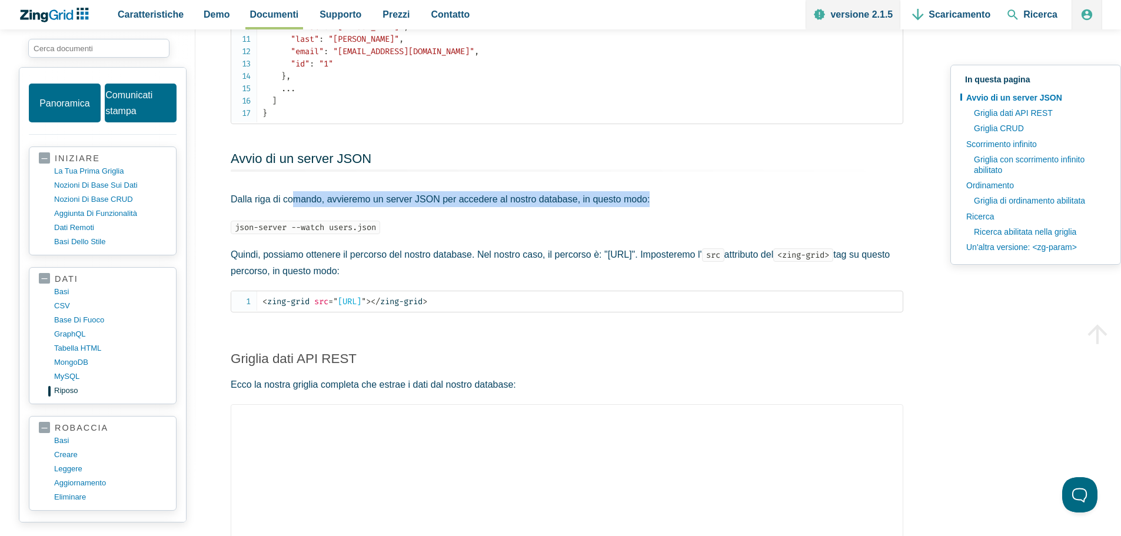
drag, startPoint x: 297, startPoint y: 205, endPoint x: 669, endPoint y: 206, distance: 372.6
click at [669, 206] on p "Dalla riga di comando, avvieremo un server JSON per accedere al nostro database…" at bounding box center [567, 199] width 673 height 16
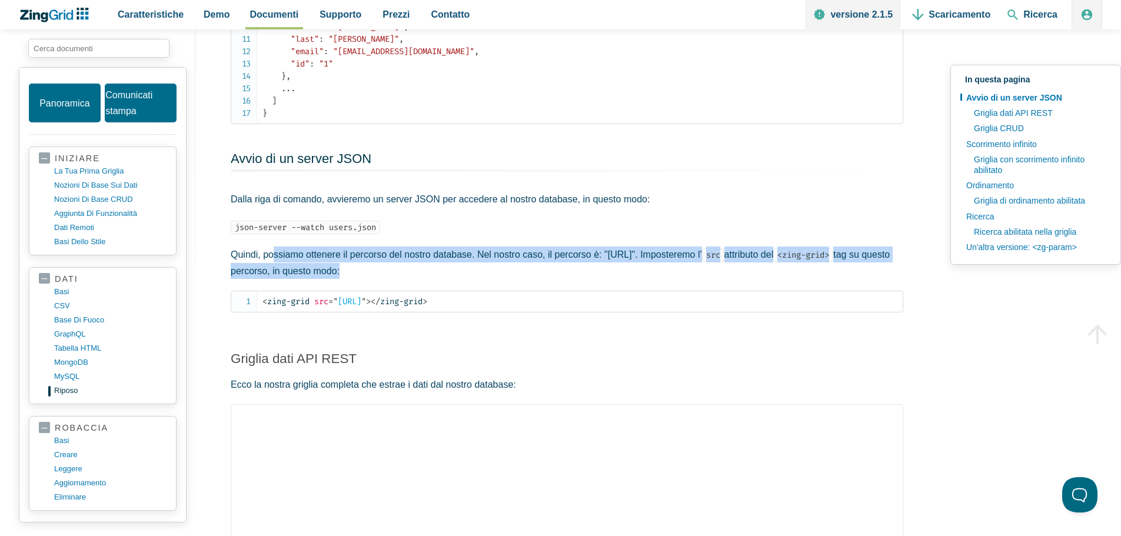
drag, startPoint x: 274, startPoint y: 250, endPoint x: 569, endPoint y: 274, distance: 295.9
click at [569, 274] on p "Quindi, possiamo ottenere il percorso del nostro database. Nel nostro caso, il …" at bounding box center [567, 263] width 673 height 32
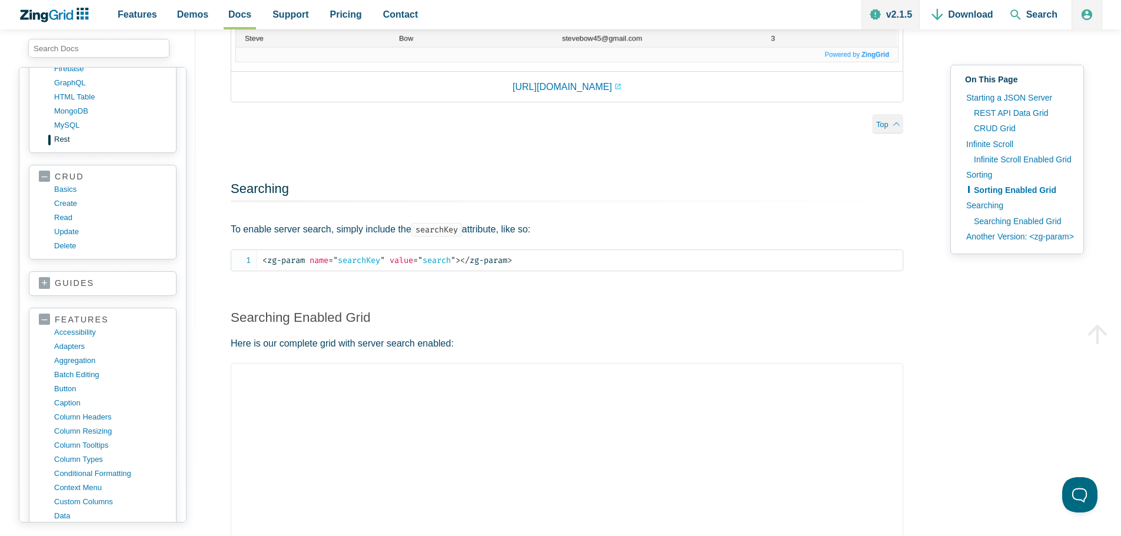
scroll to position [2657, 0]
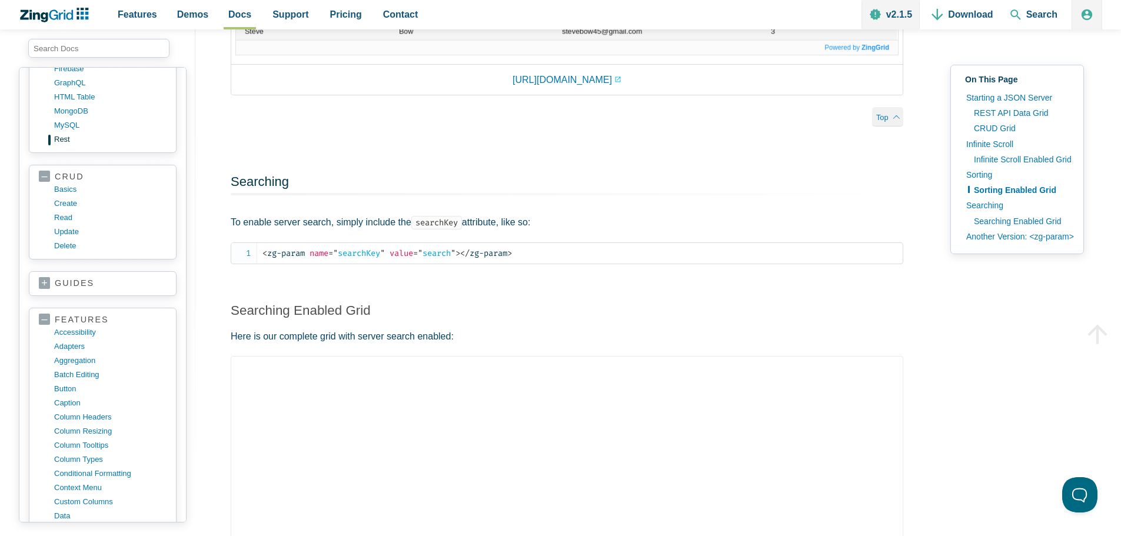
click at [45, 284] on link "guides" at bounding box center [103, 284] width 128 height 12
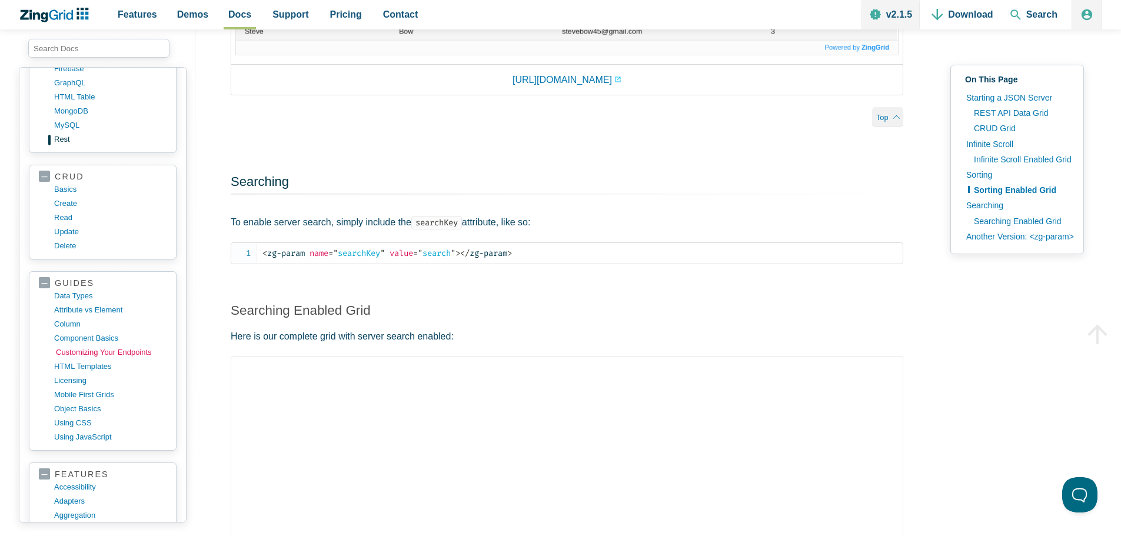
click at [68, 347] on link "customizing your endpoints" at bounding box center [112, 353] width 112 height 14
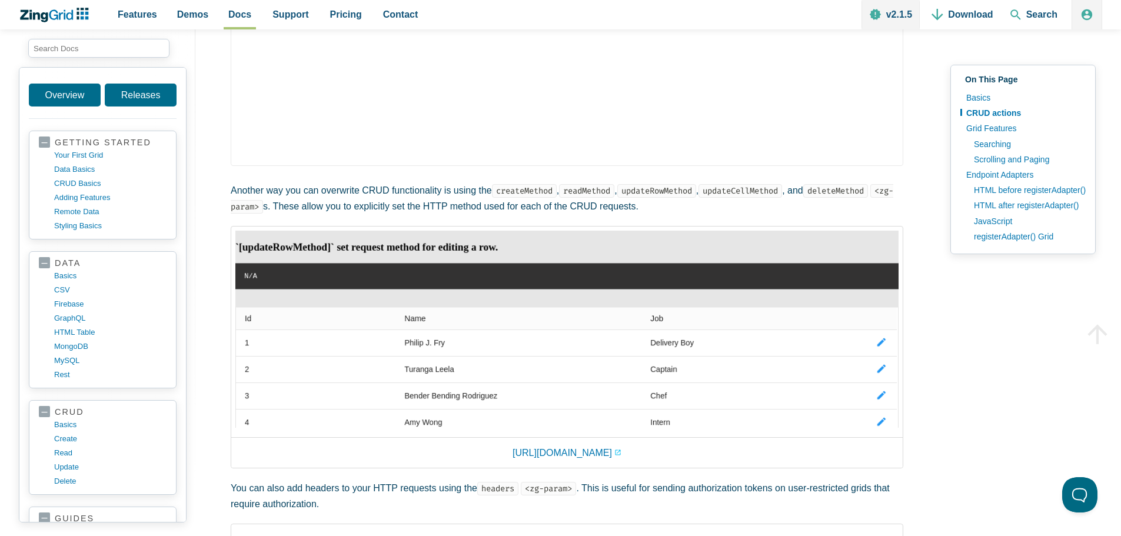
scroll to position [589, 0]
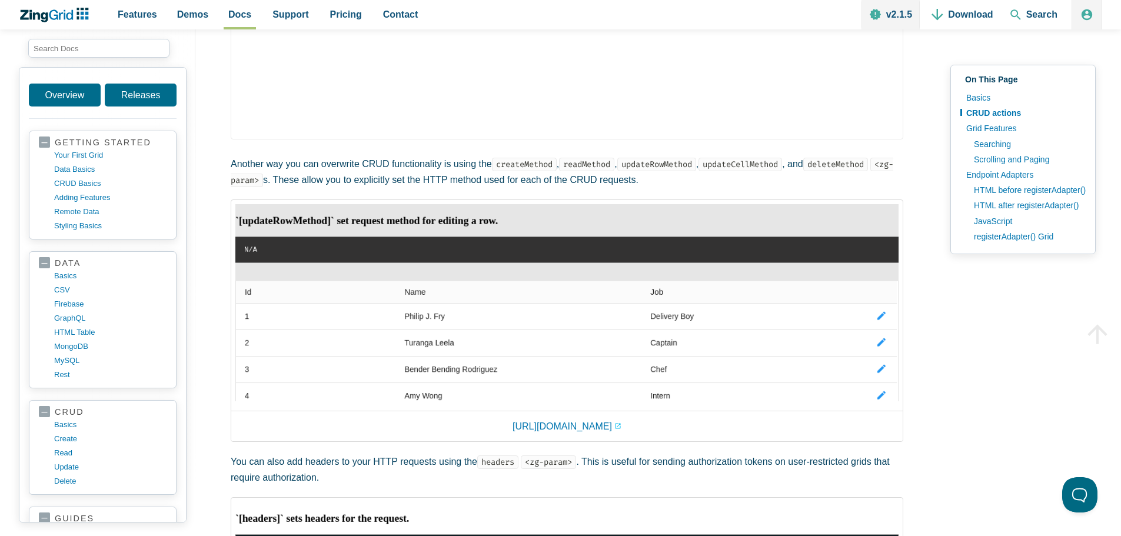
click at [889, 336] on img "App Content" at bounding box center [566, 302] width 663 height 197
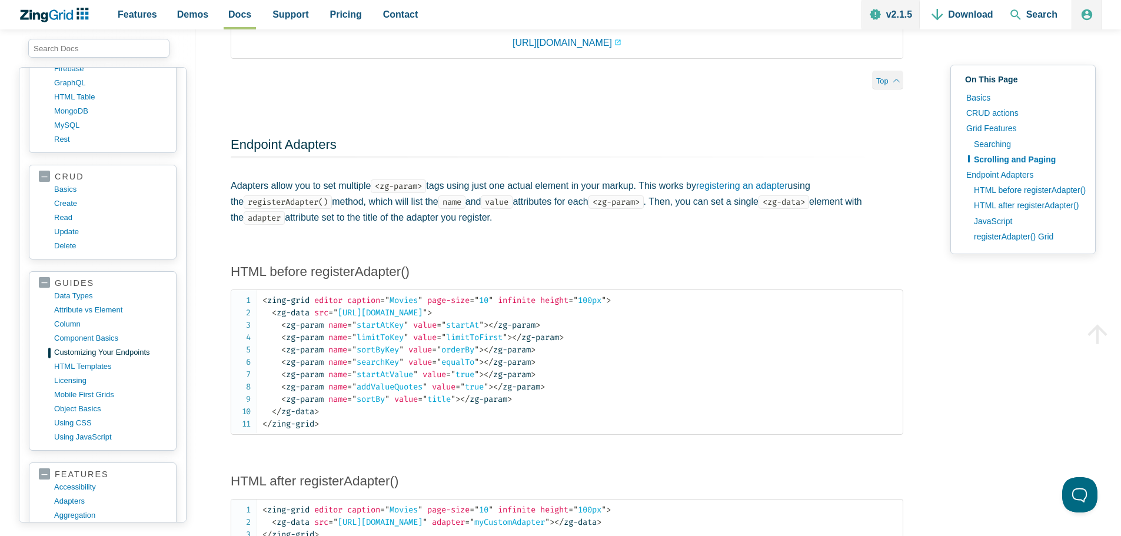
scroll to position [2649, 0]
click at [387, 328] on span "= " startAtKey "" at bounding box center [377, 323] width 61 height 10
click at [538, 423] on code "< zing-grid editor caption = " Movies " page-size = " 10 " infinite height = " …" at bounding box center [583, 360] width 640 height 136
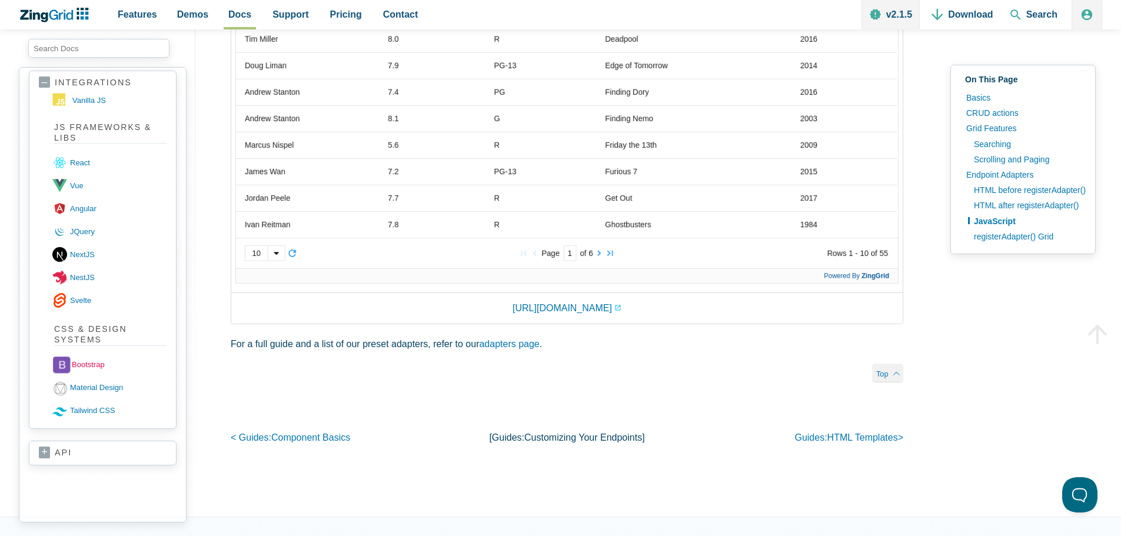
scroll to position [1345, 0]
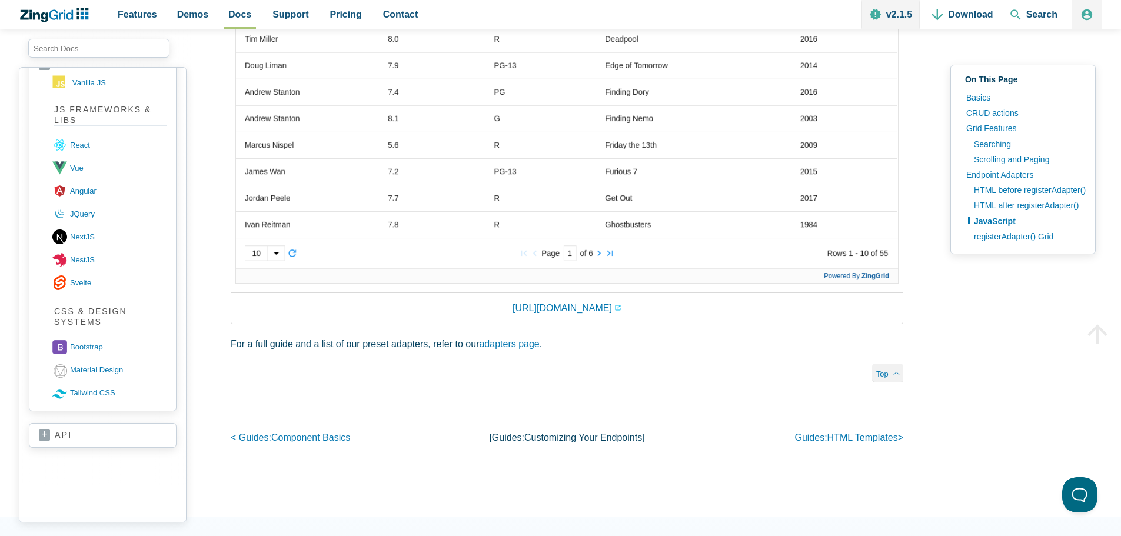
click at [71, 435] on link "api" at bounding box center [103, 436] width 128 height 12
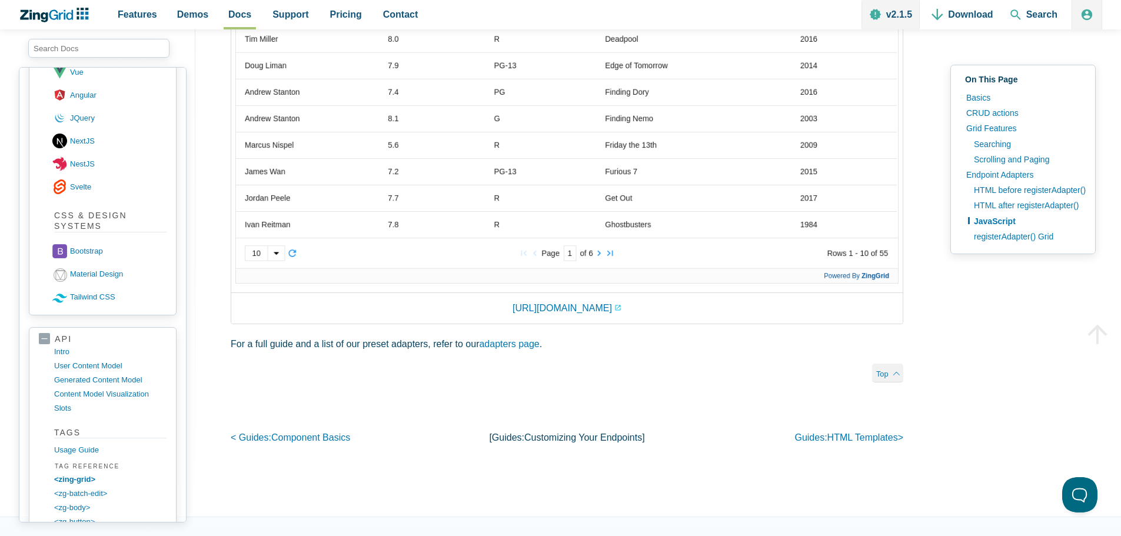
scroll to position [1463, 0]
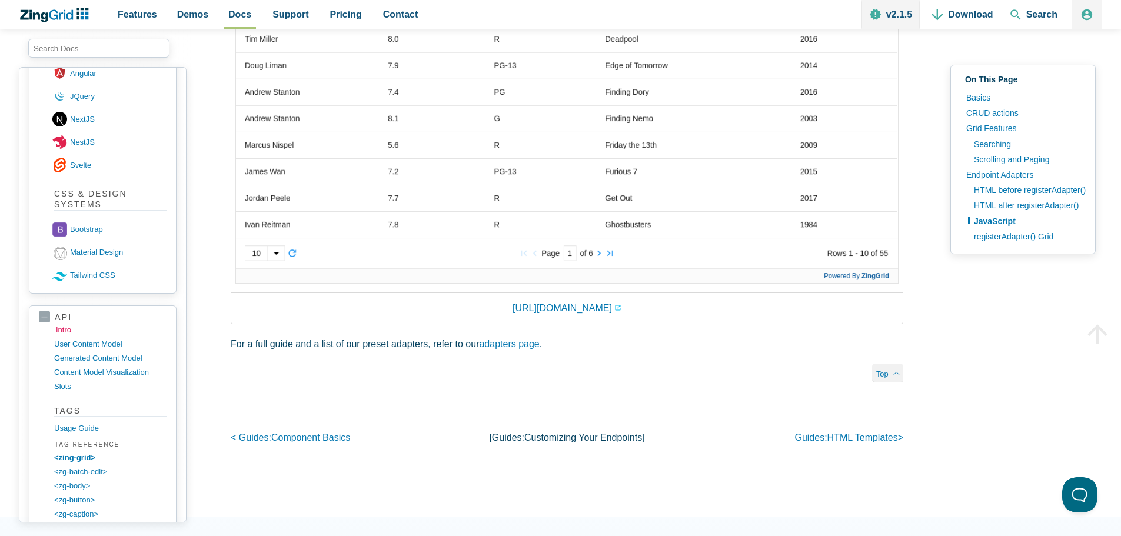
click at [68, 327] on link "intro" at bounding box center [112, 330] width 112 height 14
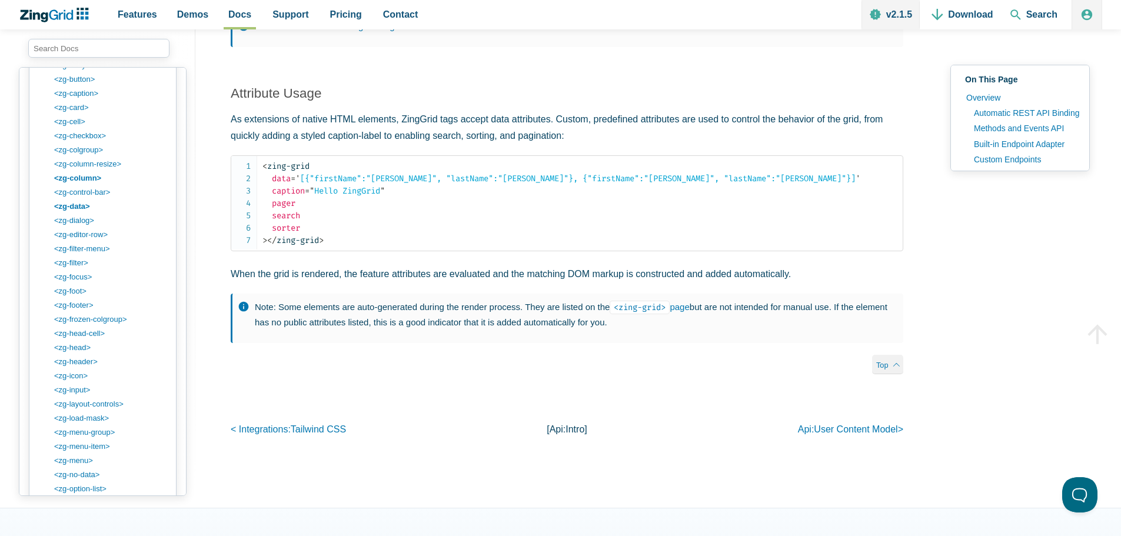
scroll to position [2683, 0]
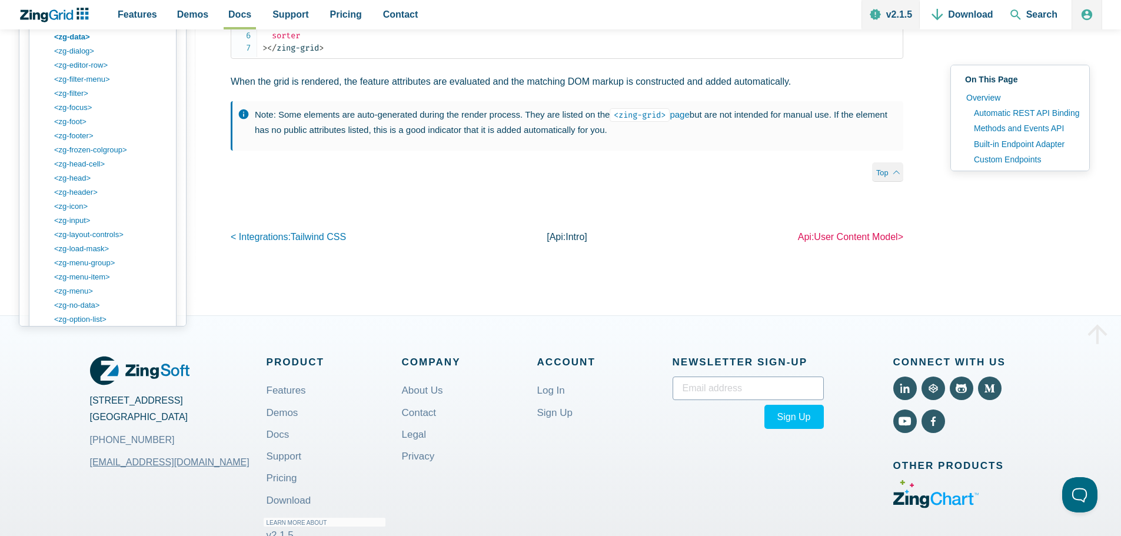
click at [829, 242] on span "user content model" at bounding box center [856, 237] width 84 height 10
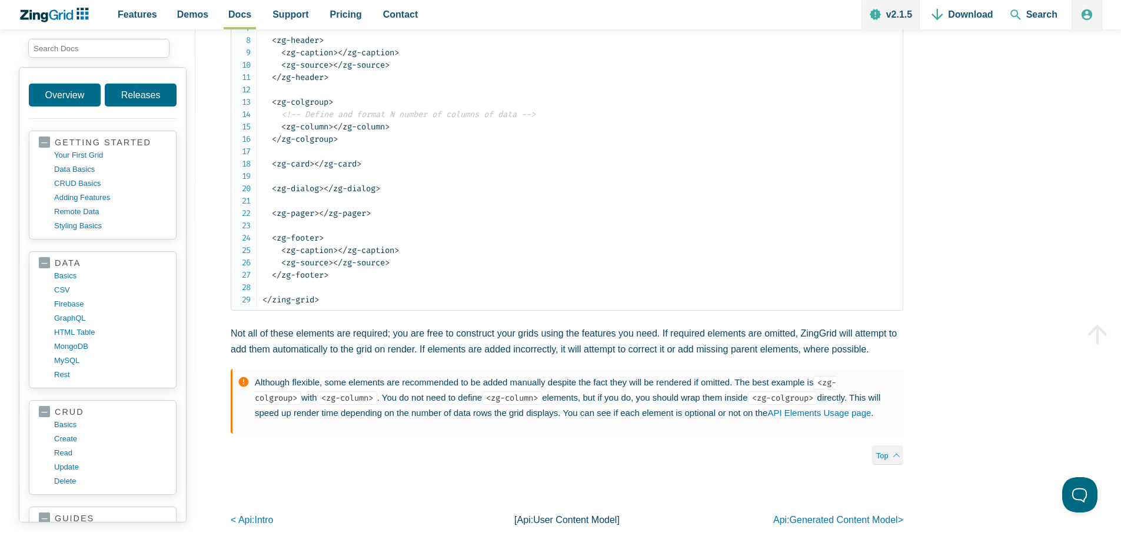
click at [473, 368] on article "User Content Model Similar to native HTML elements, ZingGrid follows a strict c…" at bounding box center [567, 199] width 673 height 682
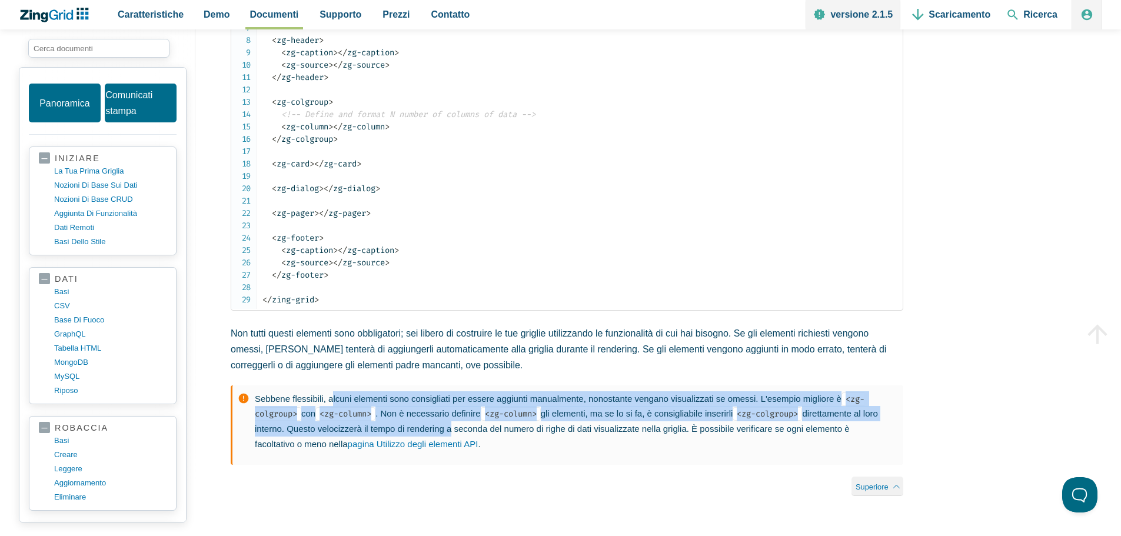
drag, startPoint x: 331, startPoint y: 399, endPoint x: 450, endPoint y: 436, distance: 125.3
click at [450, 436] on p "Sebbene flessibili, alcuni elementi sono consigliati per essere aggiunti manual…" at bounding box center [573, 421] width 637 height 61
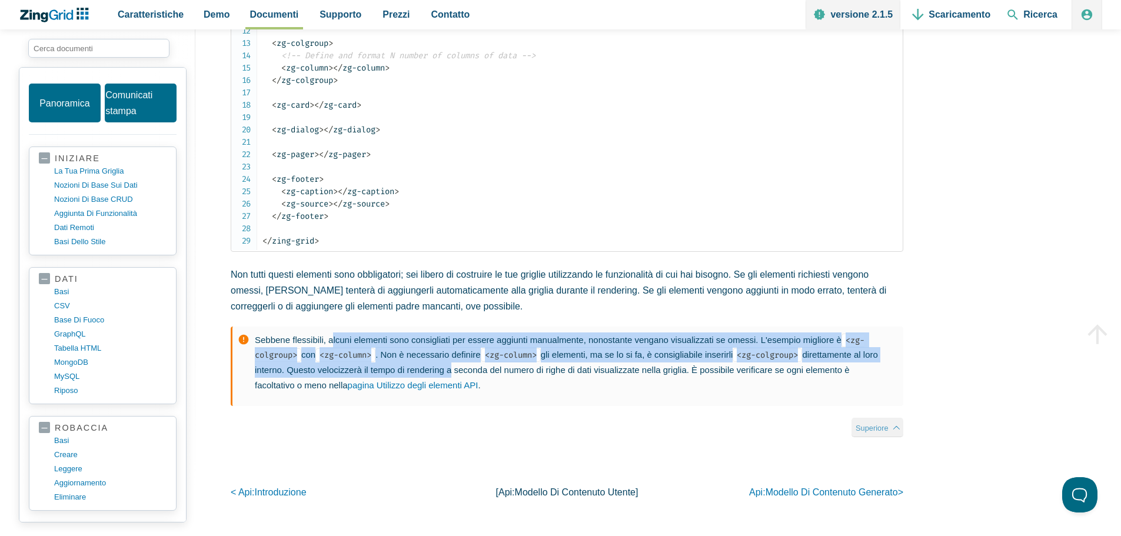
scroll to position [353, 0]
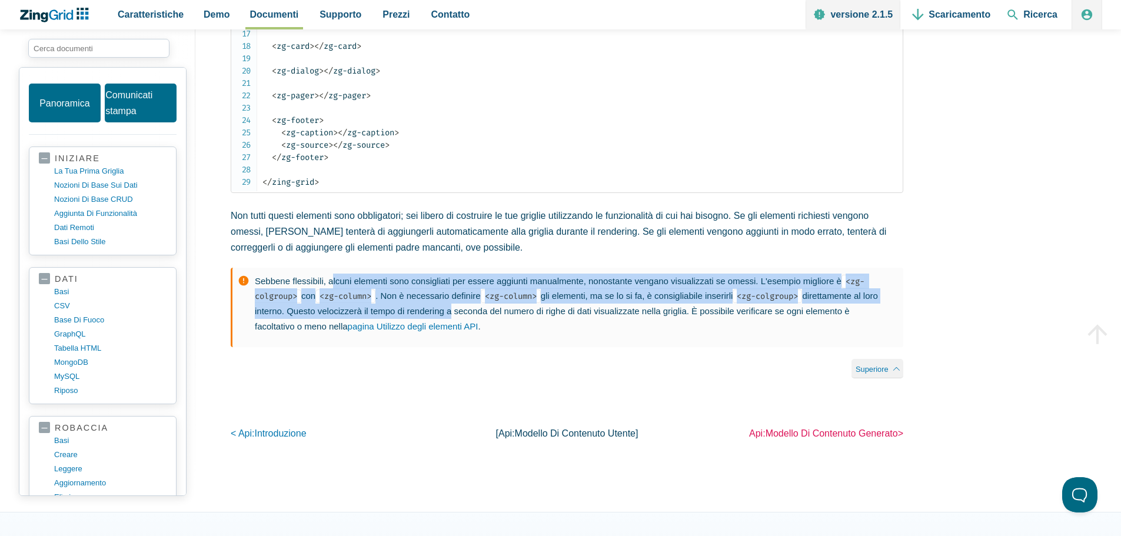
click at [836, 430] on font "modello di contenuto generato" at bounding box center [832, 434] width 132 height 10
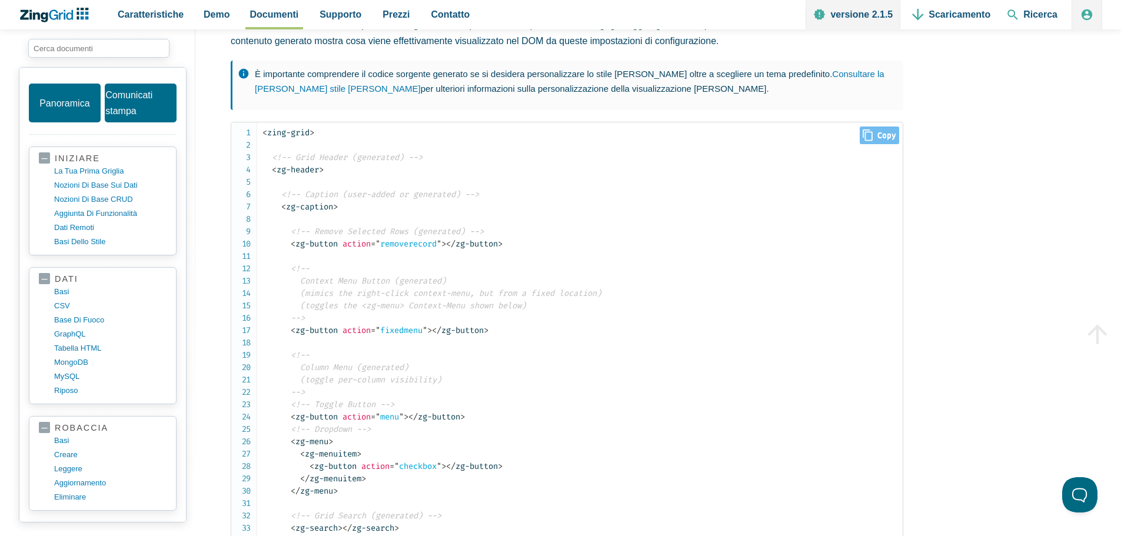
scroll to position [177, 0]
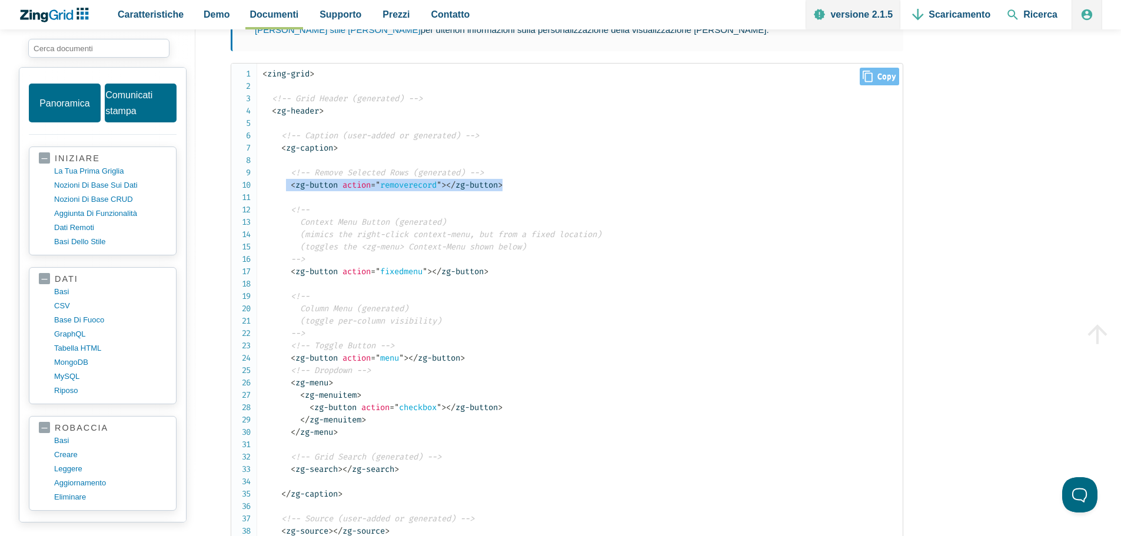
drag, startPoint x: 287, startPoint y: 188, endPoint x: 525, endPoint y: 187, distance: 238.4
copy code "< zg-button action = " removerecord " > </ zg-button >"
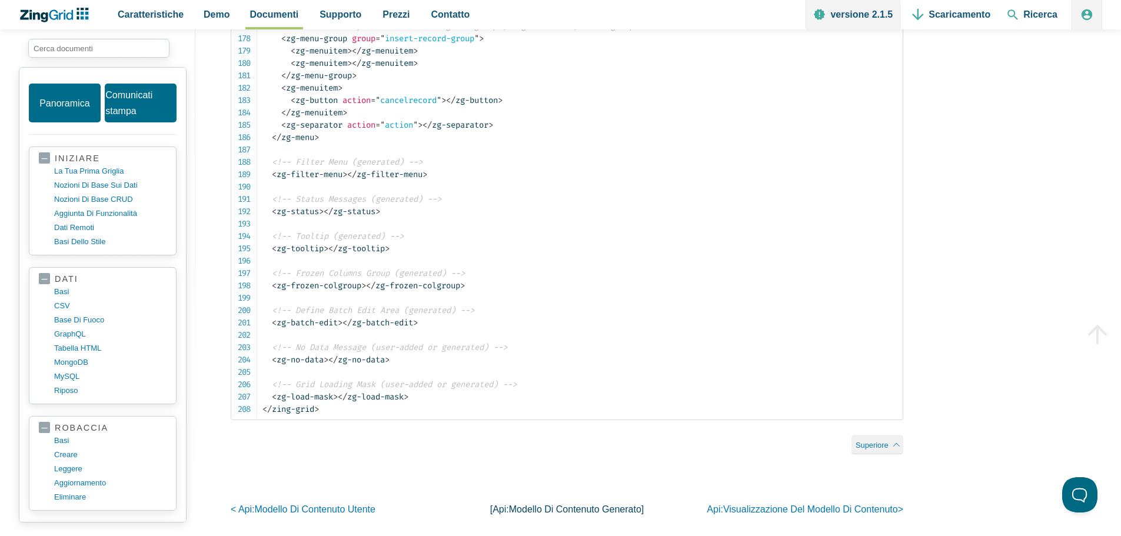
scroll to position [2473, 0]
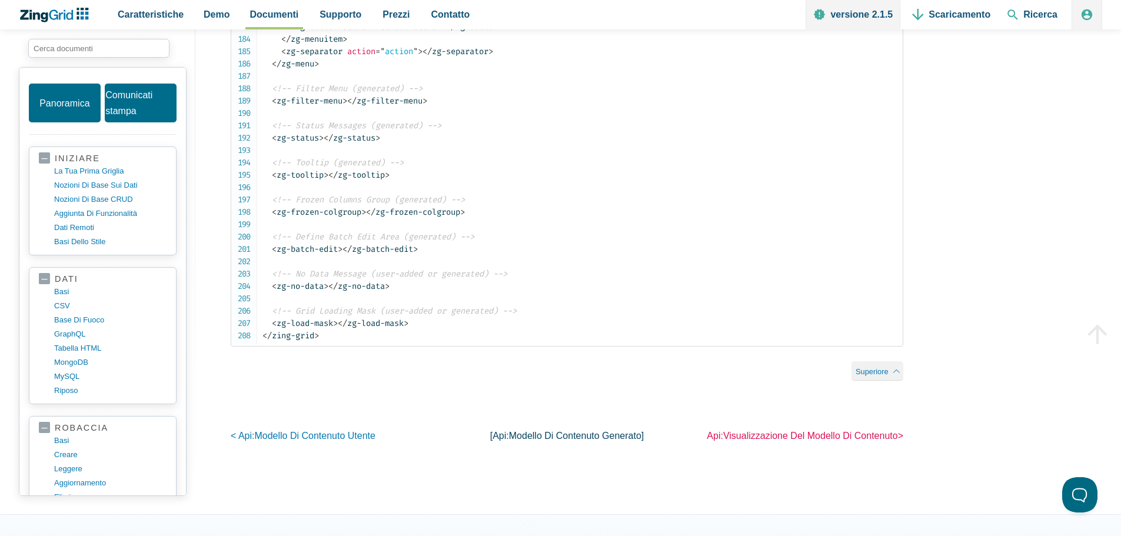
click at [831, 441] on font "visualizzazione del modello di contenuto" at bounding box center [810, 436] width 175 height 10
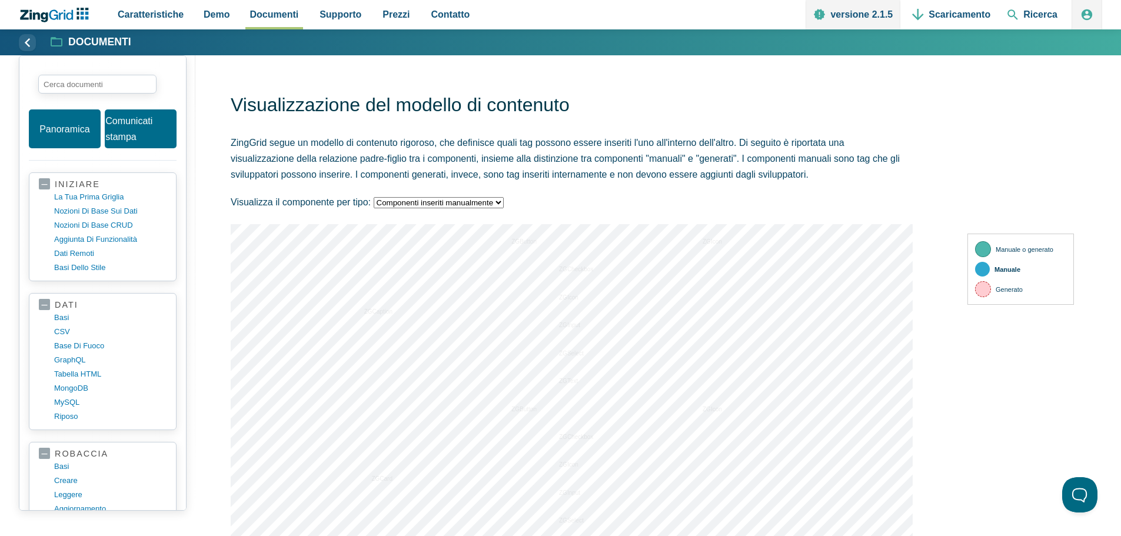
click at [448, 208] on select "[DEMOGRAPHIC_DATA] tutto Componenti inseriti manualmente Componenti generati" at bounding box center [439, 202] width 130 height 11
click at [374, 198] on select "[DEMOGRAPHIC_DATA] tutto Componenti inseriti manualmente Componenti generati" at bounding box center [439, 202] width 130 height 11
click at [429, 199] on select "[DEMOGRAPHIC_DATA] tutto Componenti inseriti manualmente Componenti generati" at bounding box center [439, 202] width 130 height 11
select select "generated"
click at [374, 198] on select "Vedi tutto Componenti inseriti manualmente Componenti generati" at bounding box center [439, 202] width 130 height 11
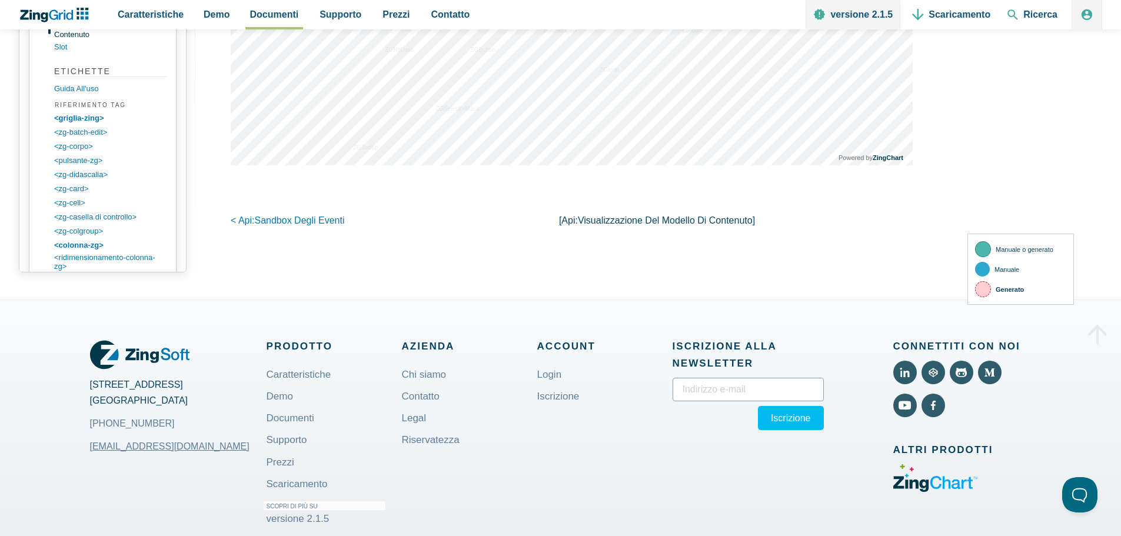
scroll to position [1648, 0]
click at [104, 141] on font "<zg-batch-edit>" at bounding box center [82, 136] width 53 height 9
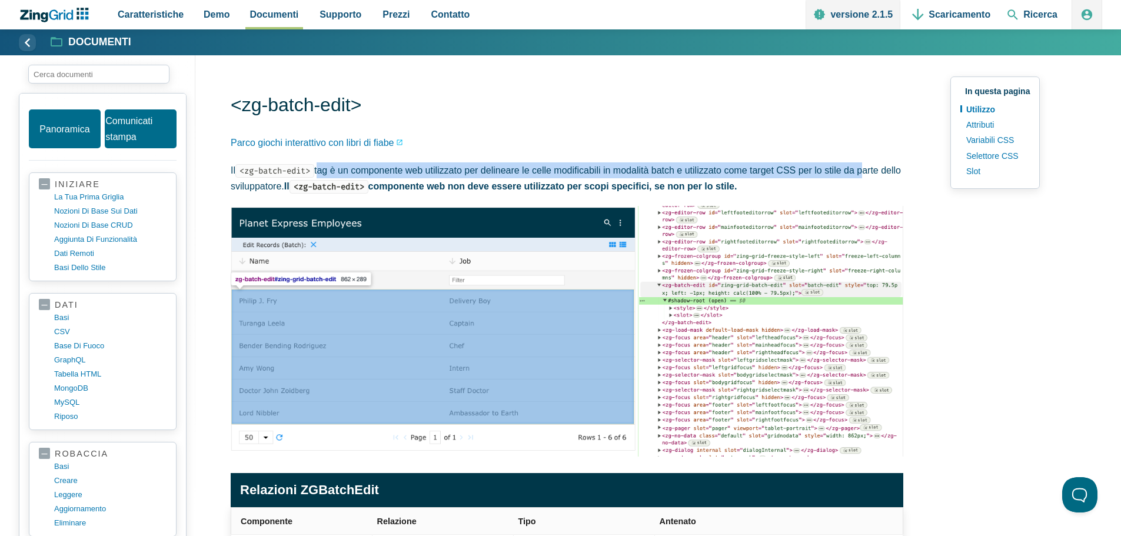
drag, startPoint x: 324, startPoint y: 171, endPoint x: 778, endPoint y: 167, distance: 453.3
click at [866, 162] on p "Il <zg-batch-edit> tag è un componente web utilizzato per delineare le celle mo…" at bounding box center [567, 178] width 673 height 32
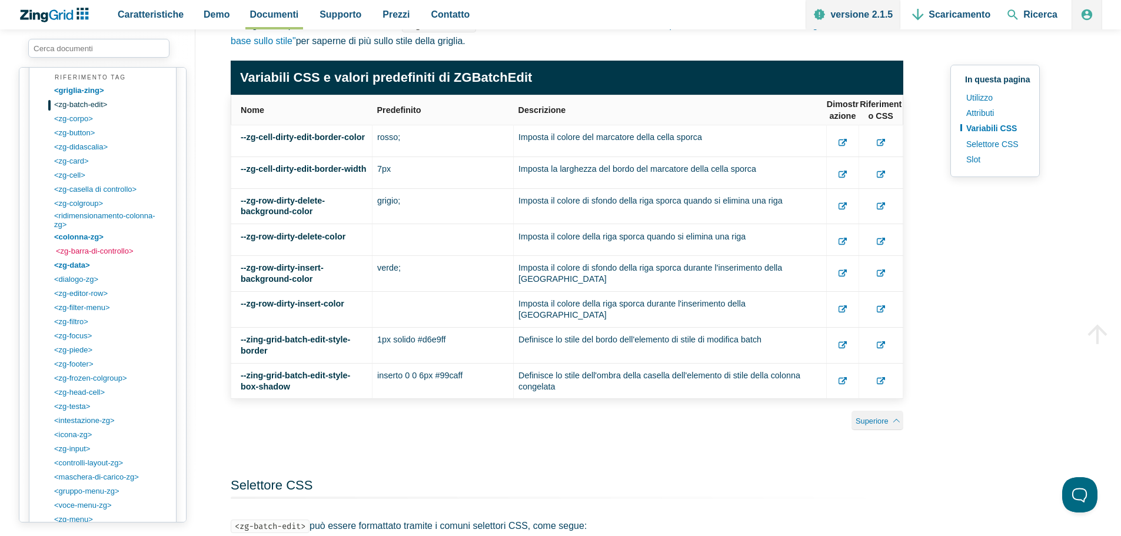
scroll to position [1884, 0]
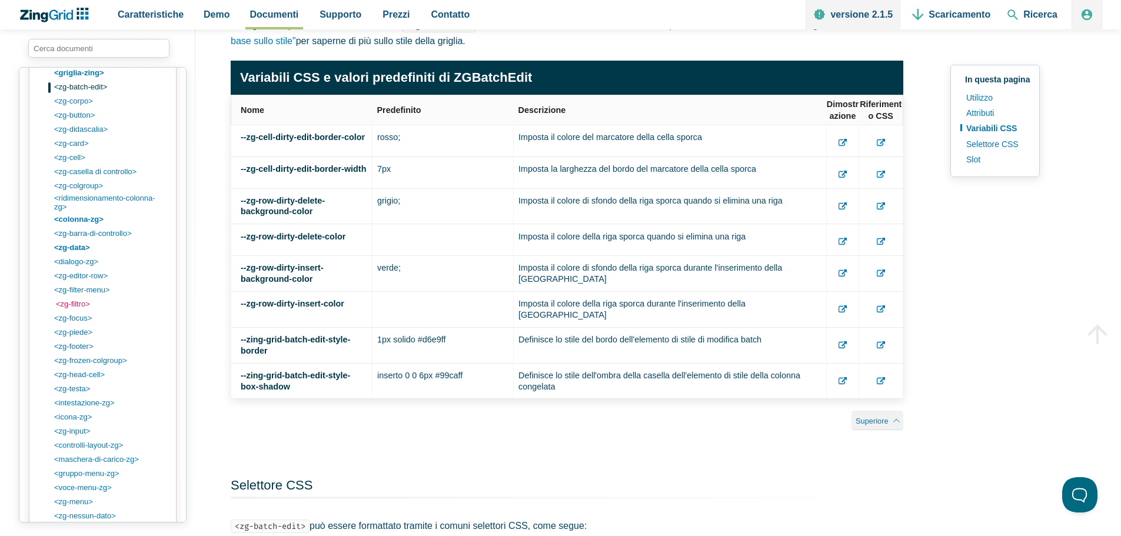
click at [76, 308] on font "<zg-filtro>" at bounding box center [73, 304] width 34 height 9
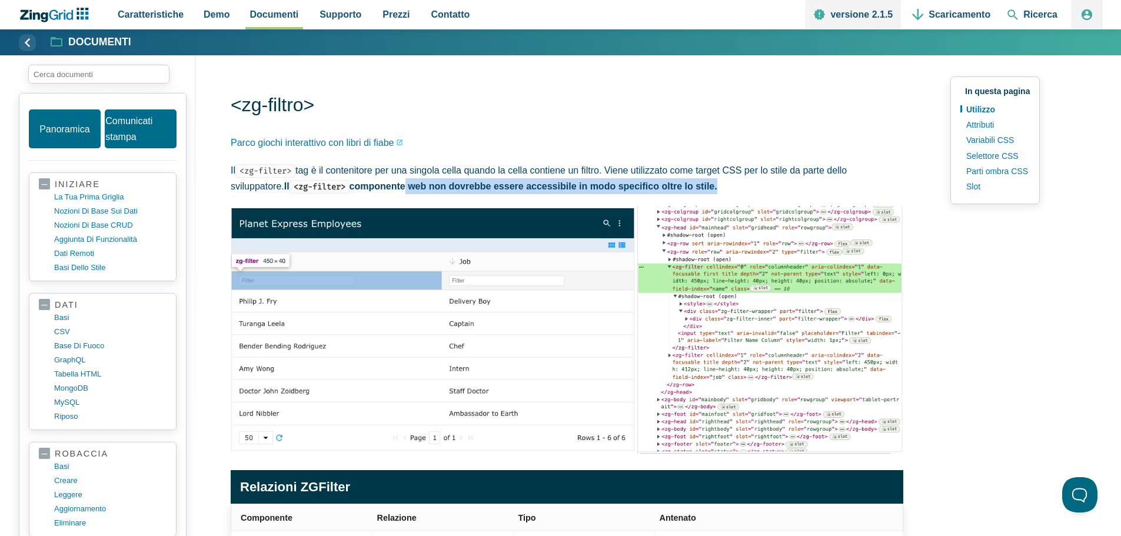
drag, startPoint x: 357, startPoint y: 184, endPoint x: 678, endPoint y: 190, distance: 321.4
click at [678, 190] on p "Il <zg-filter> tag è il contenitore per una singola cella quando la cella conti…" at bounding box center [567, 178] width 673 height 32
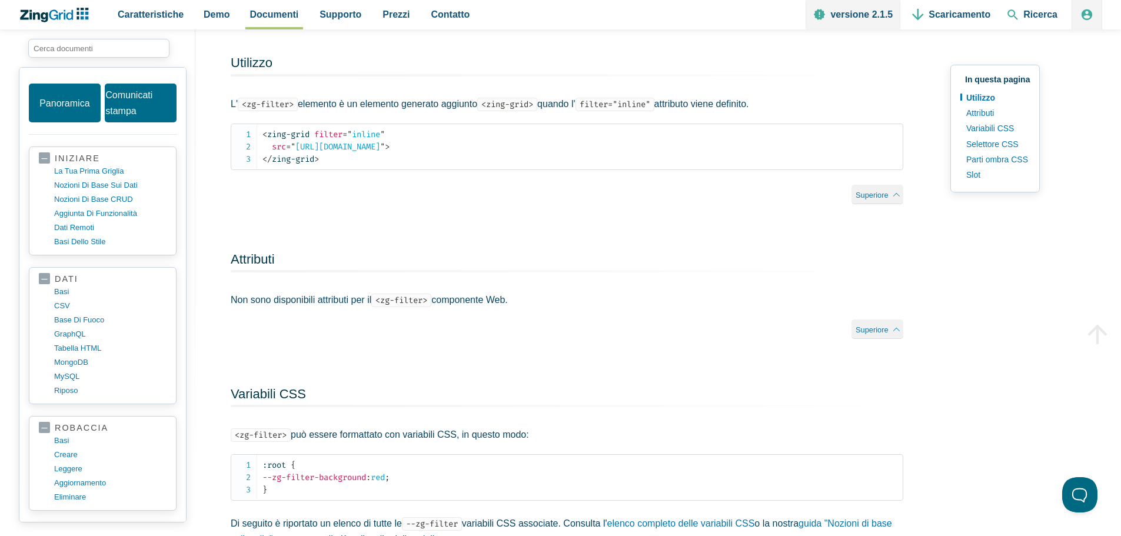
scroll to position [647, 0]
click at [368, 137] on span "= " inline "" at bounding box center [364, 134] width 42 height 10
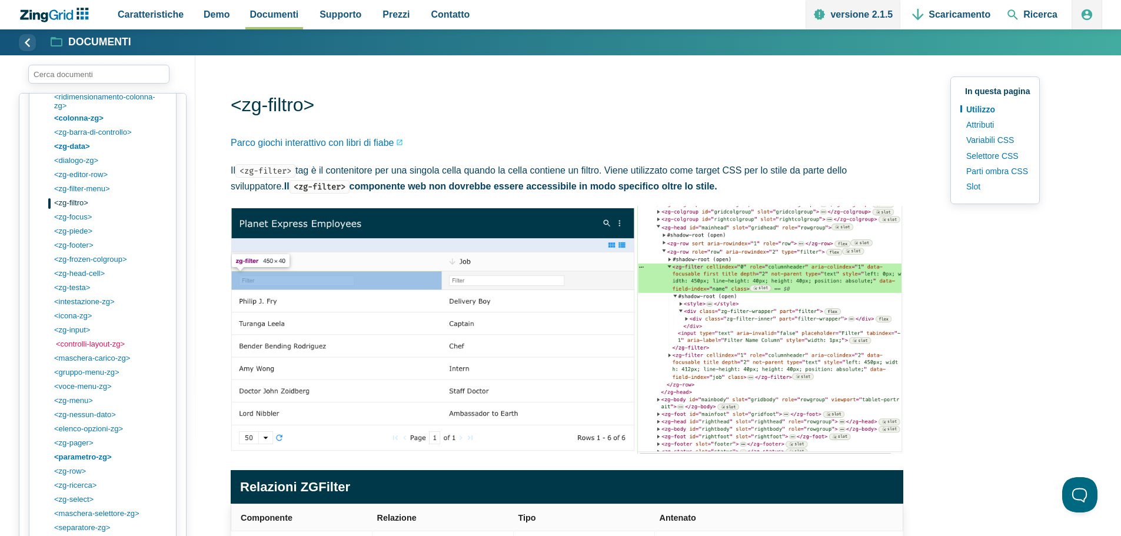
scroll to position [2001, 0]
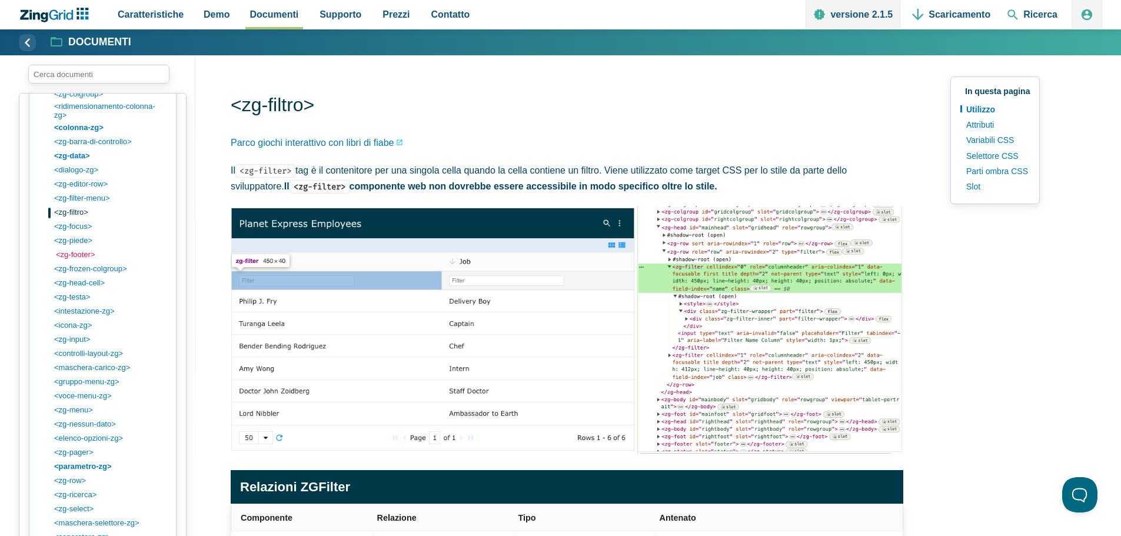
click at [85, 259] on font "<zg-footer>" at bounding box center [75, 254] width 39 height 9
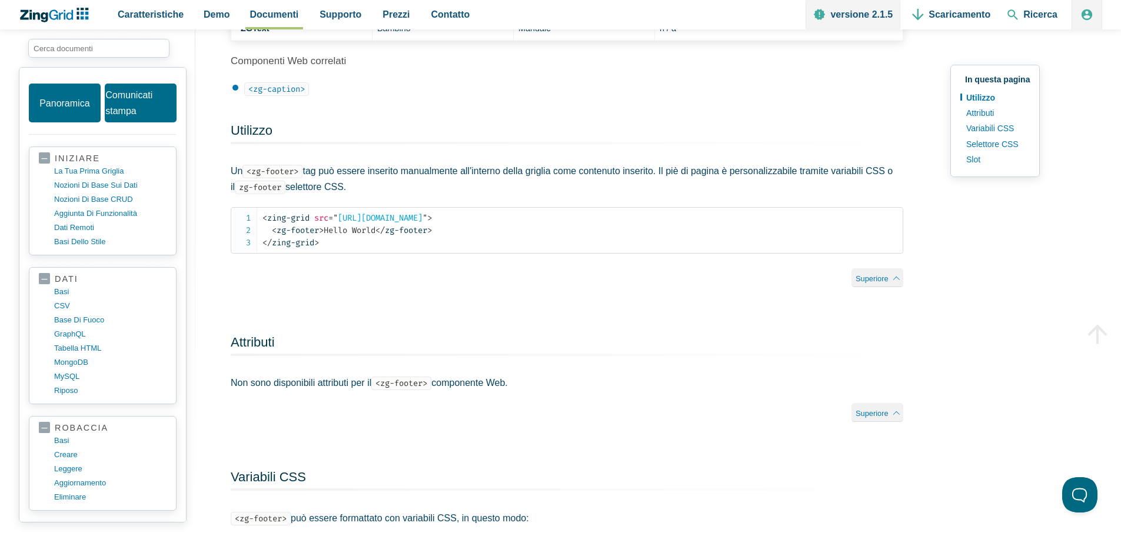
scroll to position [765, 0]
drag, startPoint x: 451, startPoint y: 234, endPoint x: 271, endPoint y: 238, distance: 180.2
click at [271, 238] on code "< zing-grid src = " [URL][DOMAIN_NAME] " > < zg-footer > Hello World </ zg-foot…" at bounding box center [583, 229] width 640 height 37
copy code "< zg-footer > Hello World </ zg-footer >"
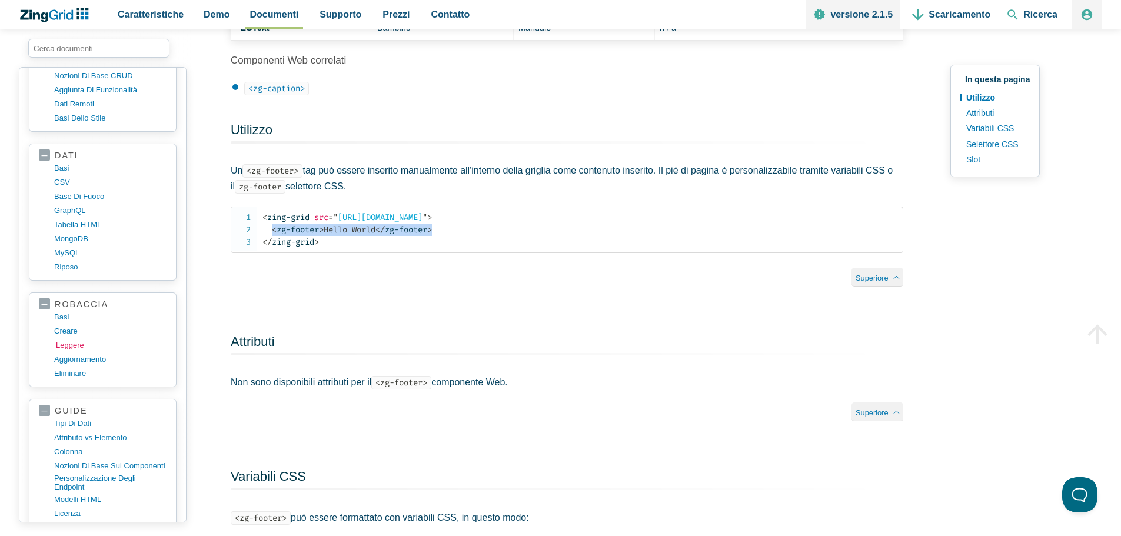
scroll to position [235, 0]
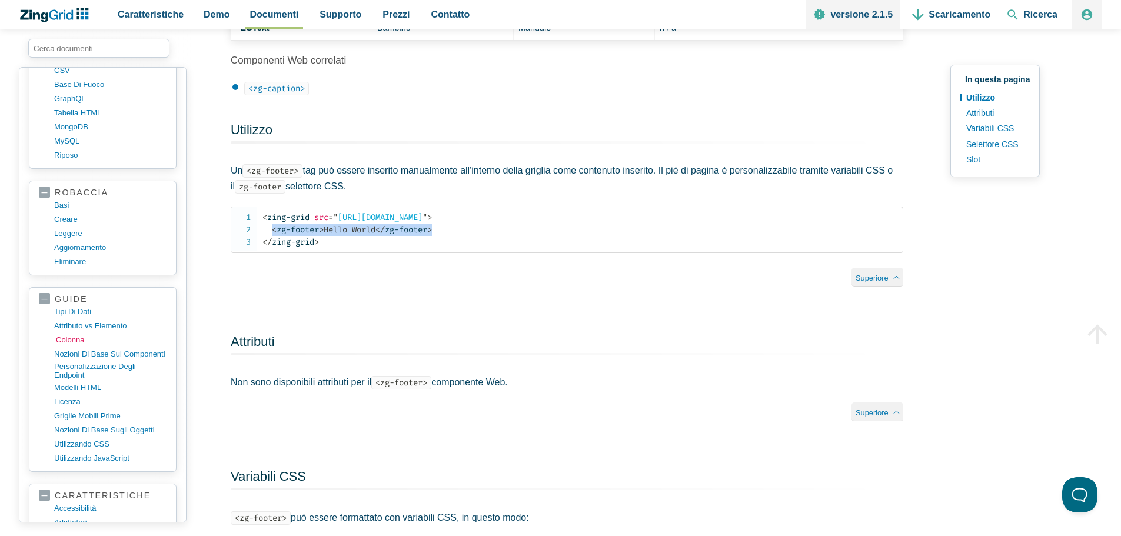
click at [85, 338] on link "colonna" at bounding box center [112, 340] width 112 height 14
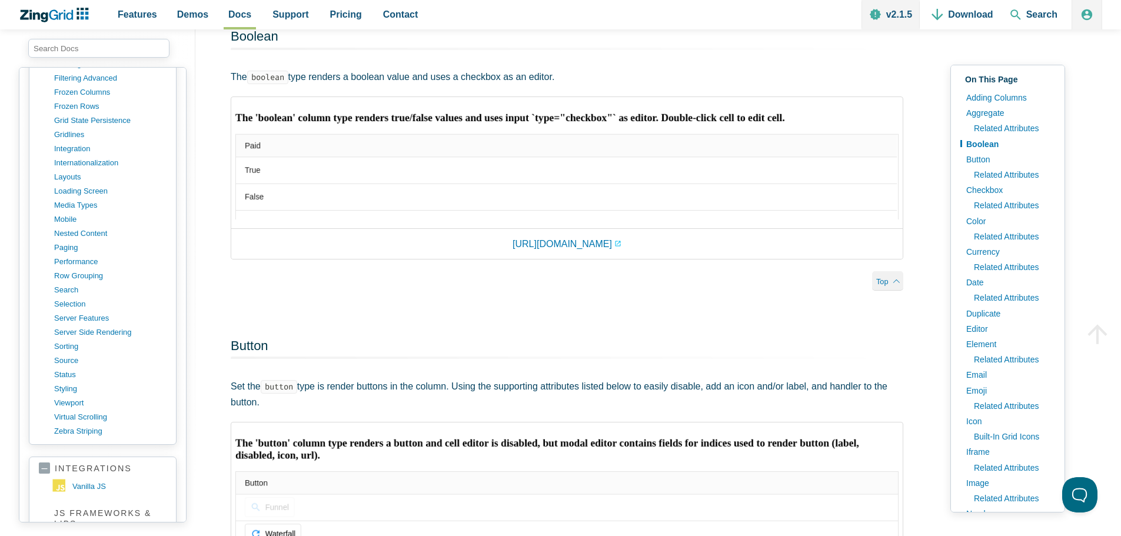
scroll to position [942, 0]
click at [72, 278] on link "row grouping" at bounding box center [112, 275] width 112 height 14
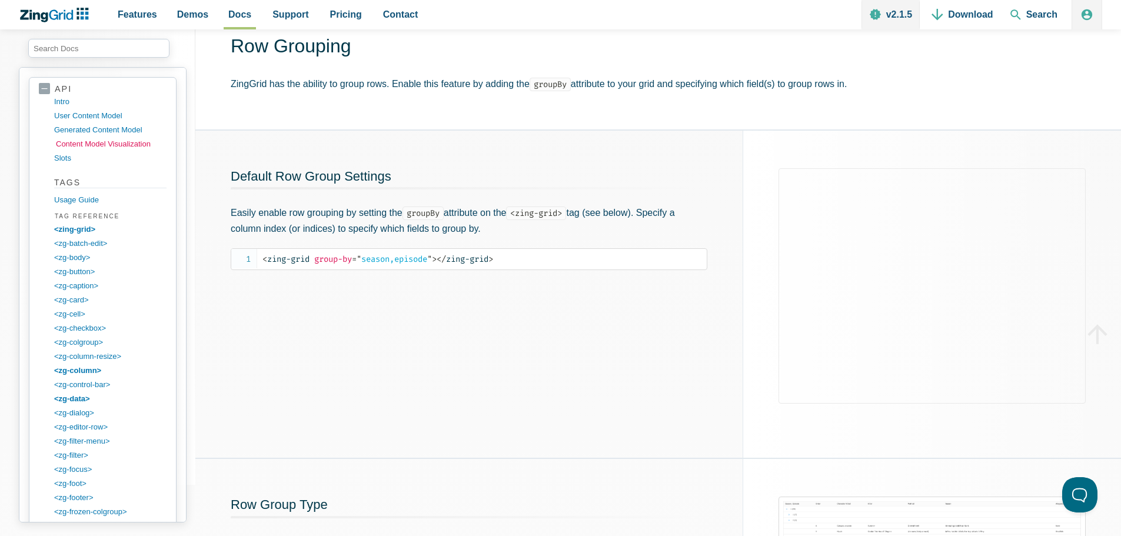
scroll to position [1825, 0]
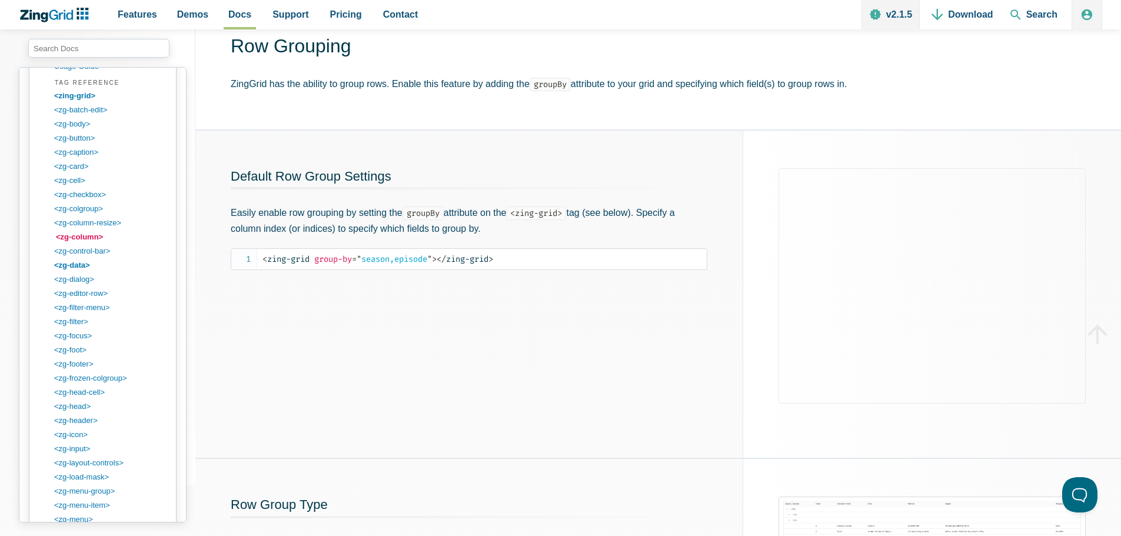
click at [84, 240] on link "<zg-column>" at bounding box center [112, 237] width 112 height 14
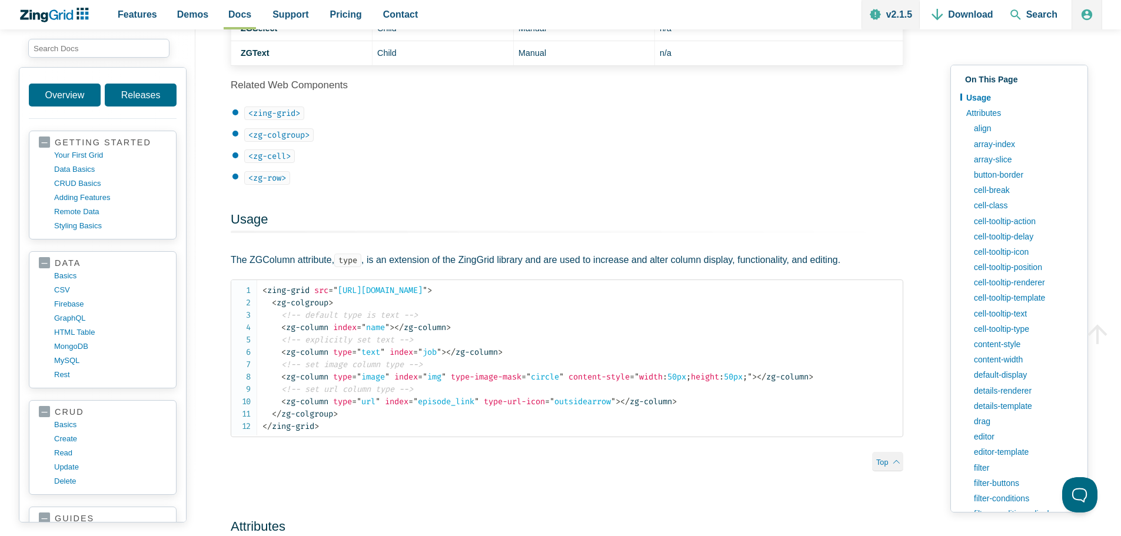
scroll to position [647, 0]
click at [373, 355] on span "= " text "" at bounding box center [368, 351] width 33 height 10
click at [527, 360] on code "< zing-grid src = " https://cdn.zinggrid.com/datasets/users.json " > < zg-colgr…" at bounding box center [583, 357] width 640 height 148
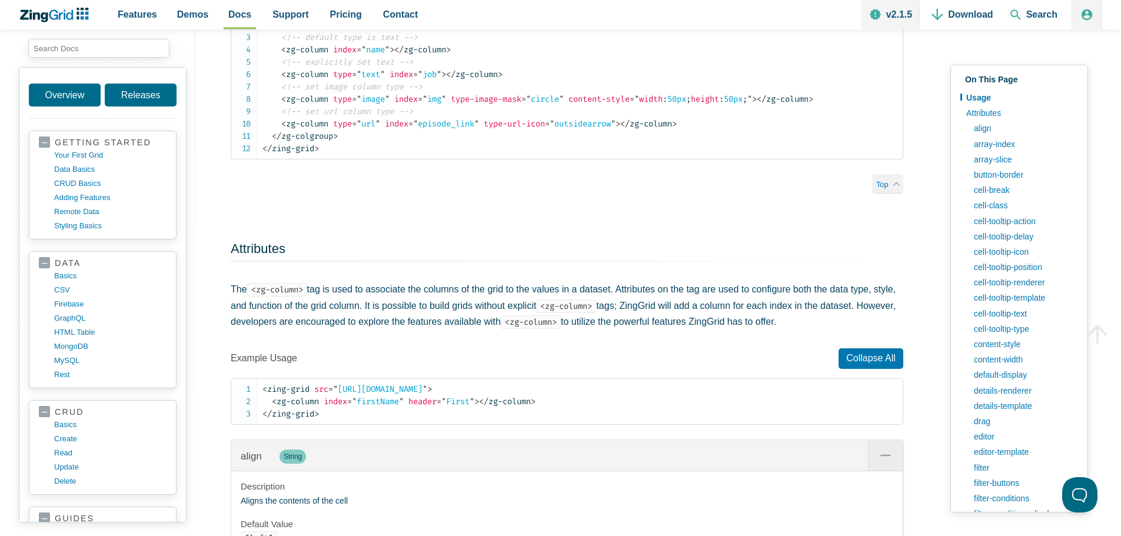
scroll to position [942, 0]
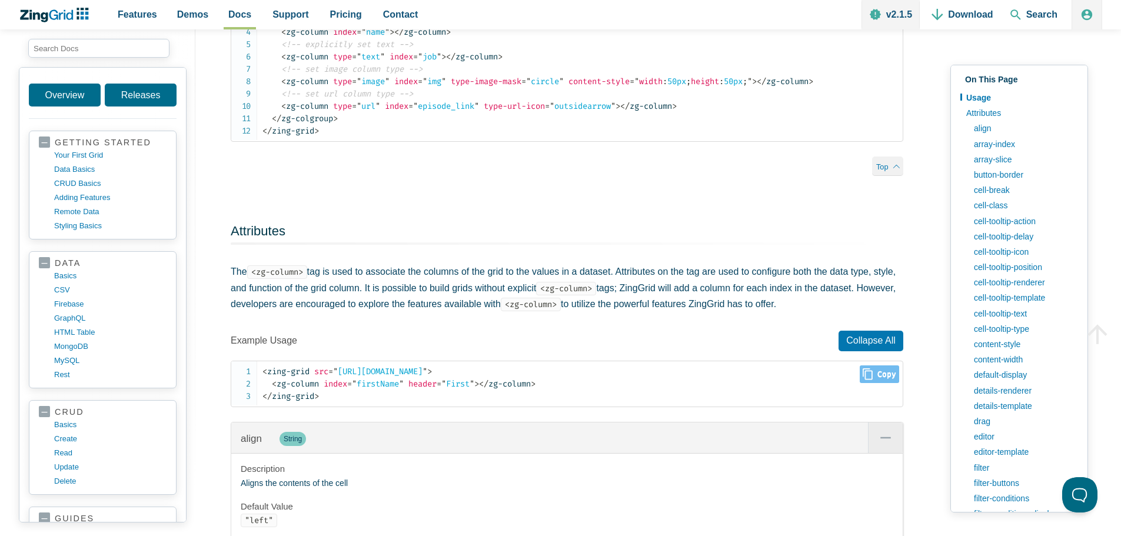
click at [384, 384] on code "< zing-grid src = " https://cdn.zinggrid.com/datasets/user-roles.json " > < zg-…" at bounding box center [583, 384] width 640 height 37
click at [384, 389] on span "= " firstName "" at bounding box center [375, 384] width 57 height 10
drag, startPoint x: 568, startPoint y: 390, endPoint x: 268, endPoint y: 386, distance: 299.6
click at [268, 386] on code "< zing-grid src = " https://cdn.zinggrid.com/datasets/user-roles.json " > < zg-…" at bounding box center [583, 384] width 640 height 37
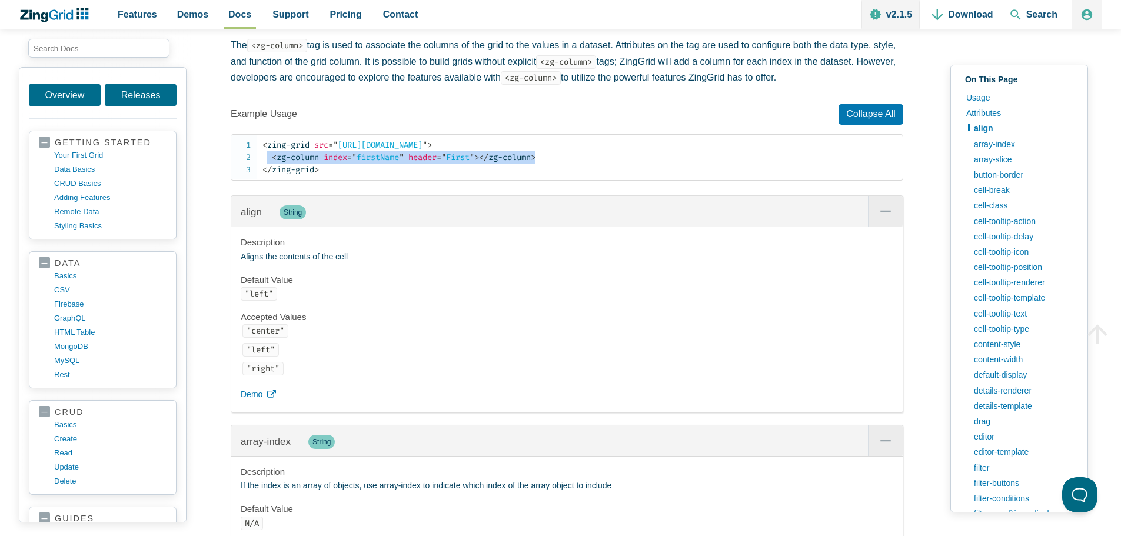
scroll to position [1118, 0]
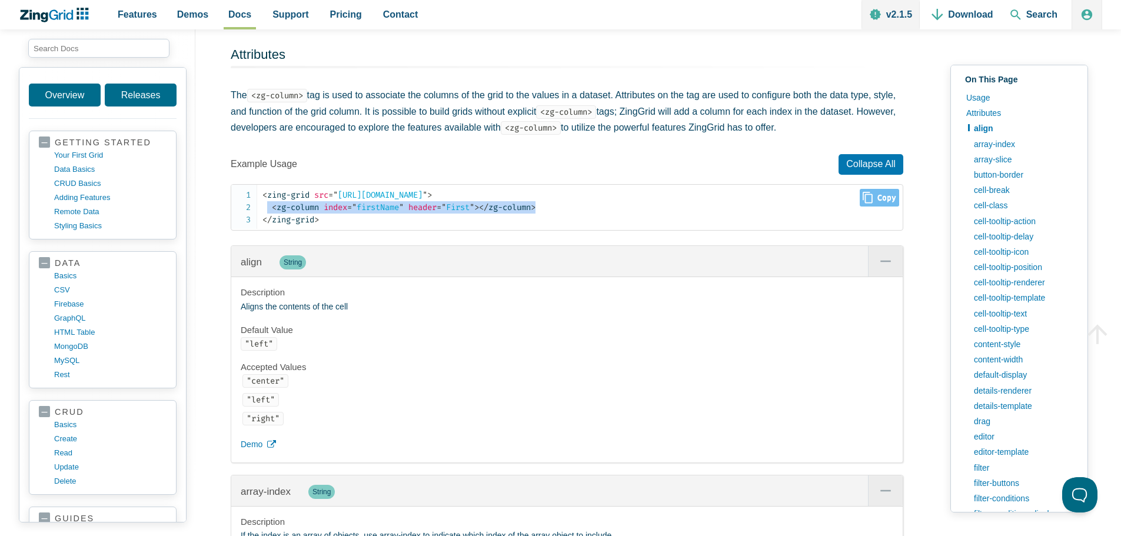
copy code "< zg-column index = " firstName " header = " First " > </ zg-column >"
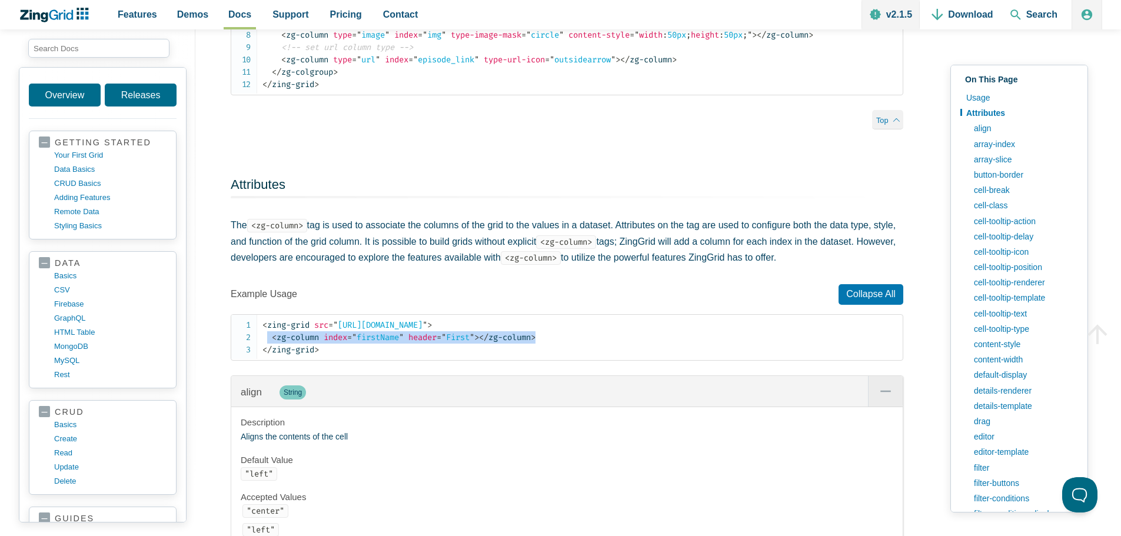
scroll to position [883, 0]
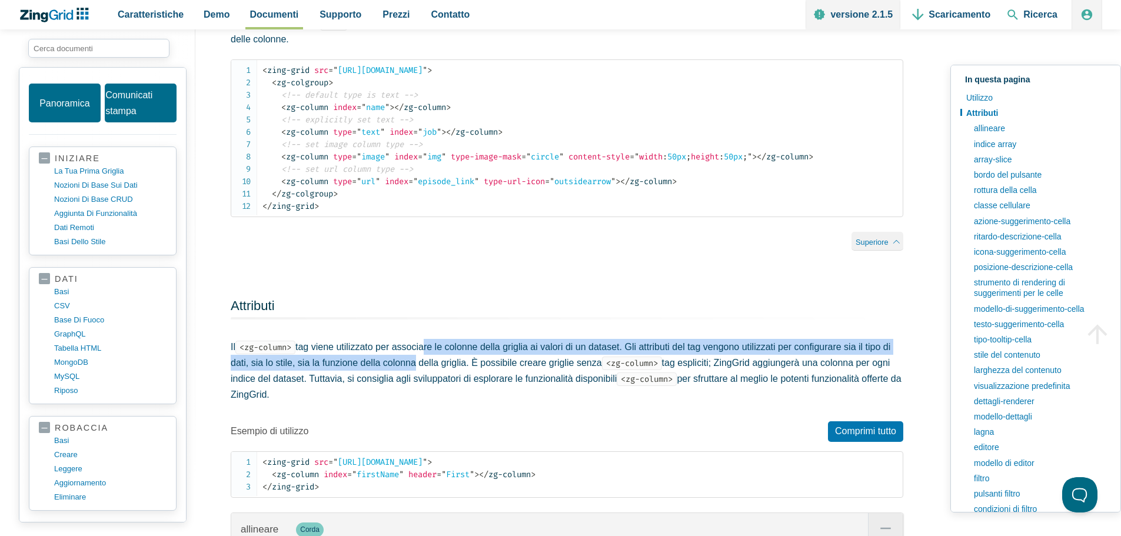
drag, startPoint x: 429, startPoint y: 340, endPoint x: 413, endPoint y: 374, distance: 37.7
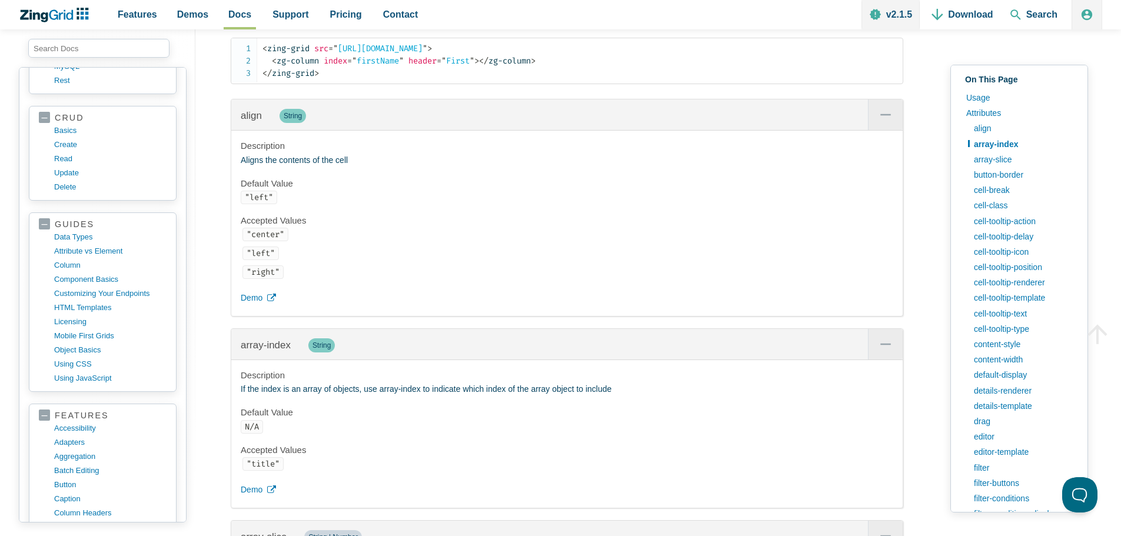
scroll to position [1263, 0]
click at [985, 476] on link "filter-buttons" at bounding box center [1023, 483] width 110 height 15
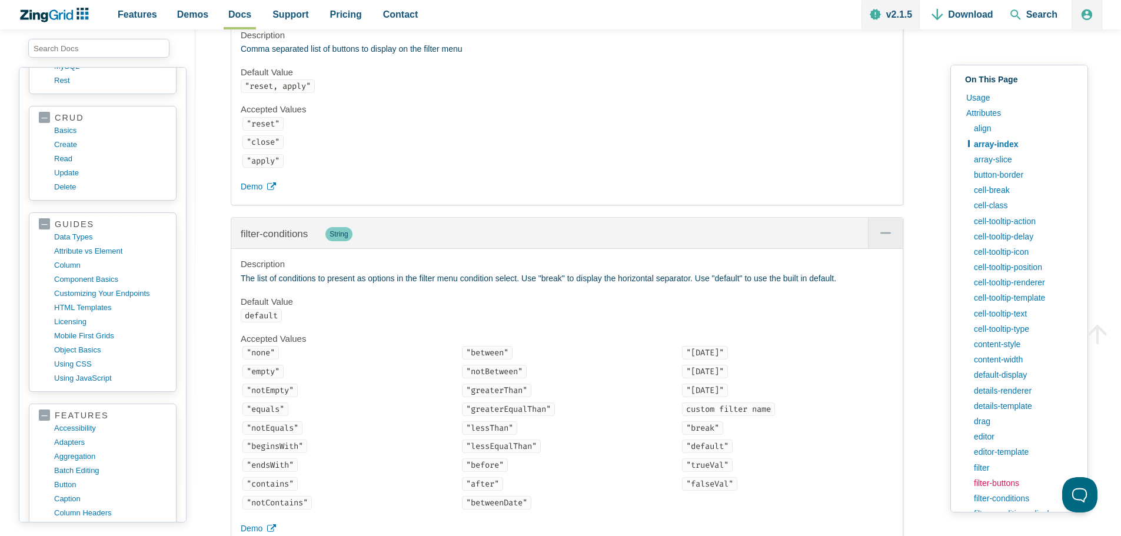
click at [985, 476] on link "filter-buttons" at bounding box center [1023, 483] width 110 height 15
click at [985, 471] on link "filter" at bounding box center [1023, 467] width 110 height 15
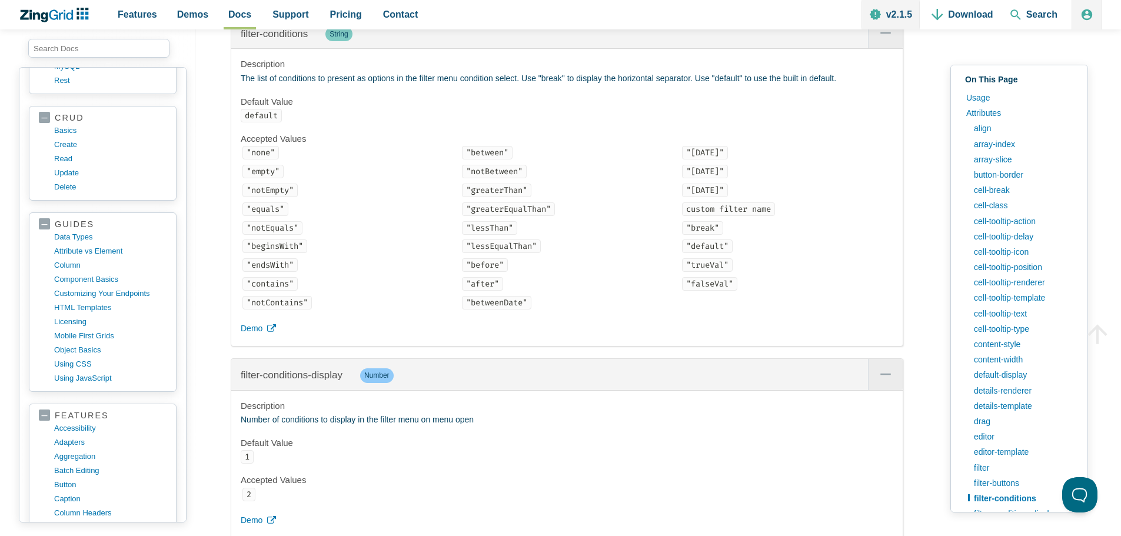
scroll to position [6605, 0]
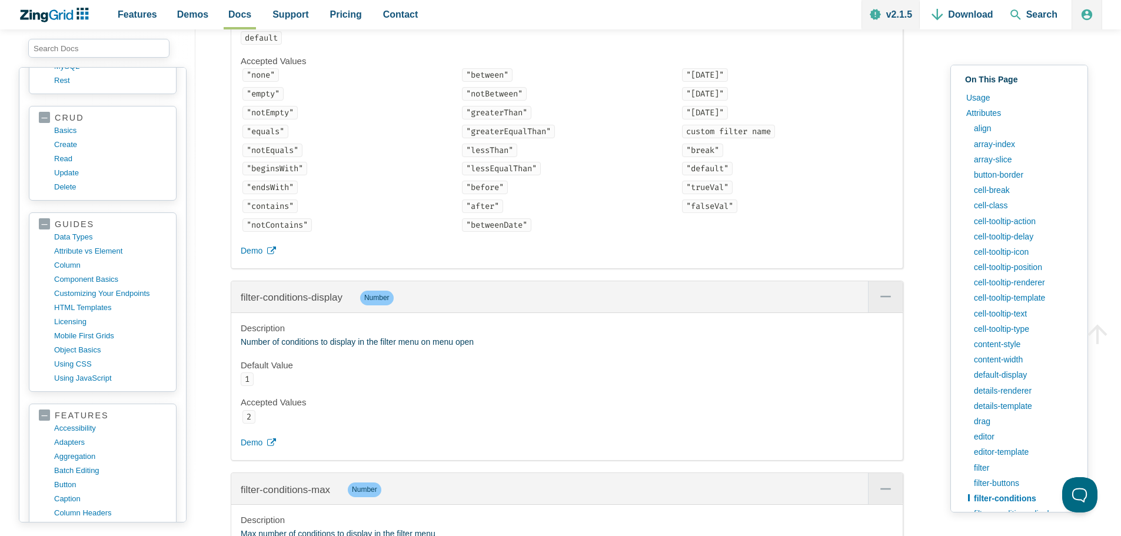
click at [286, 30] on h4 "Default Value" at bounding box center [567, 24] width 653 height 12
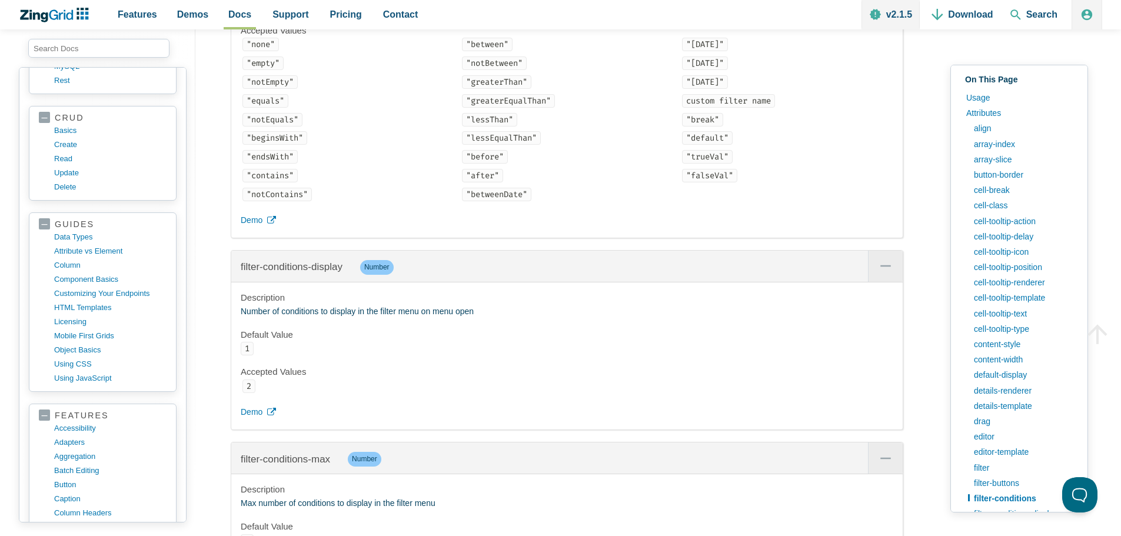
scroll to position [6723, 0]
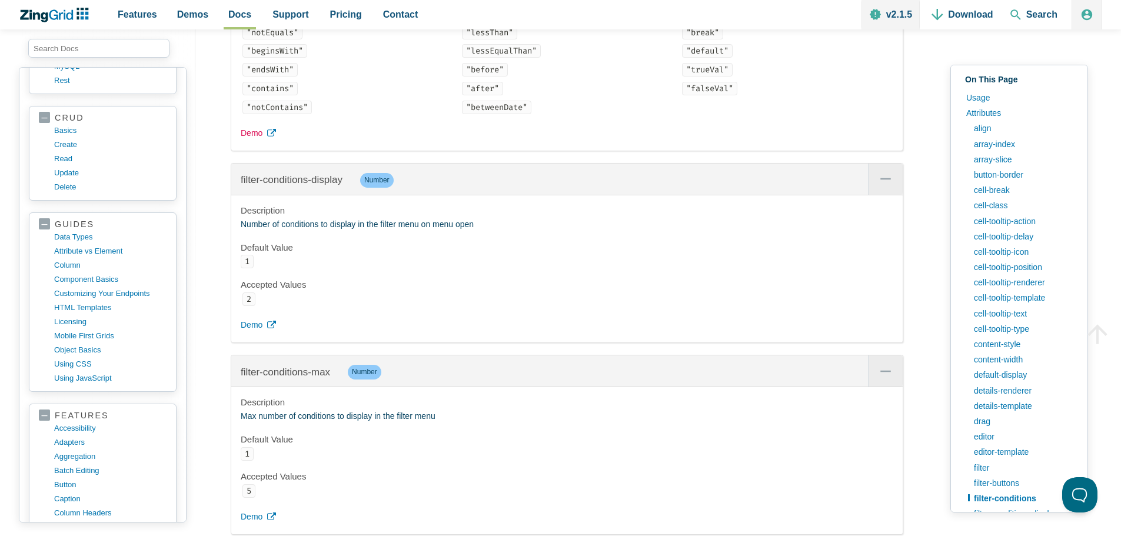
click at [274, 137] on use "App Content" at bounding box center [271, 133] width 9 height 8
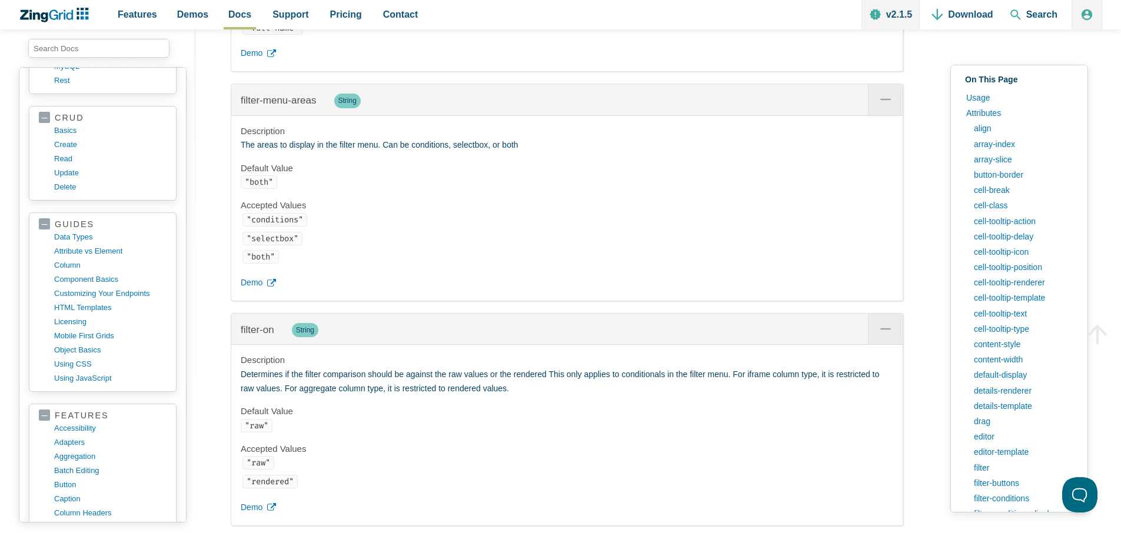
scroll to position [7900, 0]
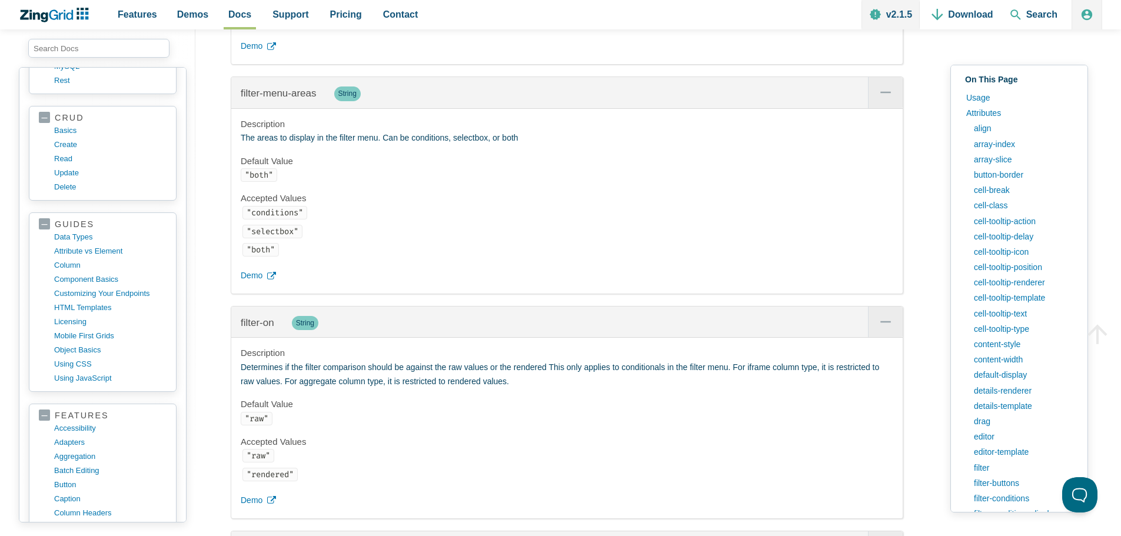
click at [281, 238] on code ""selectbox"" at bounding box center [273, 232] width 60 height 14
click at [284, 99] on span "filter-menu-areas" at bounding box center [286, 93] width 76 height 11
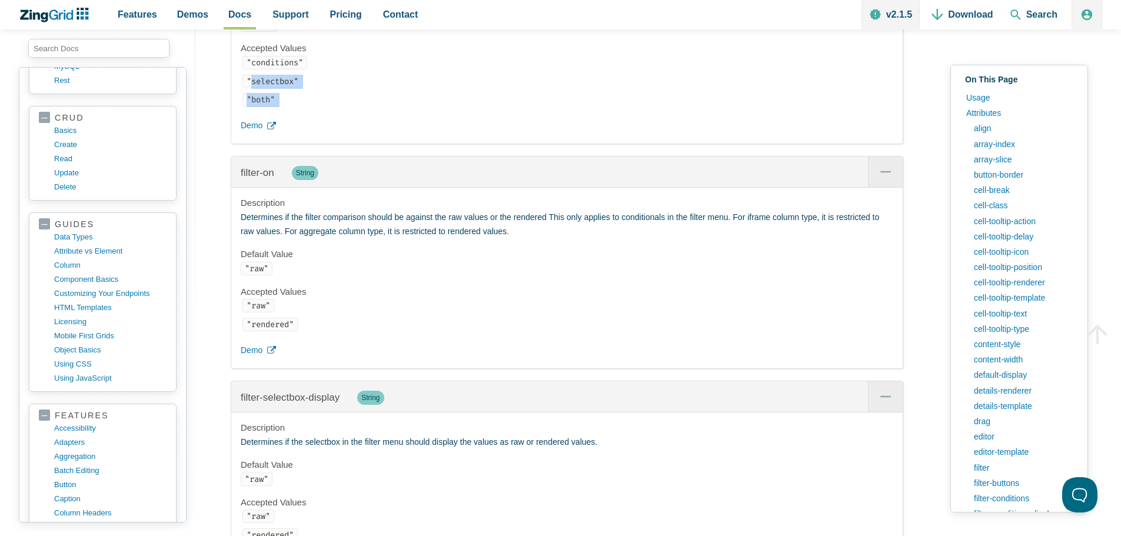
click at [284, 107] on li ""both"" at bounding box center [568, 100] width 651 height 14
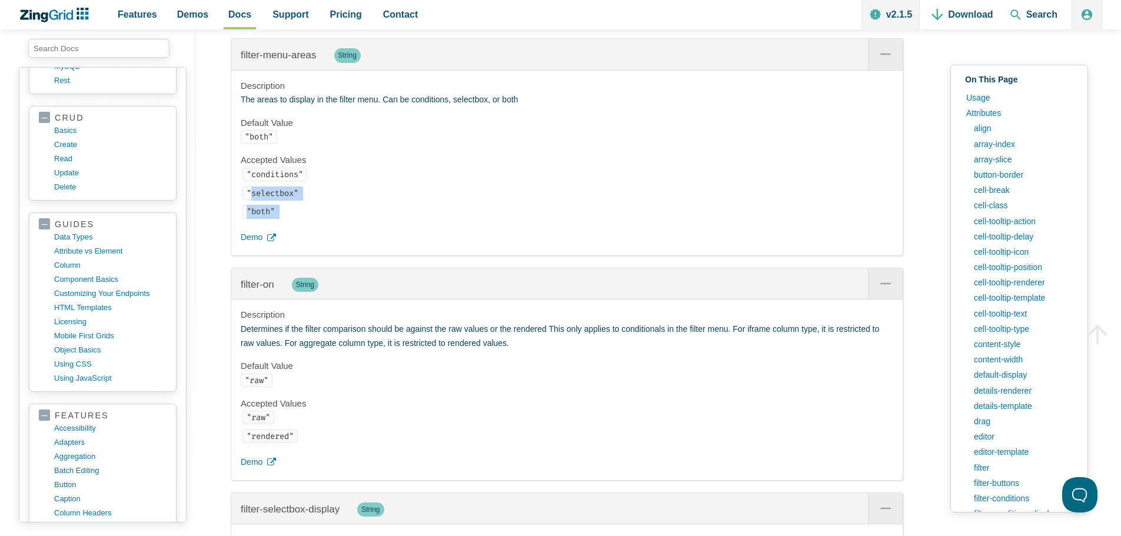
scroll to position [7932, 0]
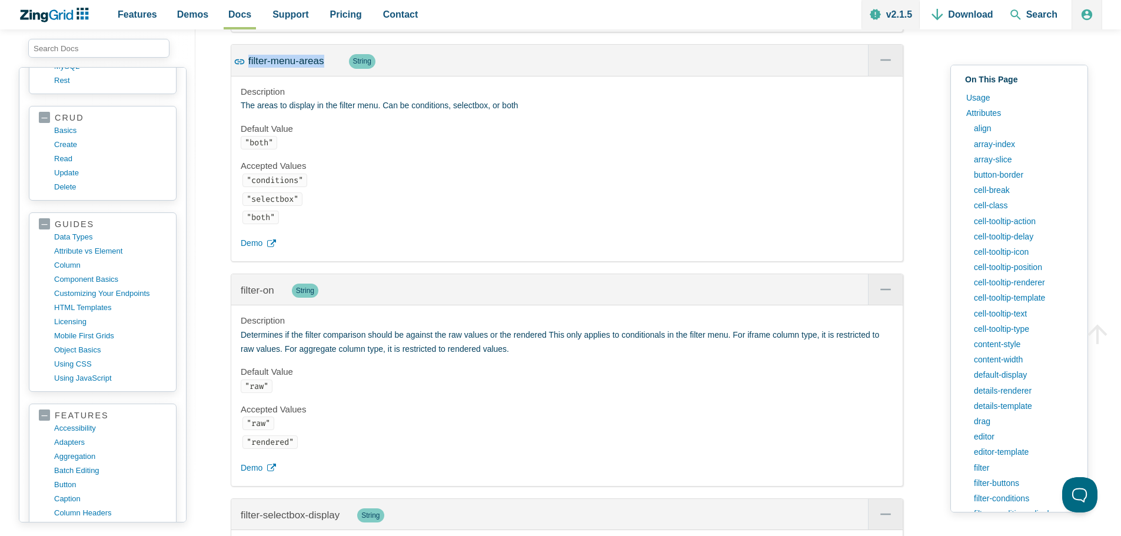
drag, startPoint x: 324, startPoint y: 138, endPoint x: 249, endPoint y: 140, distance: 74.8
click at [249, 76] on div "filter-menu-areas String" at bounding box center [567, 60] width 672 height 31
copy span "filter-menu-areas"
click at [255, 206] on code ""selectbox"" at bounding box center [273, 199] width 60 height 14
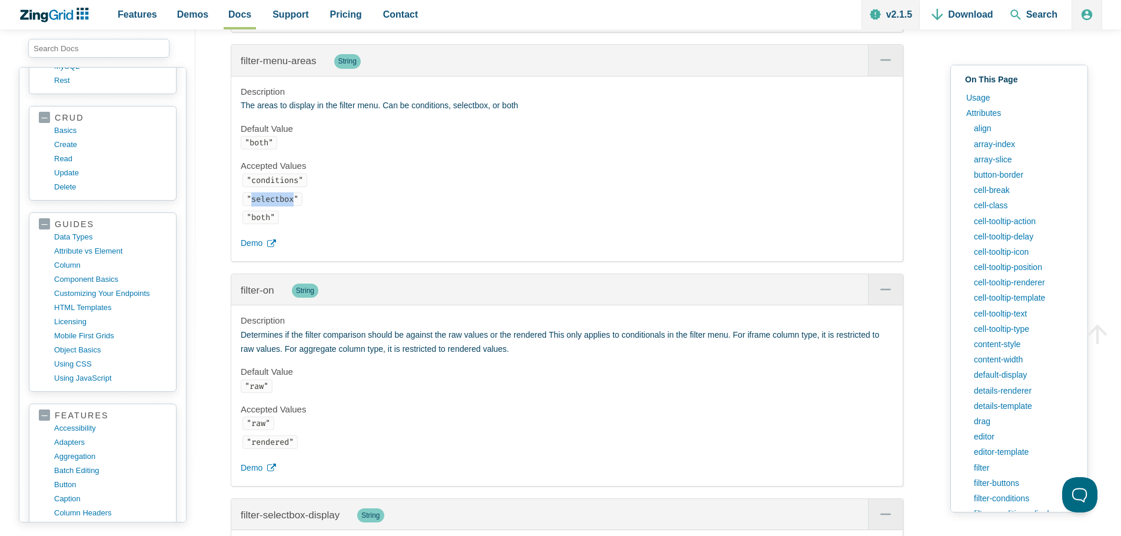
copy code "selectbox"
click at [259, 224] on code ""both"" at bounding box center [261, 218] width 36 height 14
copy code "both"
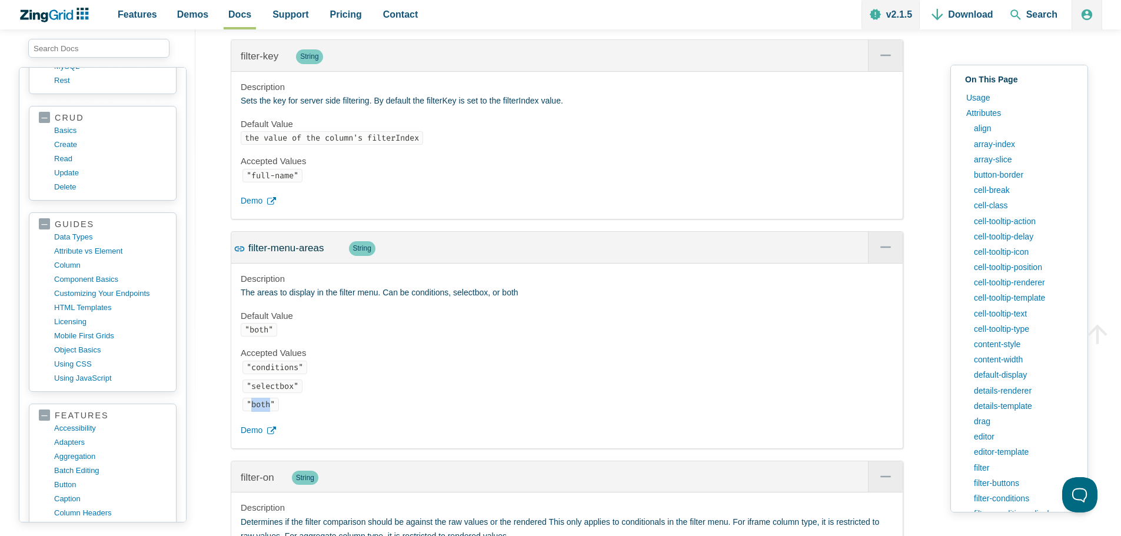
scroll to position [7756, 0]
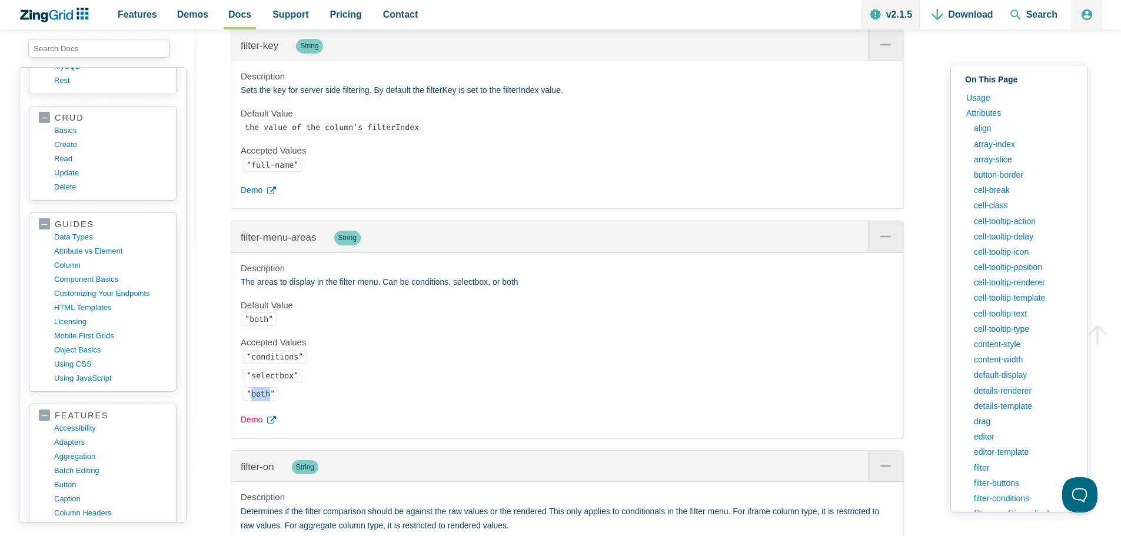
click at [274, 424] on use "App Content" at bounding box center [271, 420] width 9 height 8
